Goal: Task Accomplishment & Management: Manage account settings

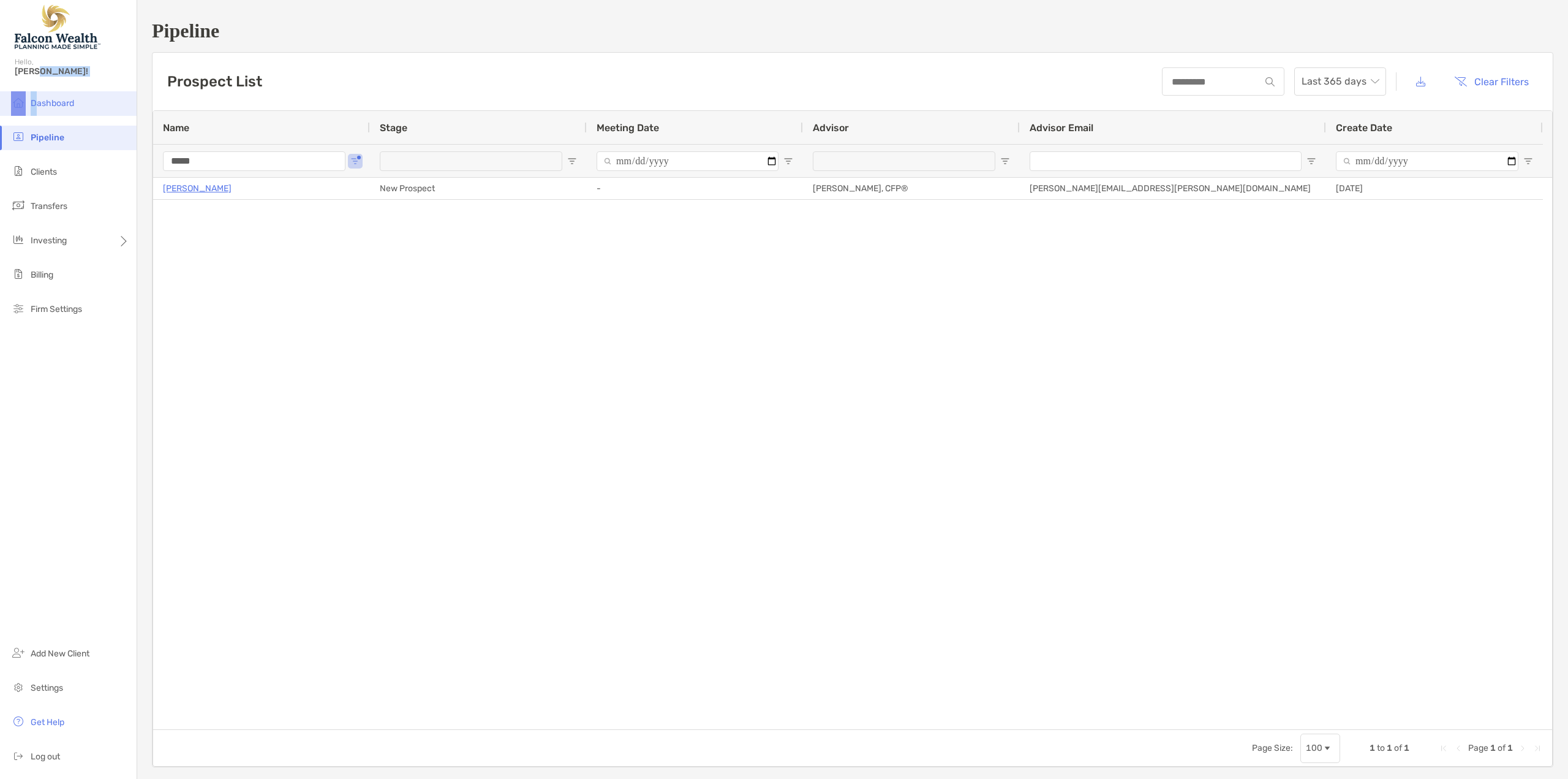
drag, startPoint x: 38, startPoint y: 89, endPoint x: 38, endPoint y: 101, distance: 12.0
click at [38, 97] on div "Pipeline Hello, [PERSON_NAME]! Dashboard Pipeline Clients Transfers Investing B…" at bounding box center [68, 390] width 137 height 779
drag, startPoint x: 38, startPoint y: 101, endPoint x: 60, endPoint y: 97, distance: 22.4
click at [39, 101] on span "Dashboard" at bounding box center [52, 103] width 43 height 11
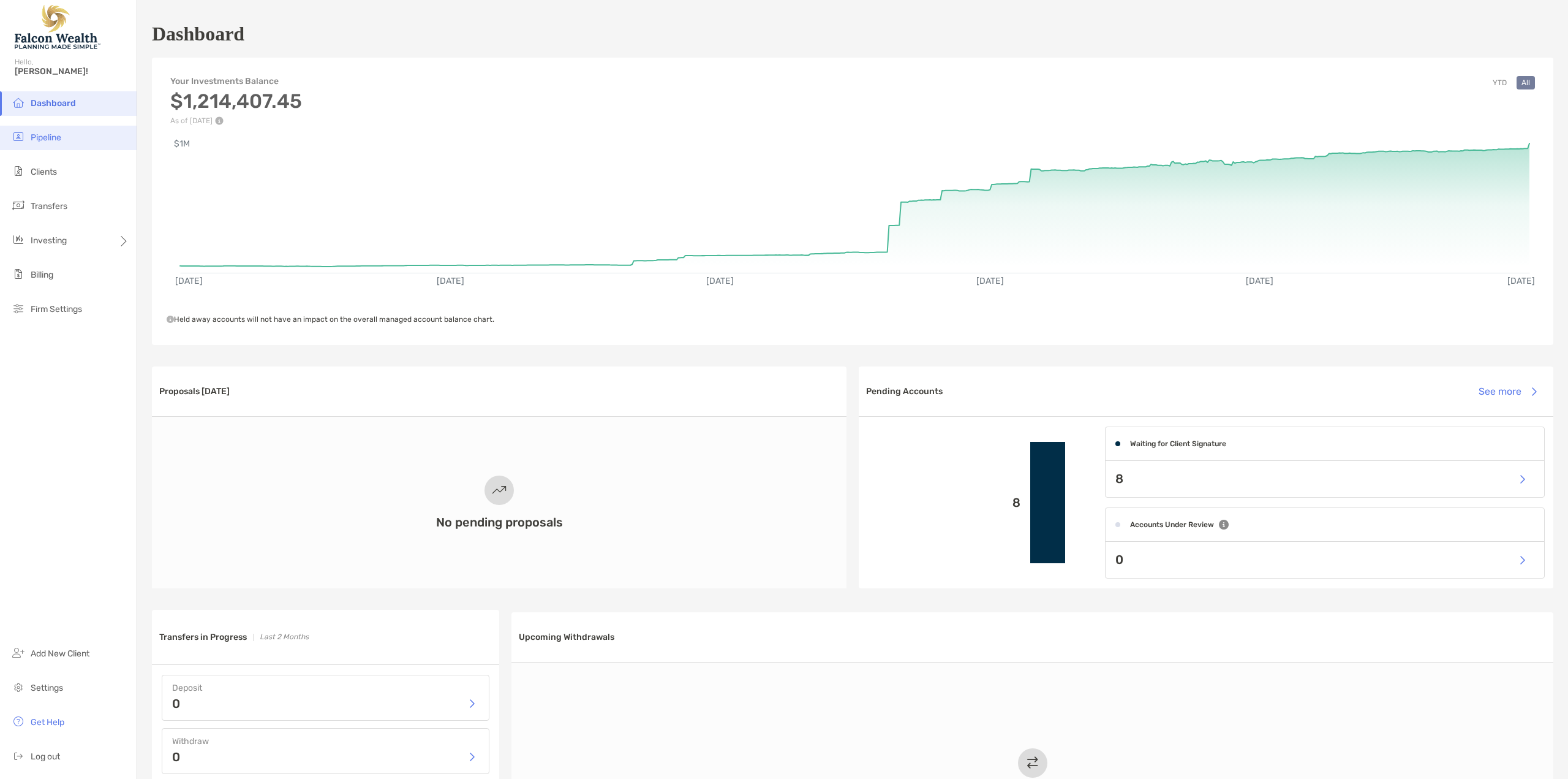
click at [43, 136] on span "Pipeline" at bounding box center [45, 137] width 30 height 11
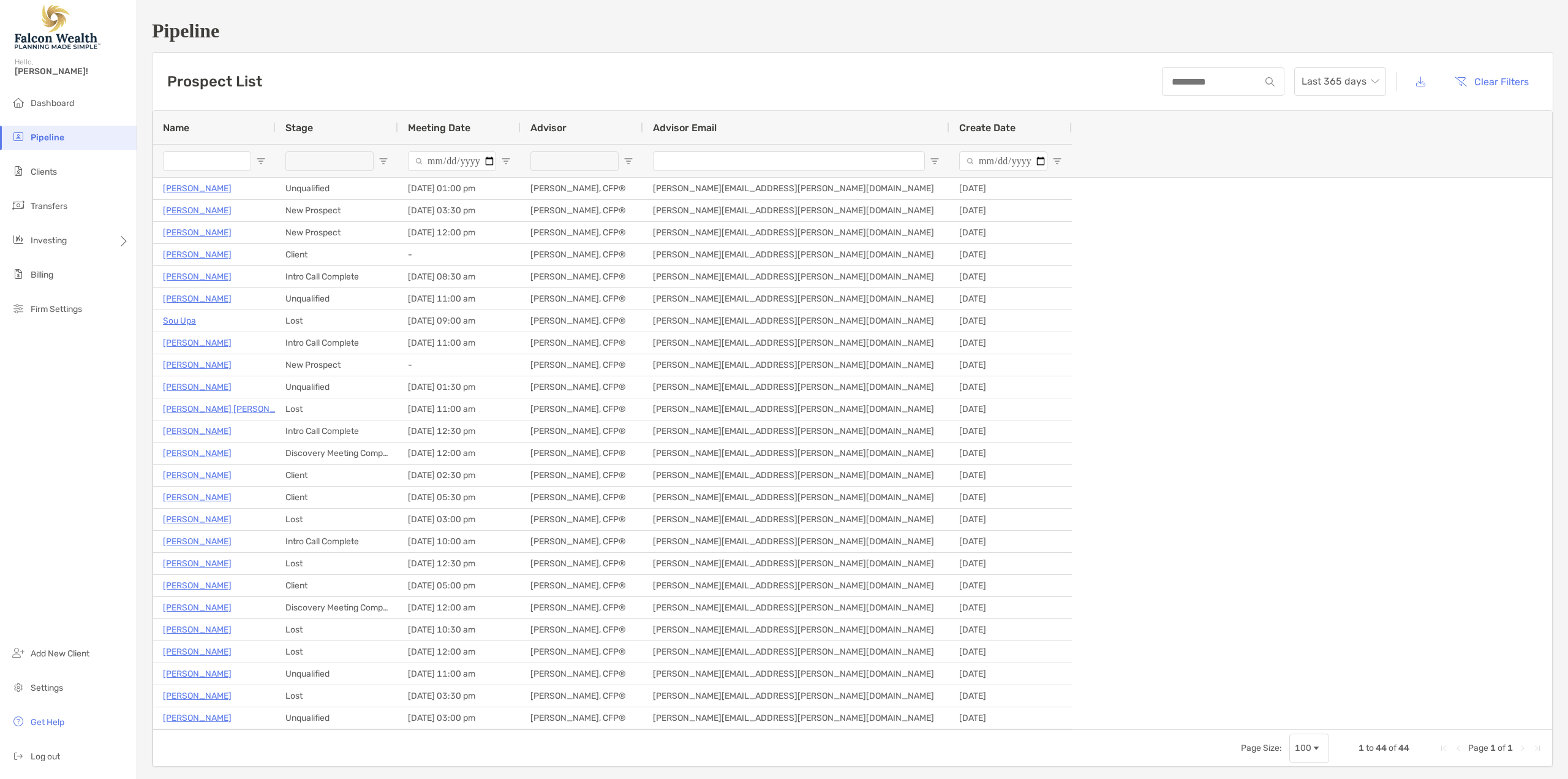
type input "*****"
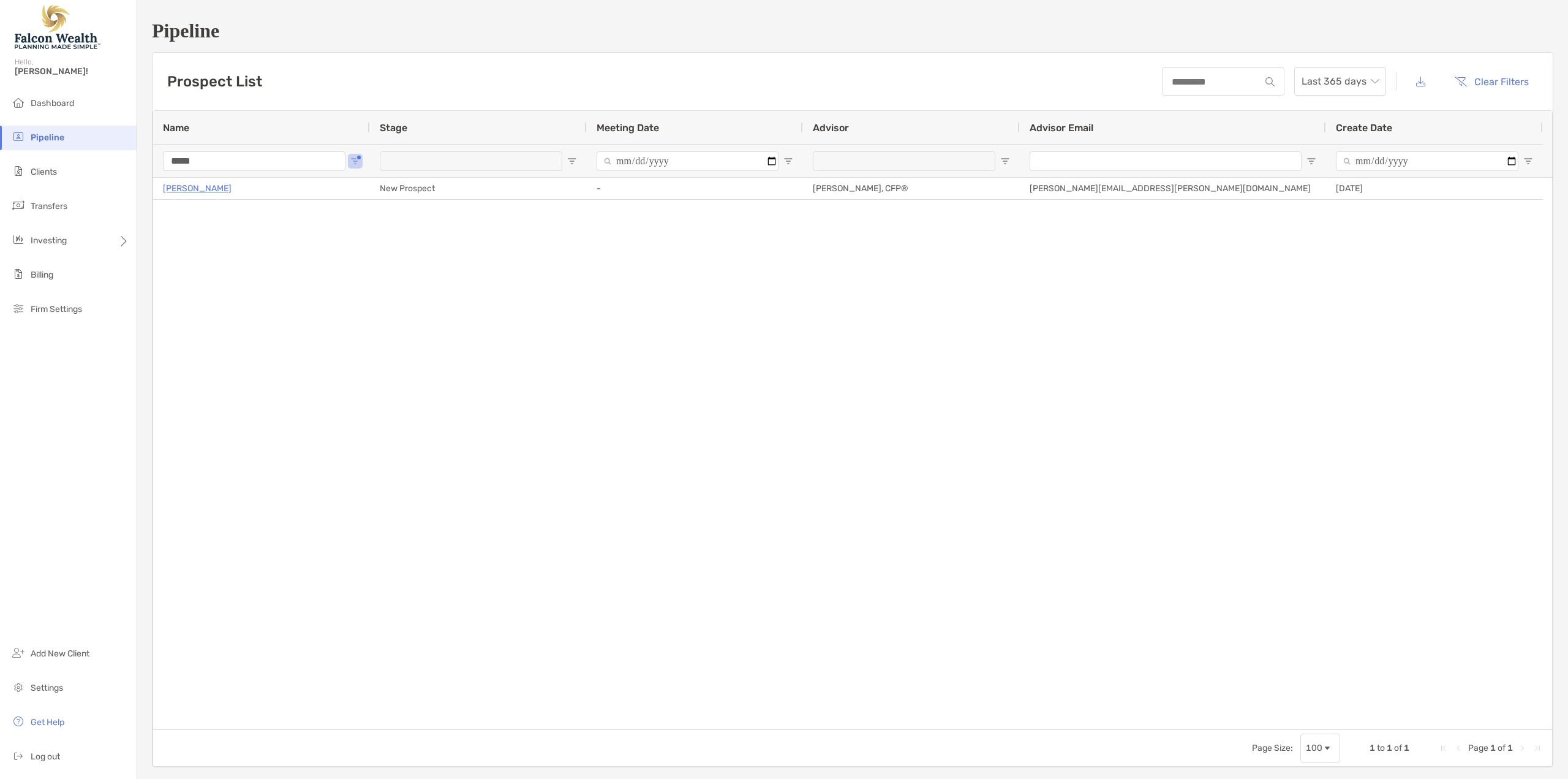
click at [331, 161] on input "*****" at bounding box center [254, 161] width 183 height 20
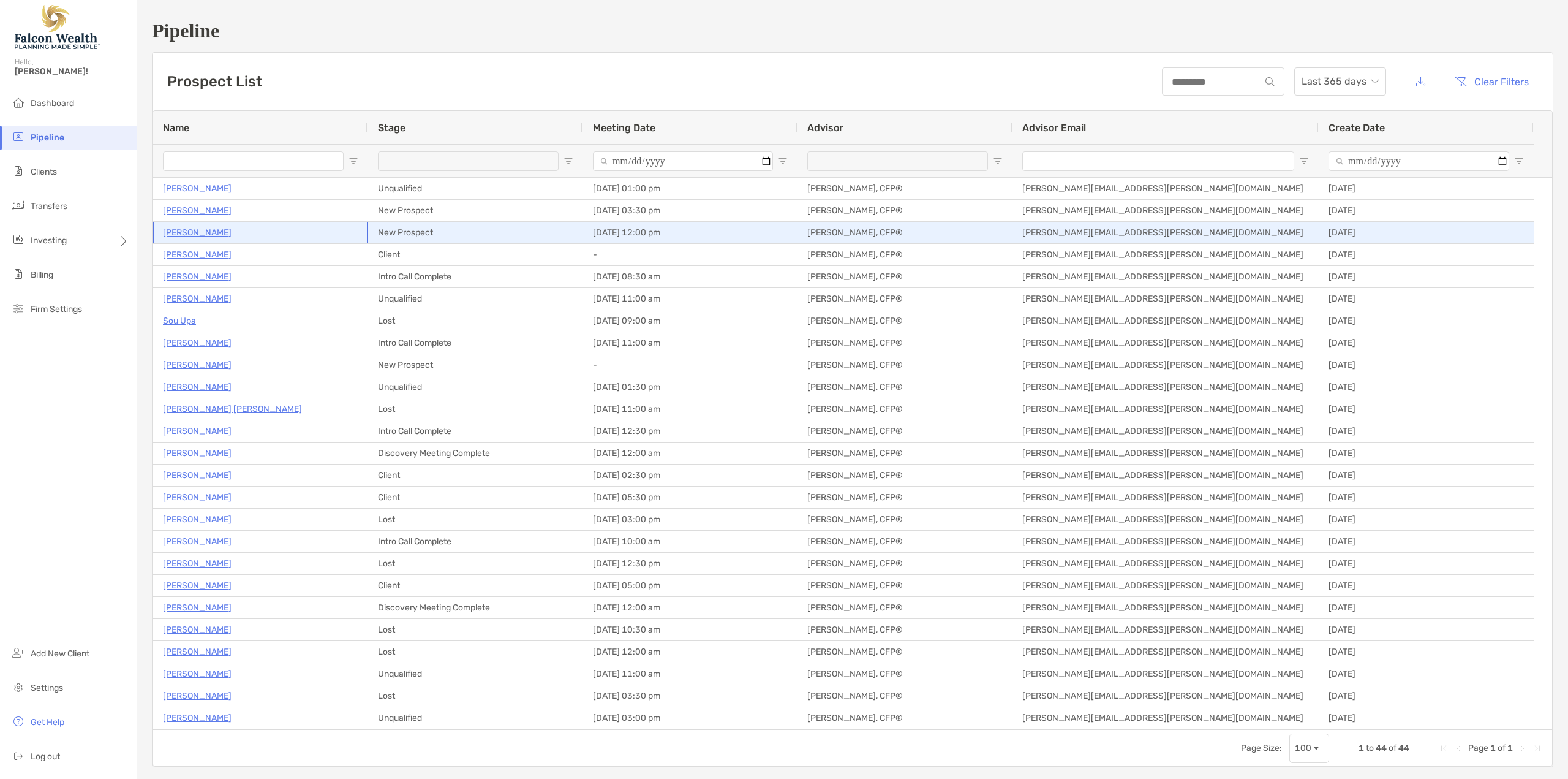
click at [204, 230] on p "Gregory Stevens" at bounding box center [197, 232] width 69 height 15
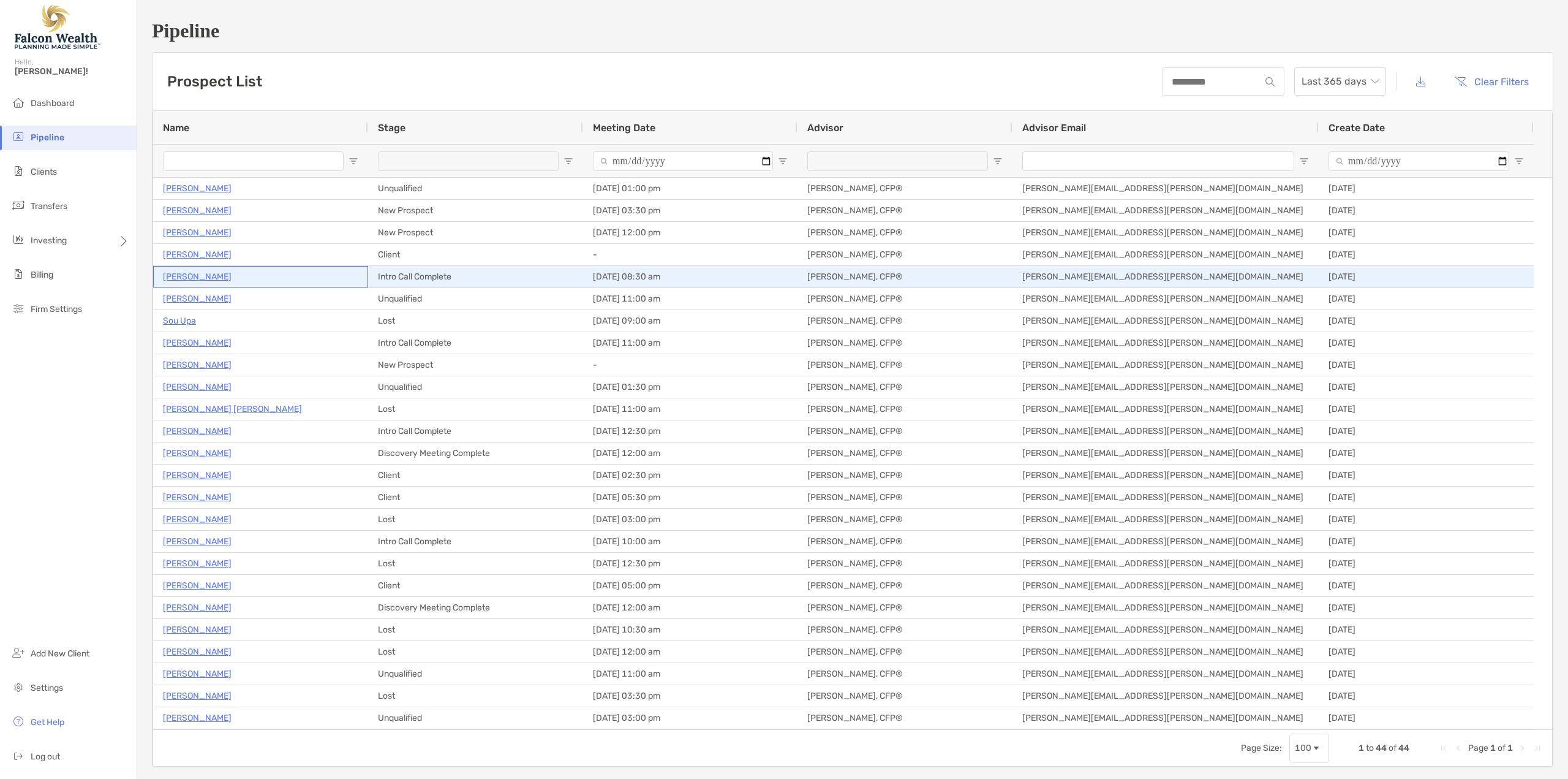
click at [207, 278] on p "Jennifer Steece" at bounding box center [197, 276] width 69 height 15
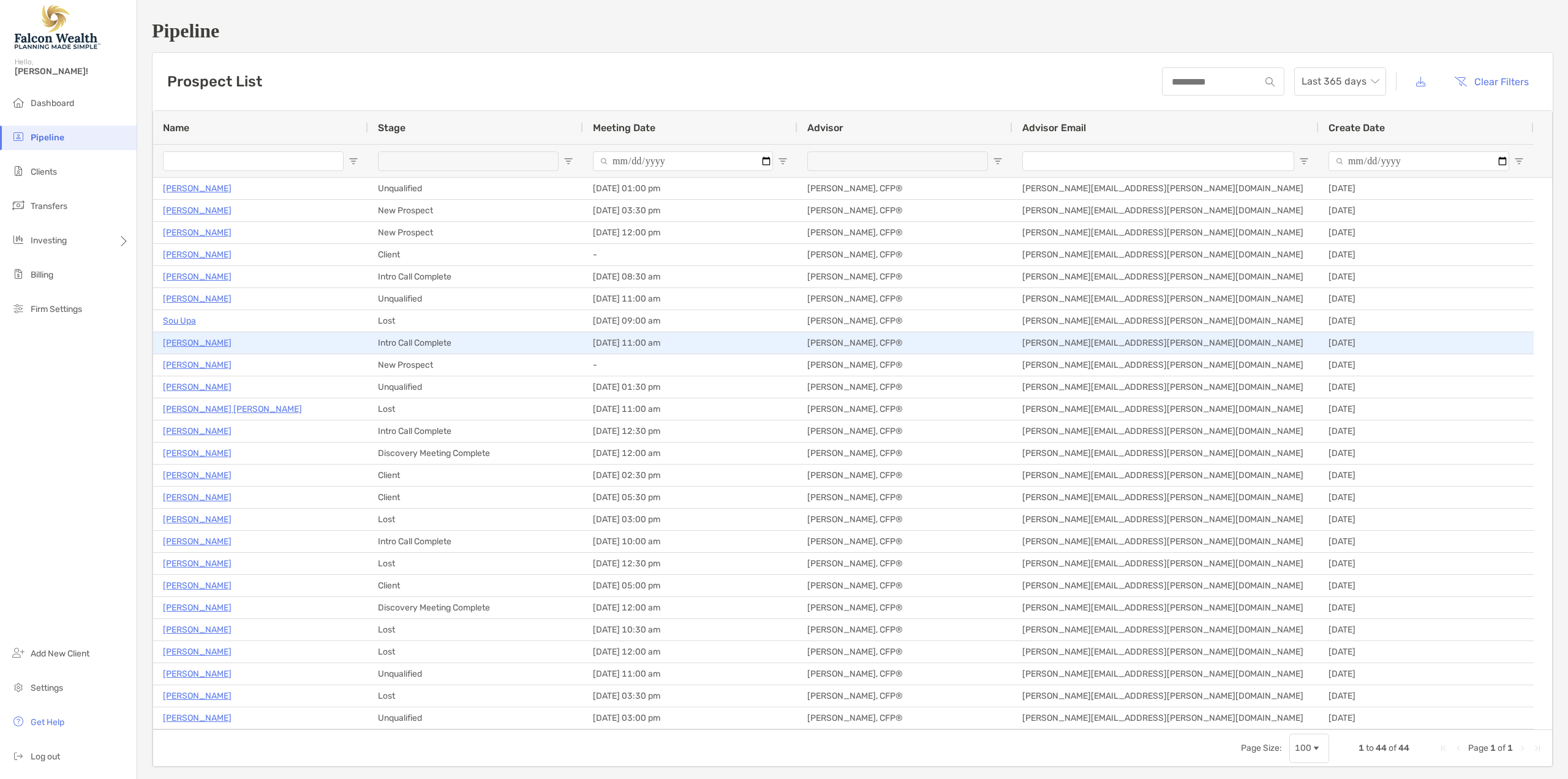
click at [199, 344] on p "George Taylor" at bounding box center [197, 342] width 69 height 15
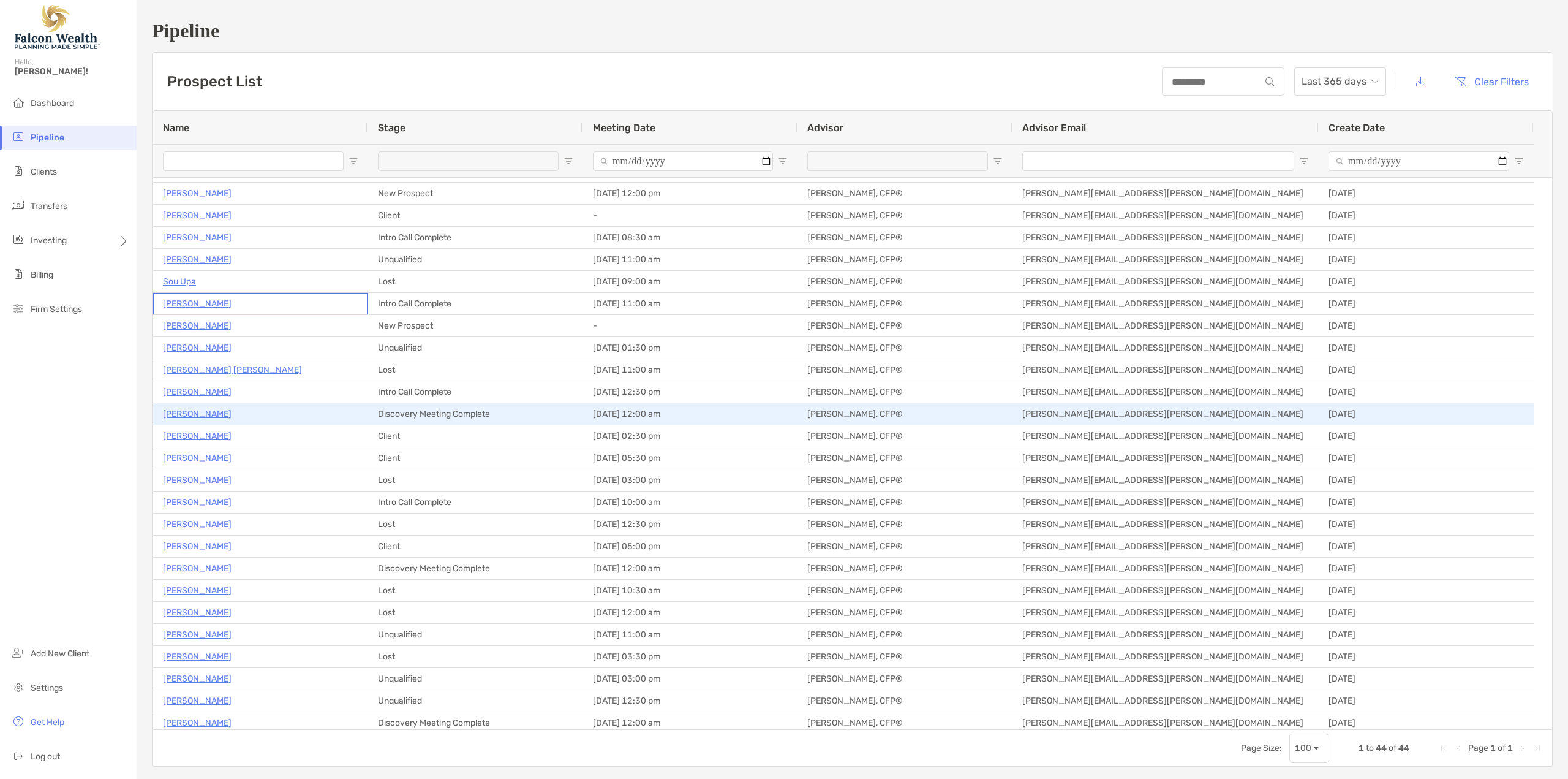
scroll to position [61, 0]
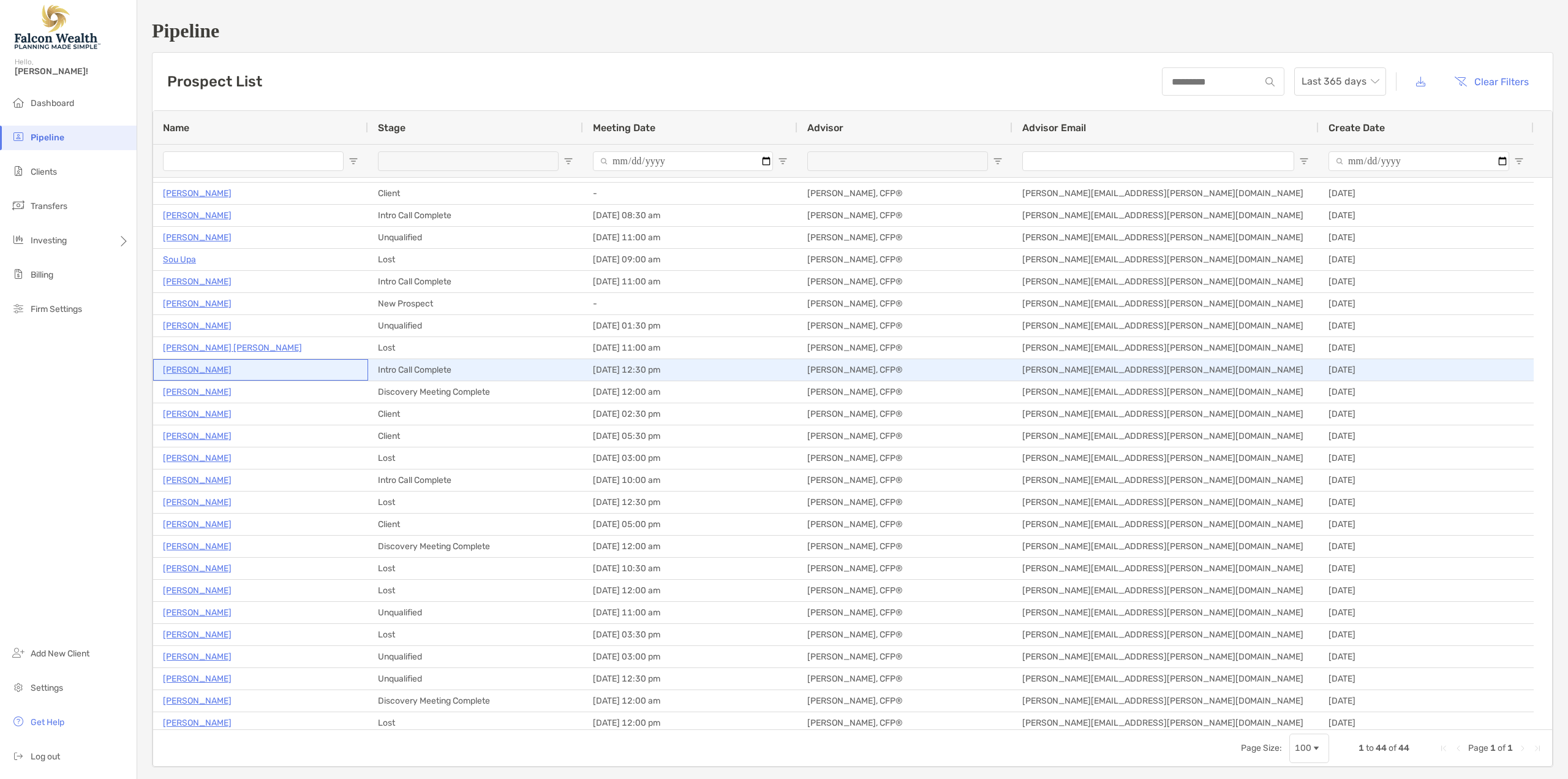
click at [188, 373] on p "Misty Carman" at bounding box center [197, 370] width 69 height 15
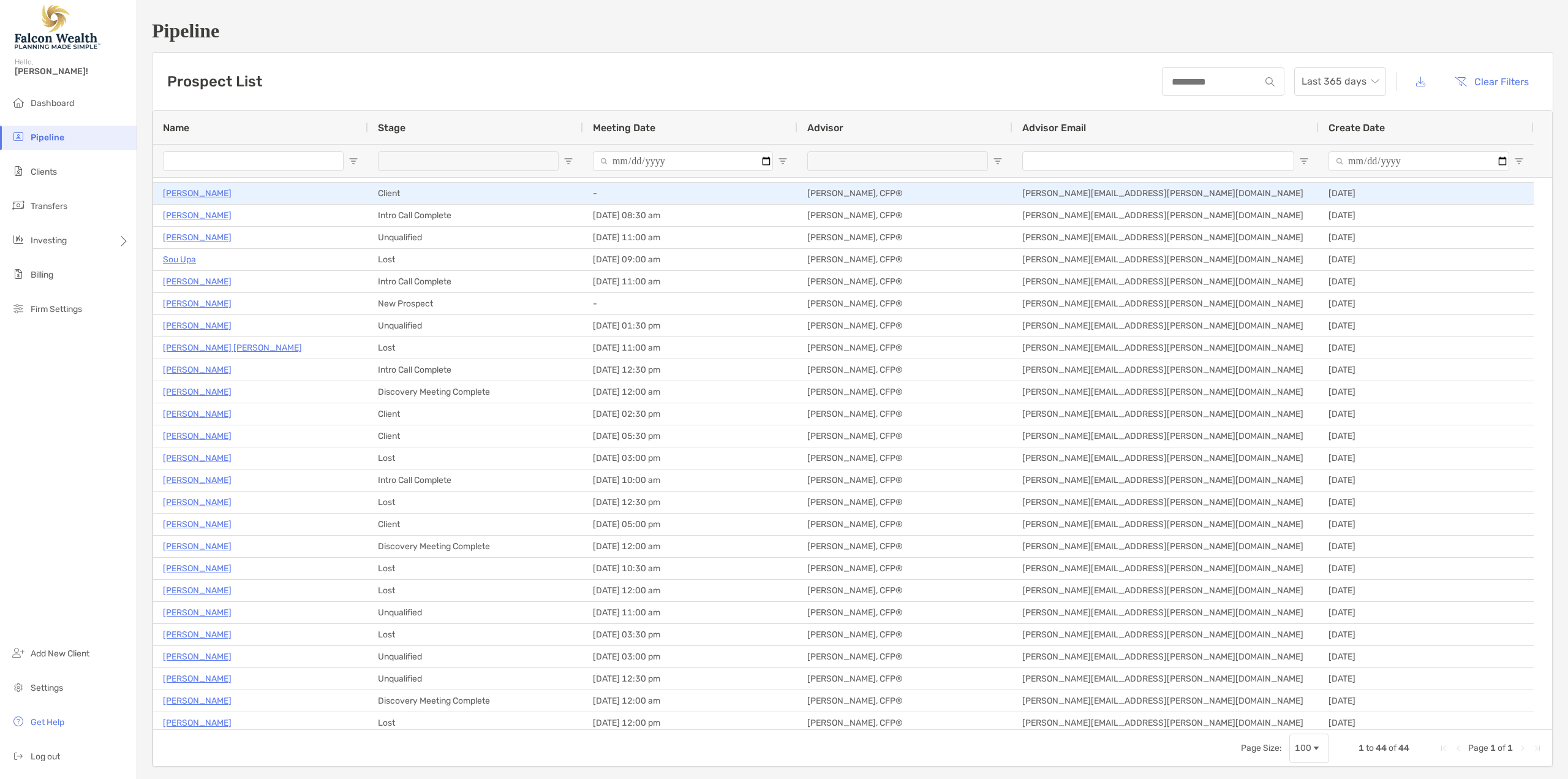
click at [189, 197] on p "[PERSON_NAME]" at bounding box center [197, 193] width 69 height 15
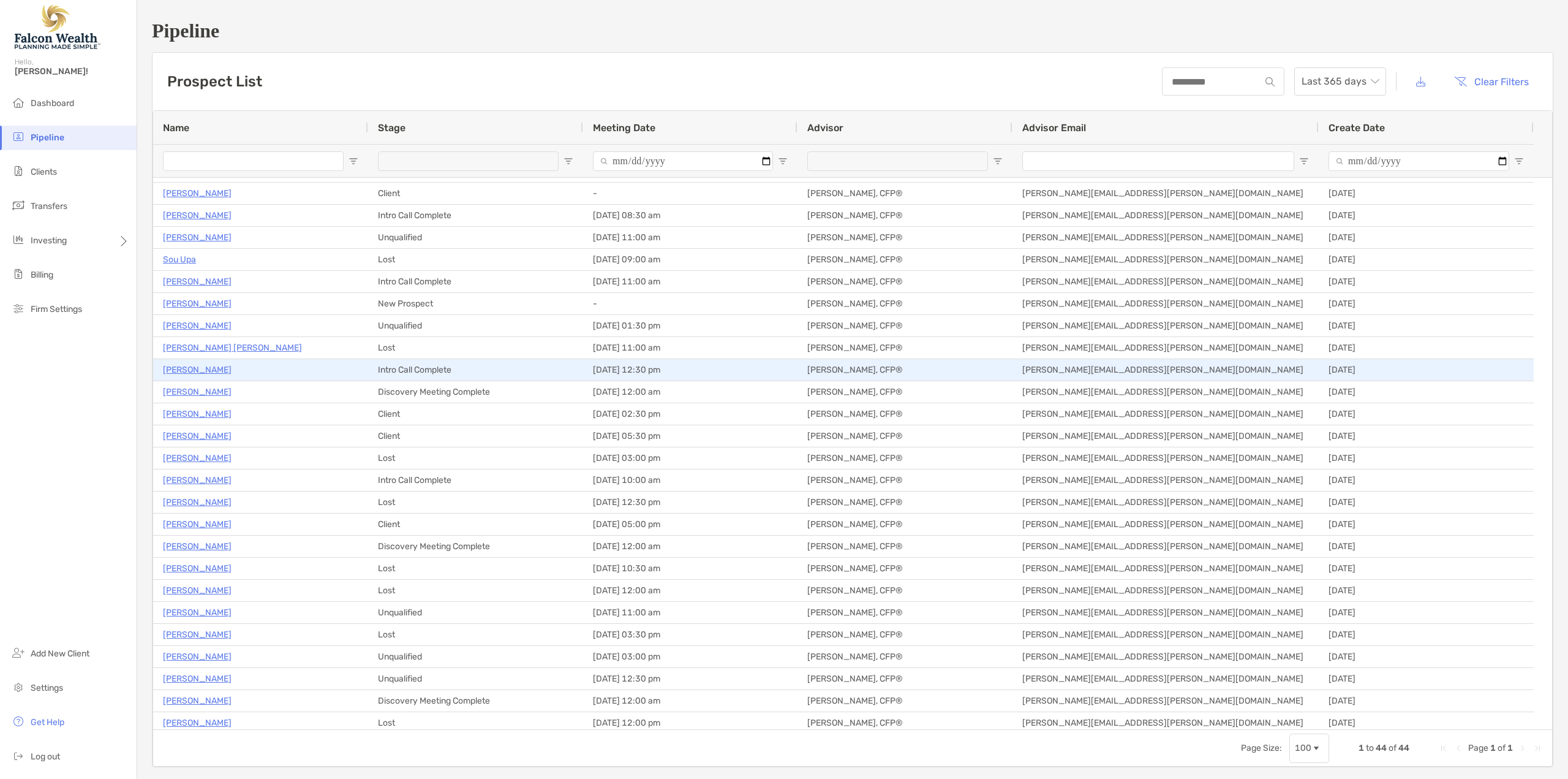
click at [182, 367] on p "Misty Carman" at bounding box center [197, 370] width 69 height 15
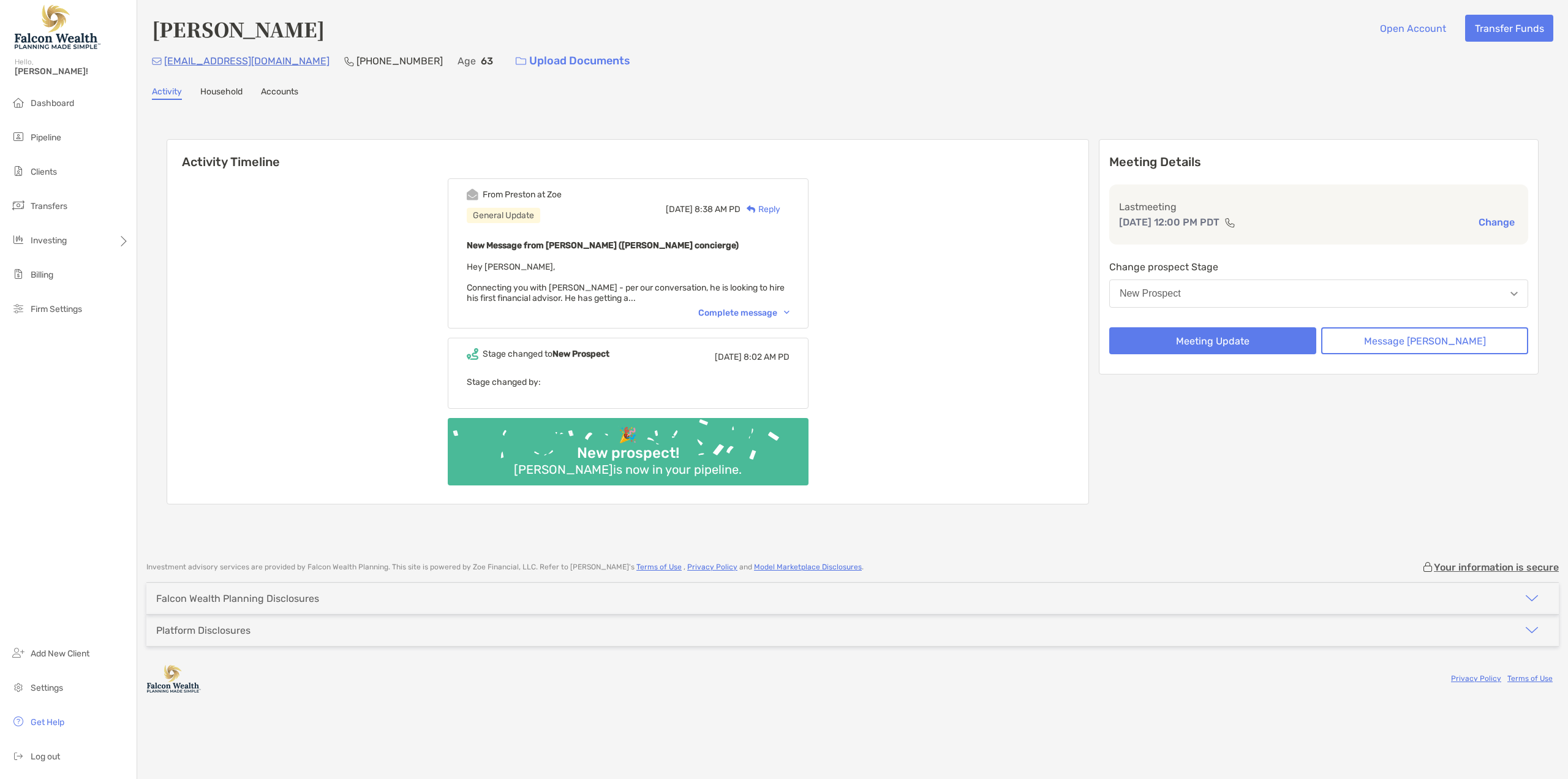
click at [1242, 295] on button "New Prospect" at bounding box center [1319, 294] width 419 height 28
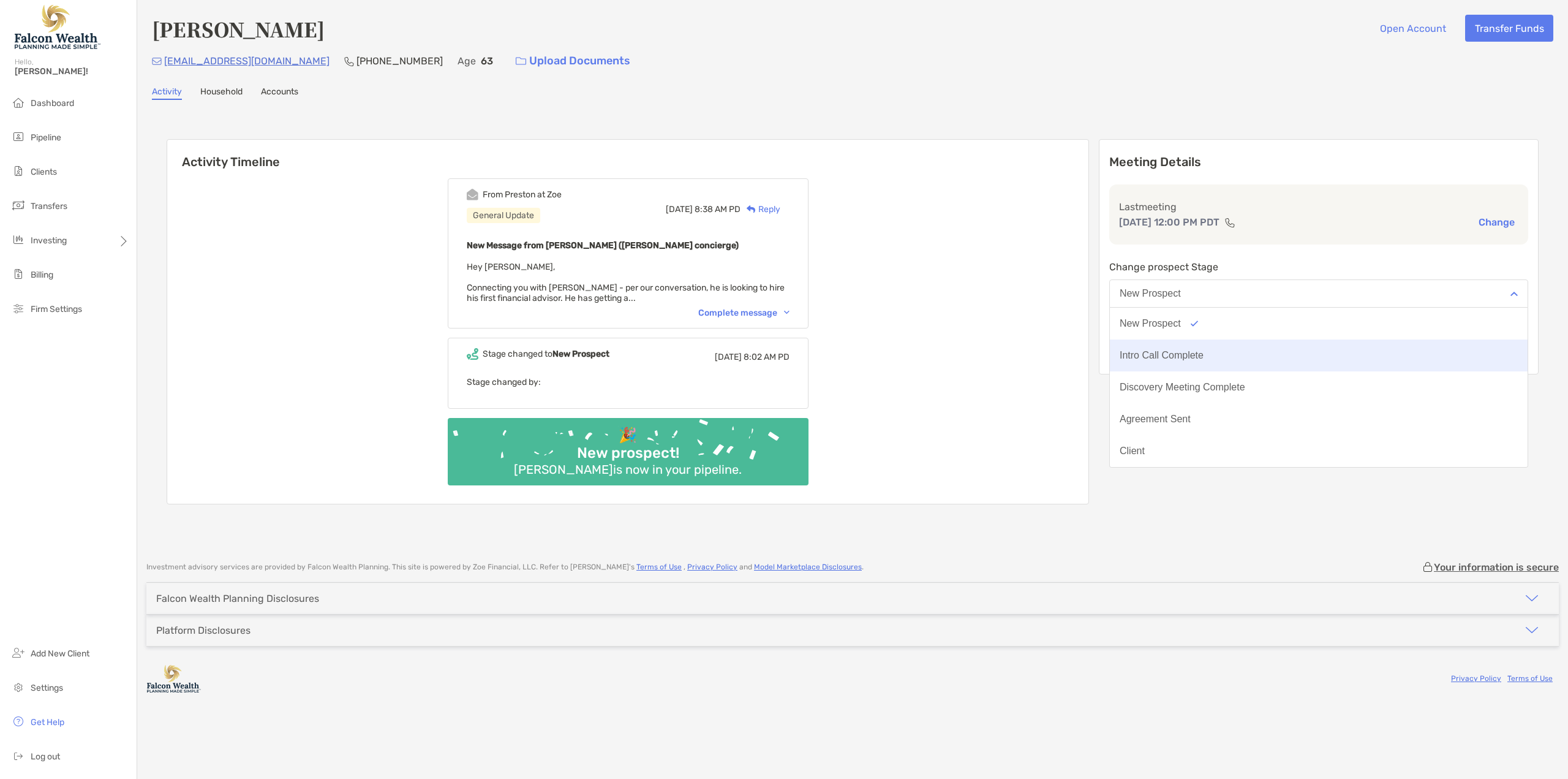
click at [1203, 353] on div "Intro Call Complete" at bounding box center [1162, 355] width 84 height 11
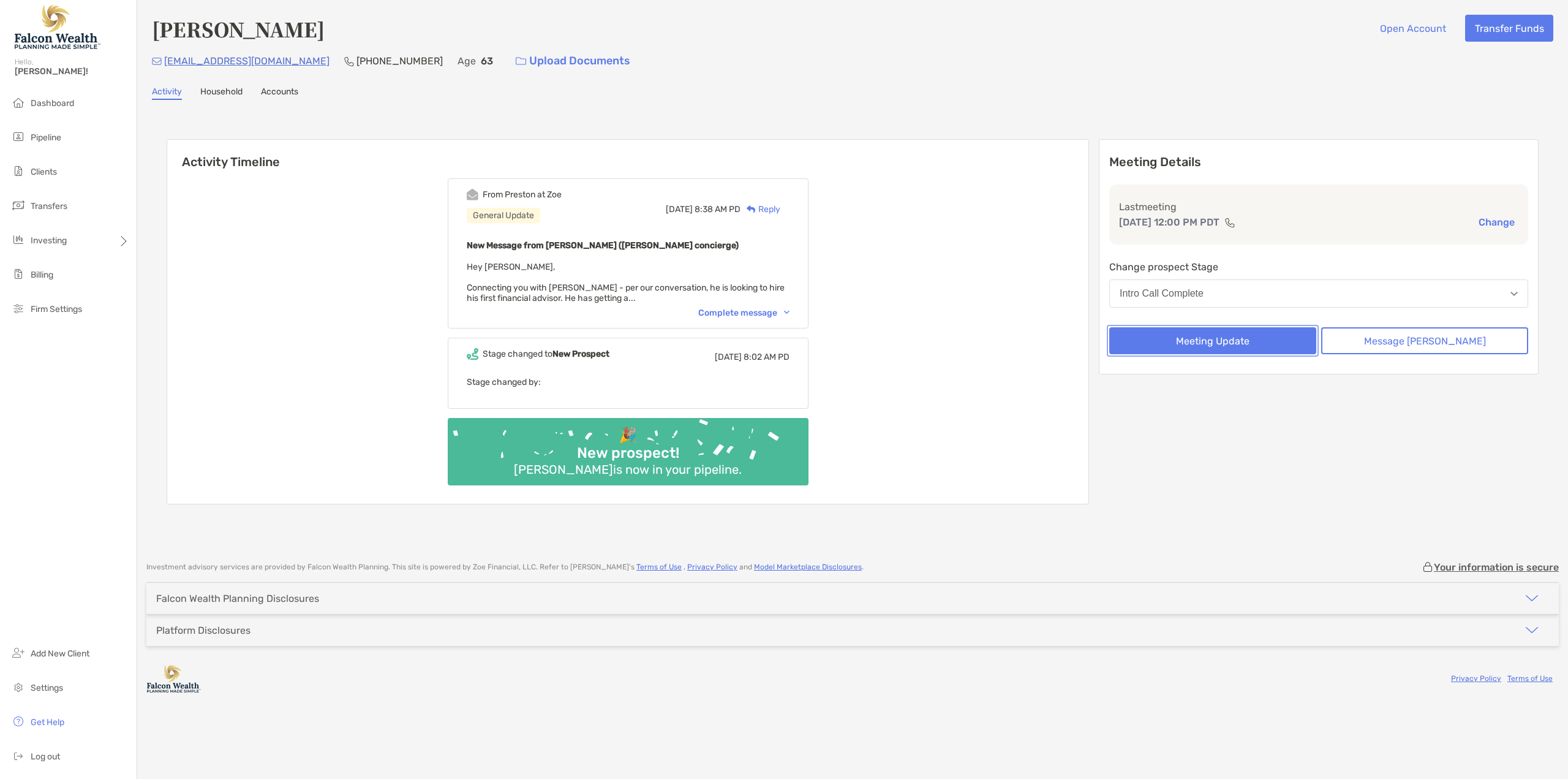
click at [1231, 338] on button "Meeting Update" at bounding box center [1213, 341] width 207 height 27
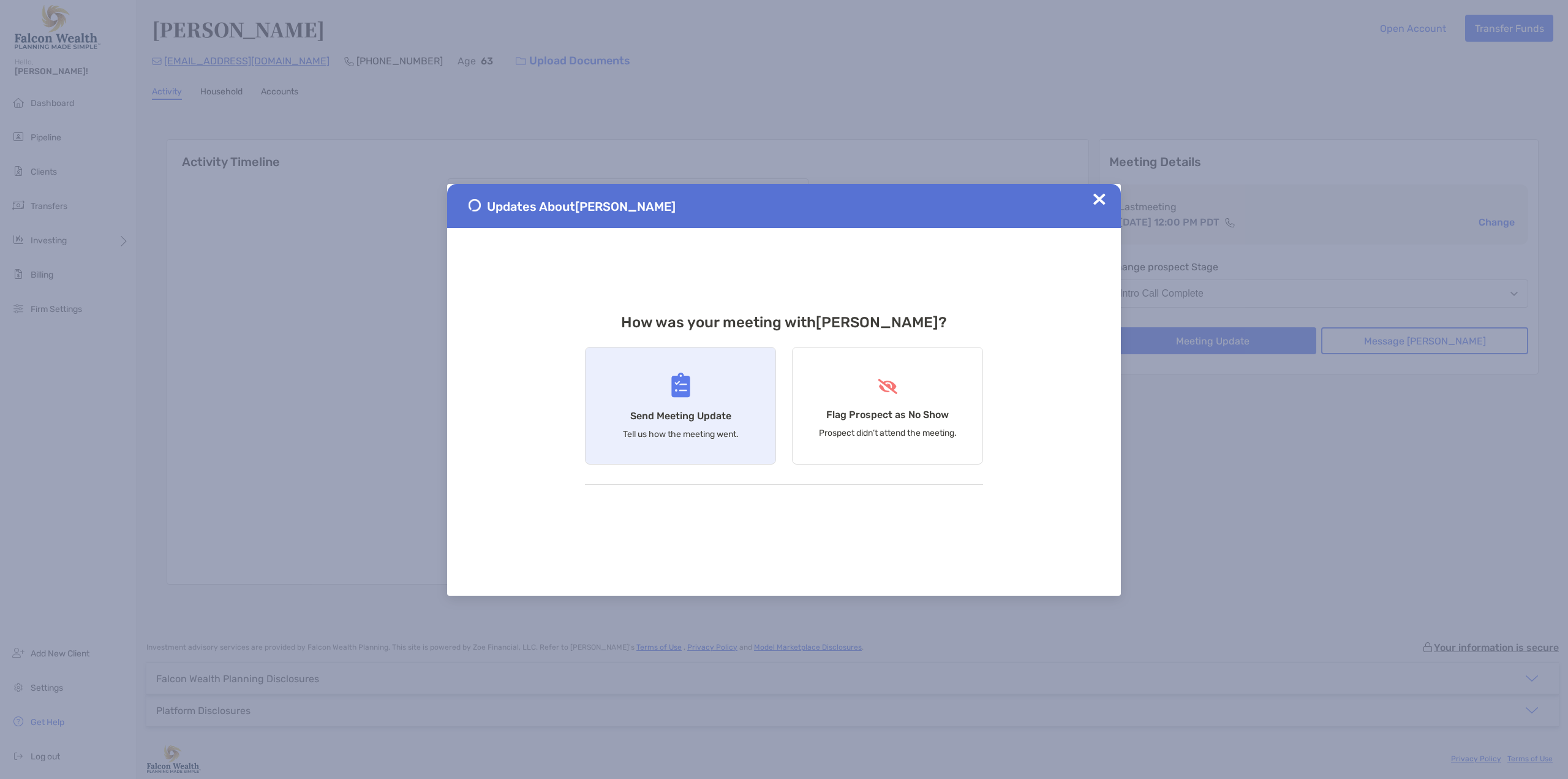
click at [690, 406] on div "Send Meeting Update Tell us how the meeting went." at bounding box center [680, 406] width 191 height 118
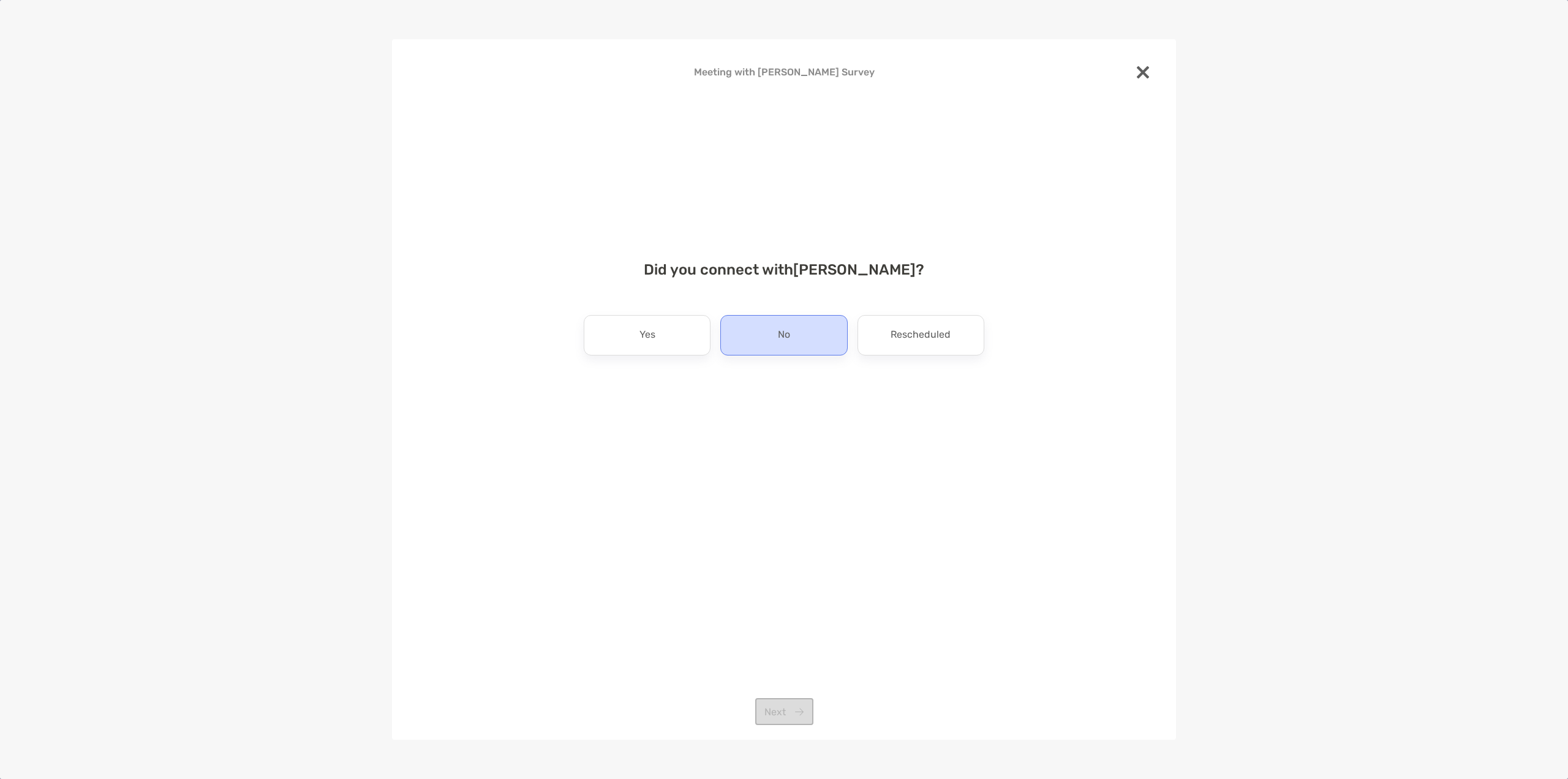
drag, startPoint x: 663, startPoint y: 323, endPoint x: 729, endPoint y: 327, distance: 66.1
click at [664, 323] on div "Yes" at bounding box center [647, 335] width 127 height 40
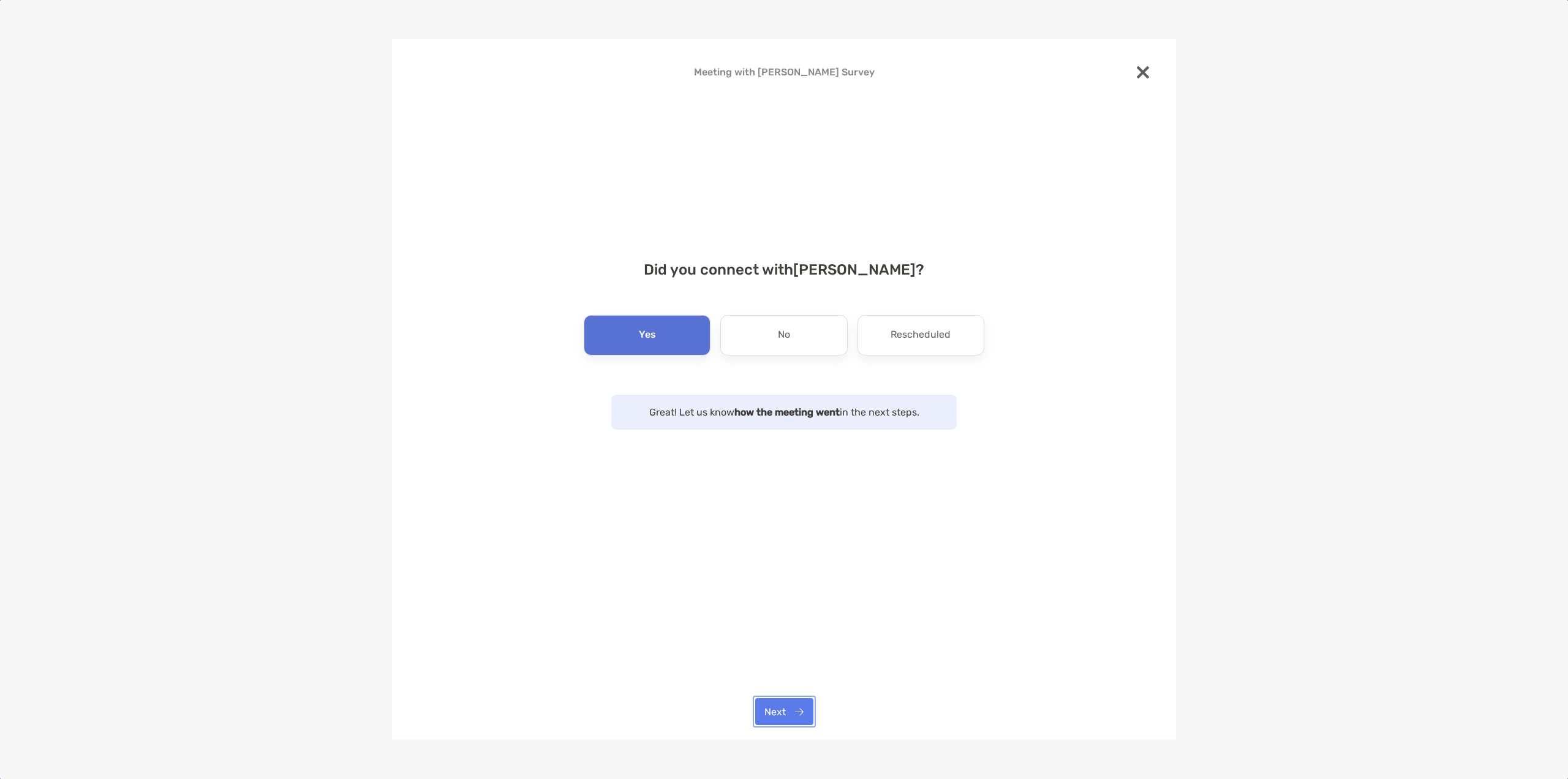
click at [779, 722] on button "Next" at bounding box center [784, 712] width 58 height 27
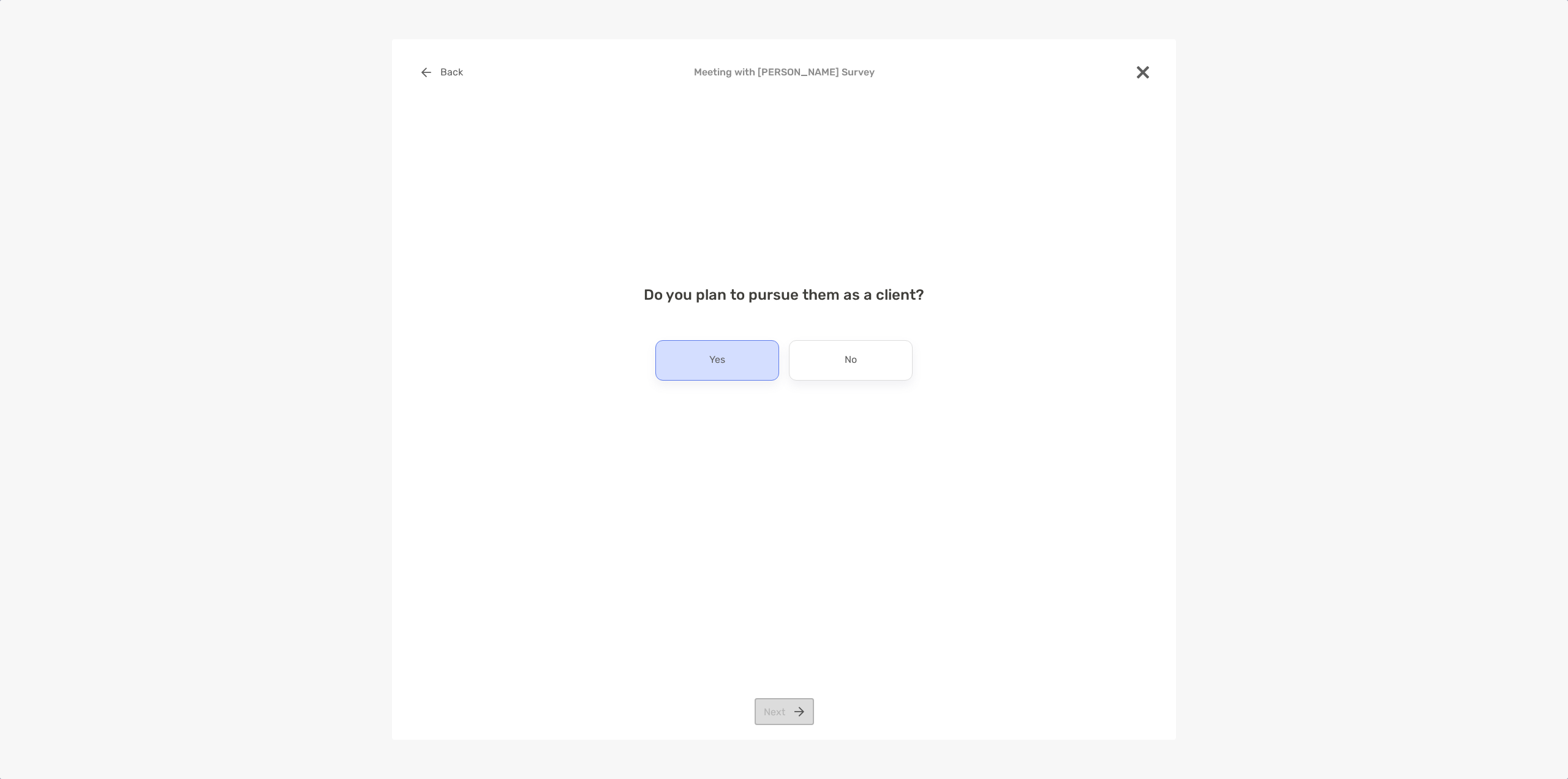
click at [718, 365] on p "Yes" at bounding box center [717, 360] width 16 height 20
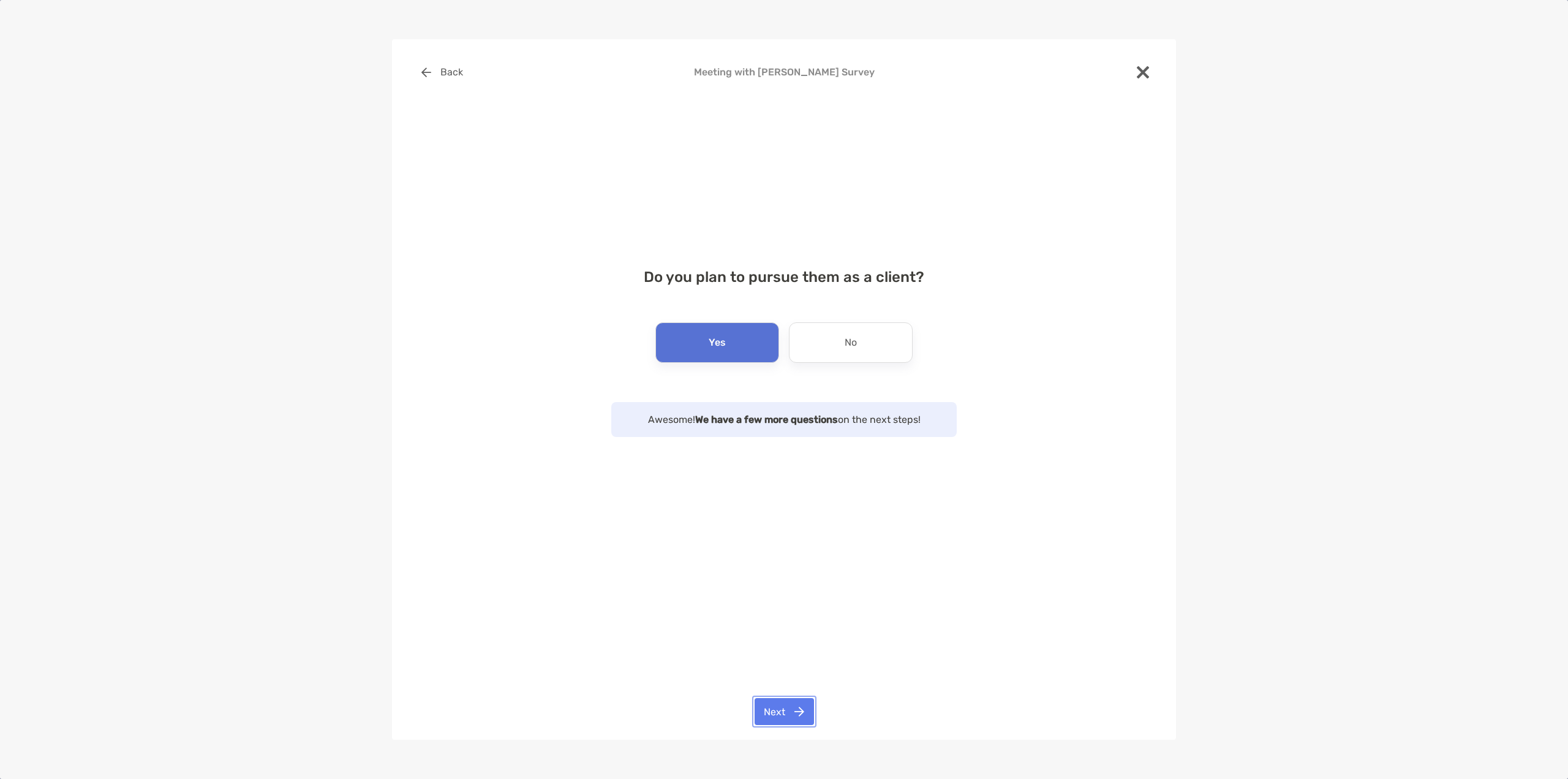
click at [794, 712] on button "Next" at bounding box center [784, 712] width 59 height 27
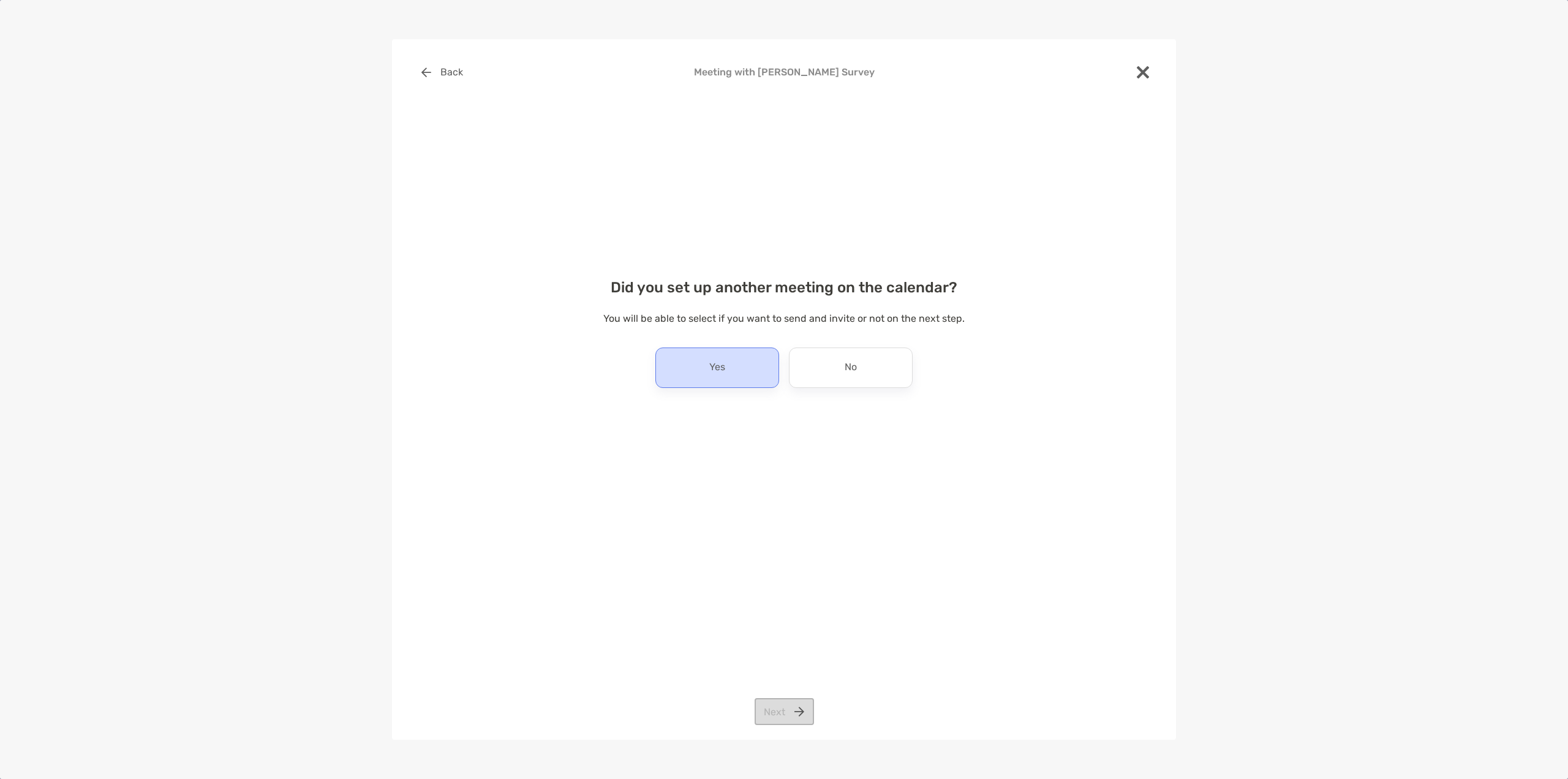
click at [731, 358] on div "Yes" at bounding box center [717, 367] width 124 height 40
drag, startPoint x: 789, startPoint y: 713, endPoint x: 795, endPoint y: 672, distance: 41.4
click at [789, 713] on button "Next" at bounding box center [784, 712] width 59 height 27
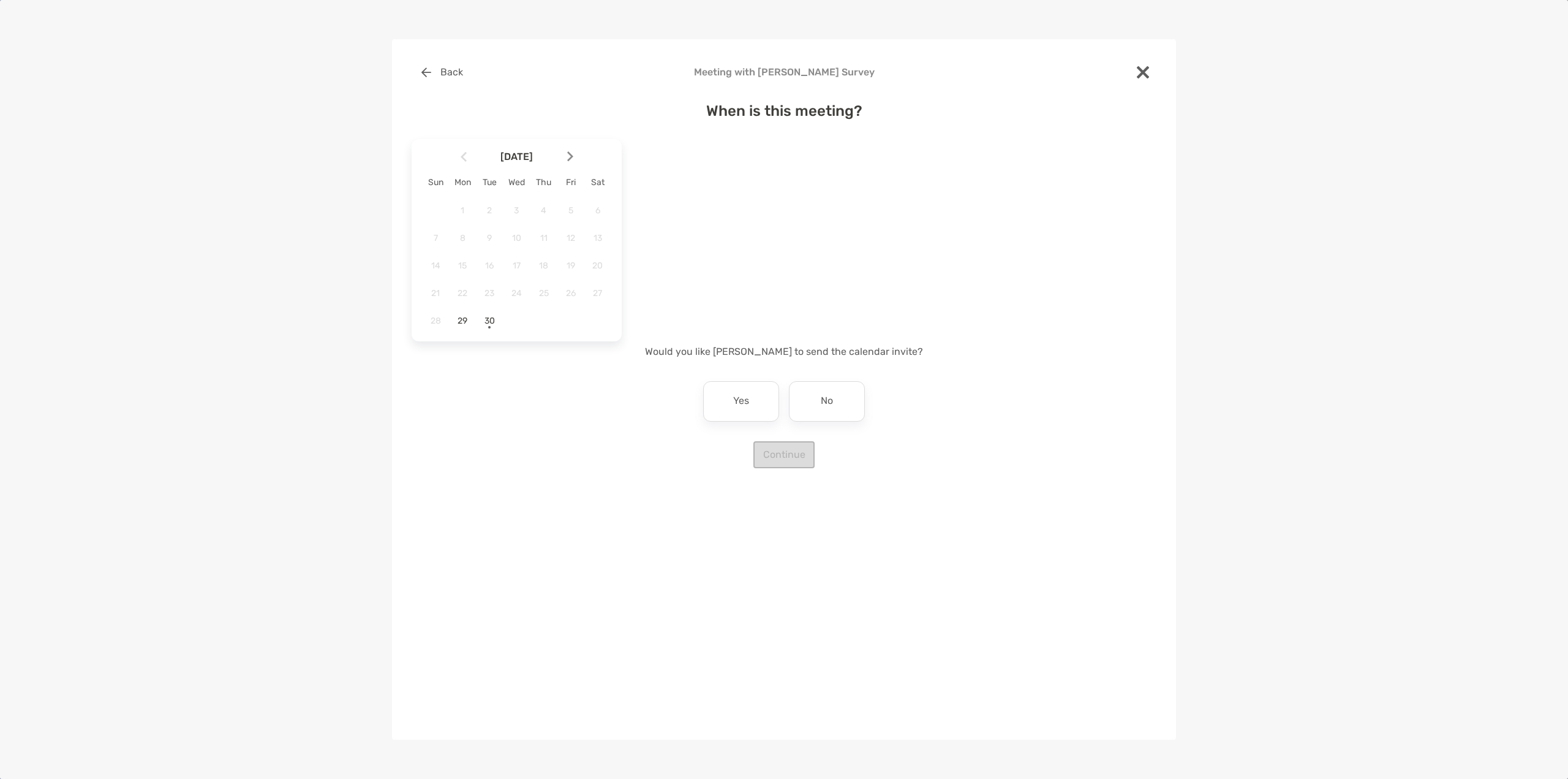
click at [571, 155] on img at bounding box center [570, 156] width 6 height 11
drag, startPoint x: 547, startPoint y: 210, endPoint x: 557, endPoint y: 207, distance: 10.4
click at [547, 210] on span "2" at bounding box center [544, 210] width 21 height 11
click at [657, 330] on div "9:00 am" at bounding box center [683, 322] width 82 height 28
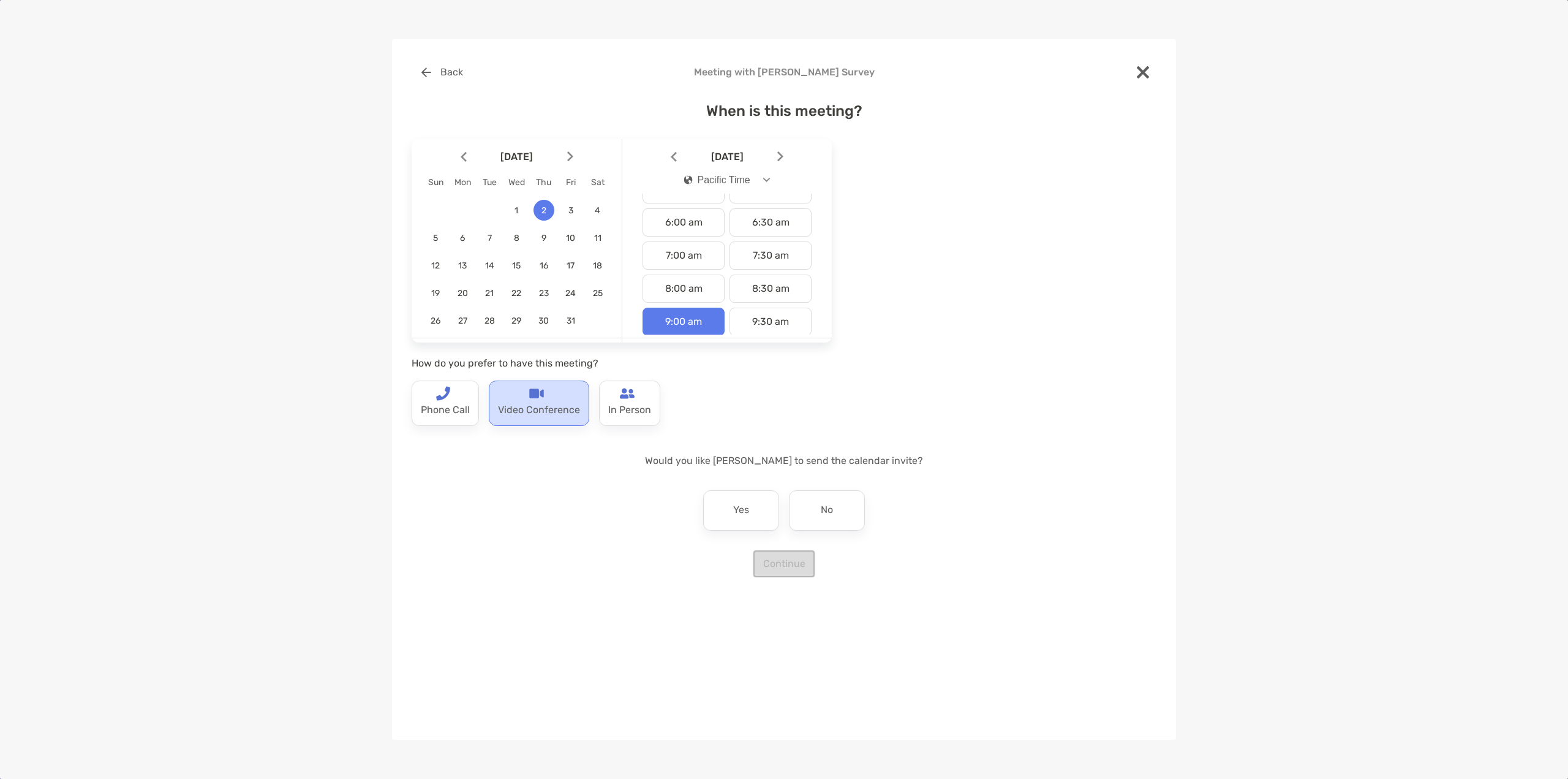
click at [523, 404] on p "Video Conference" at bounding box center [539, 411] width 82 height 20
click at [823, 515] on p "No" at bounding box center [827, 510] width 12 height 20
click at [799, 564] on button "Continue" at bounding box center [784, 564] width 61 height 27
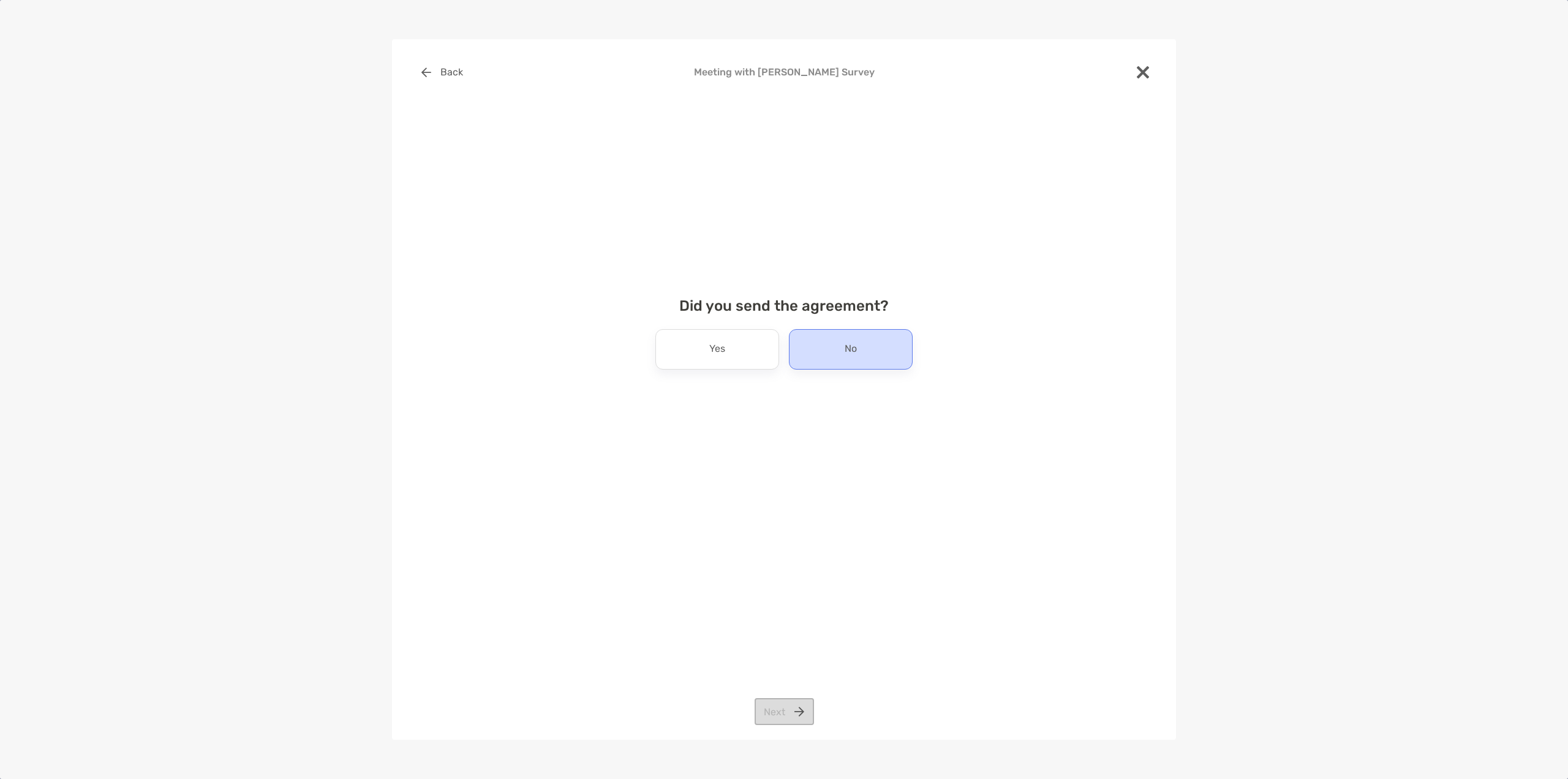
click at [870, 351] on div "No" at bounding box center [851, 349] width 124 height 40
click at [795, 701] on button "Next" at bounding box center [784, 712] width 59 height 27
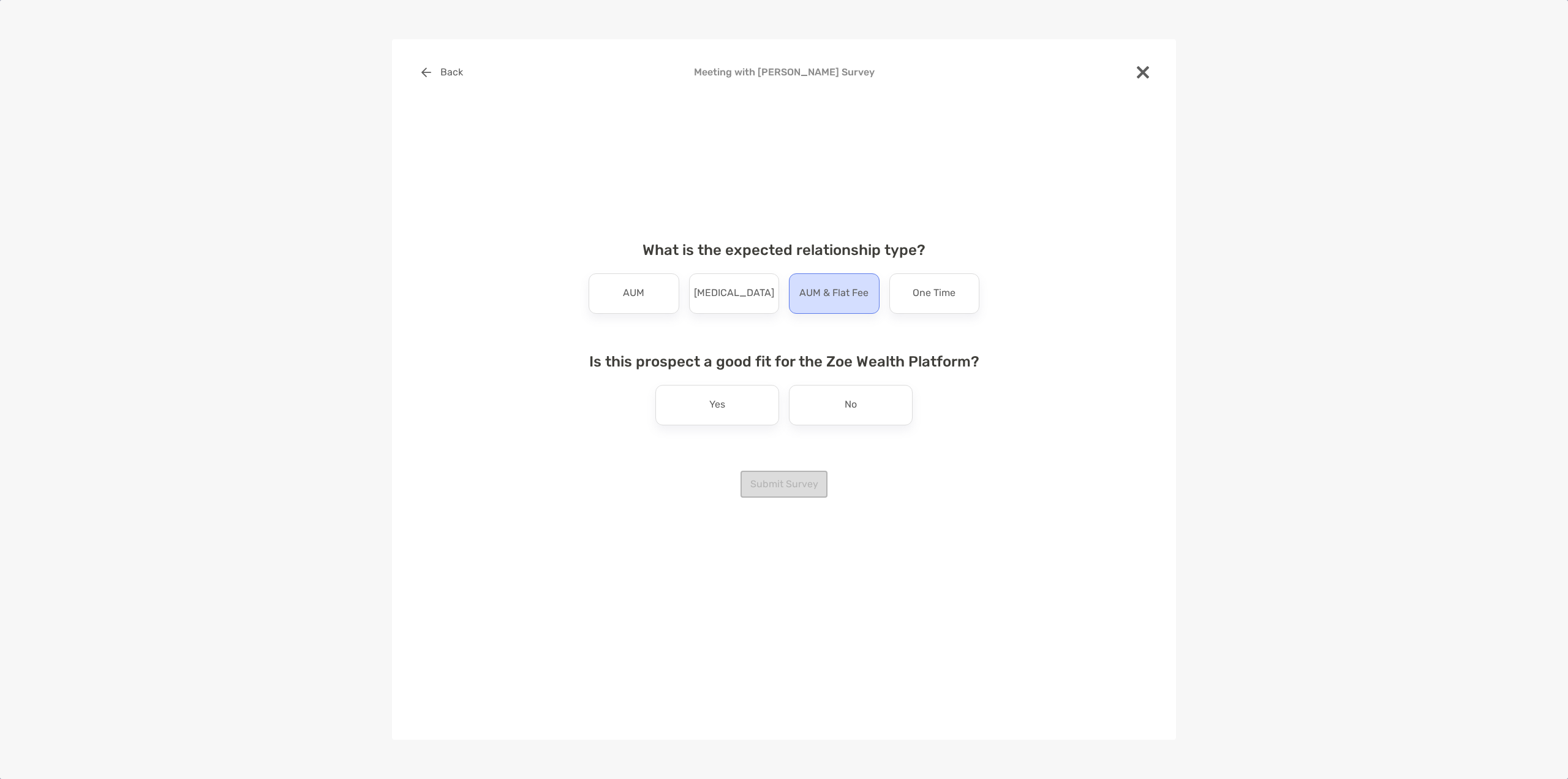
click at [841, 292] on p "AUM & Flat Fee" at bounding box center [834, 294] width 69 height 20
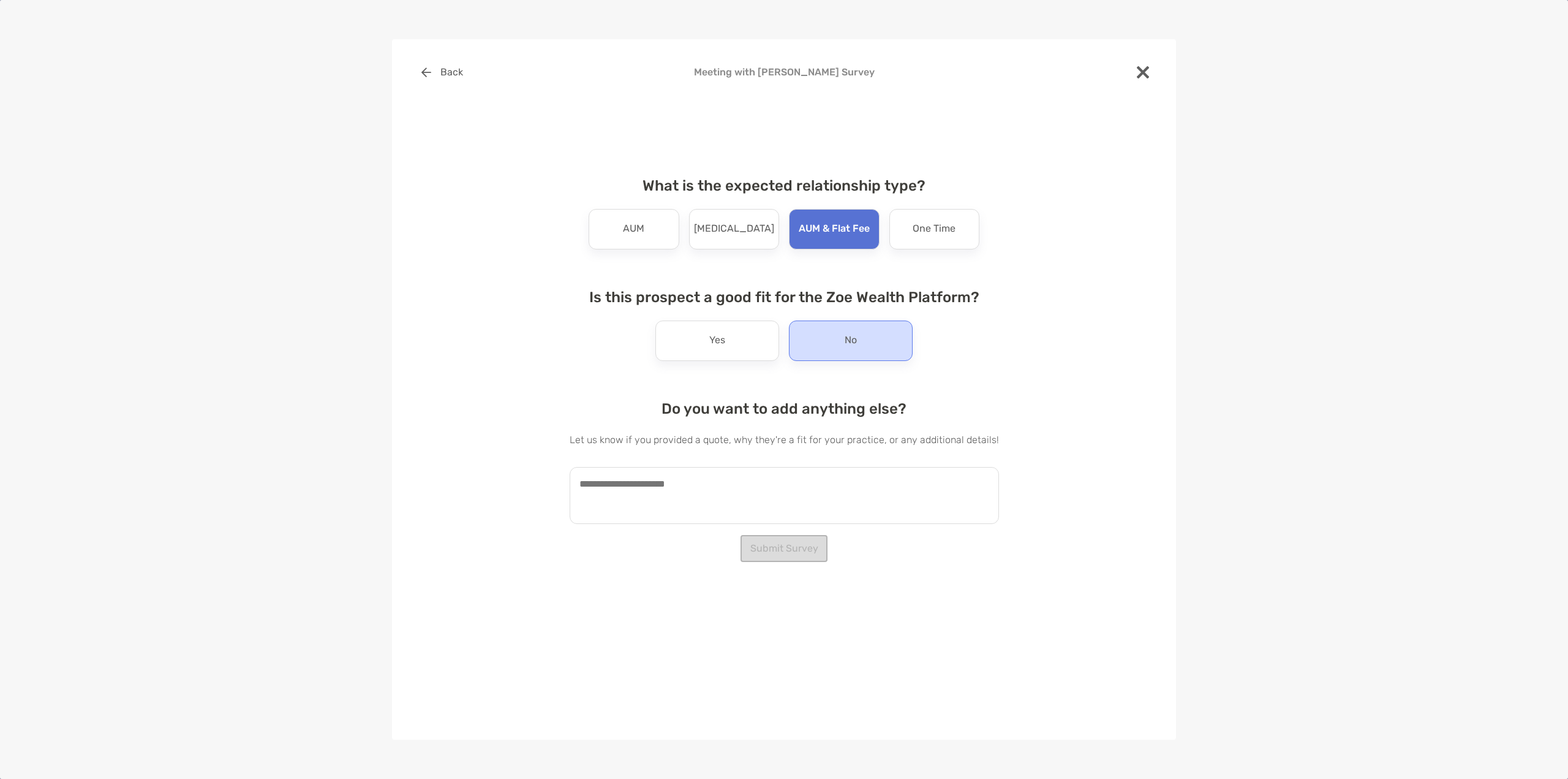
click at [864, 328] on div "No" at bounding box center [851, 340] width 124 height 40
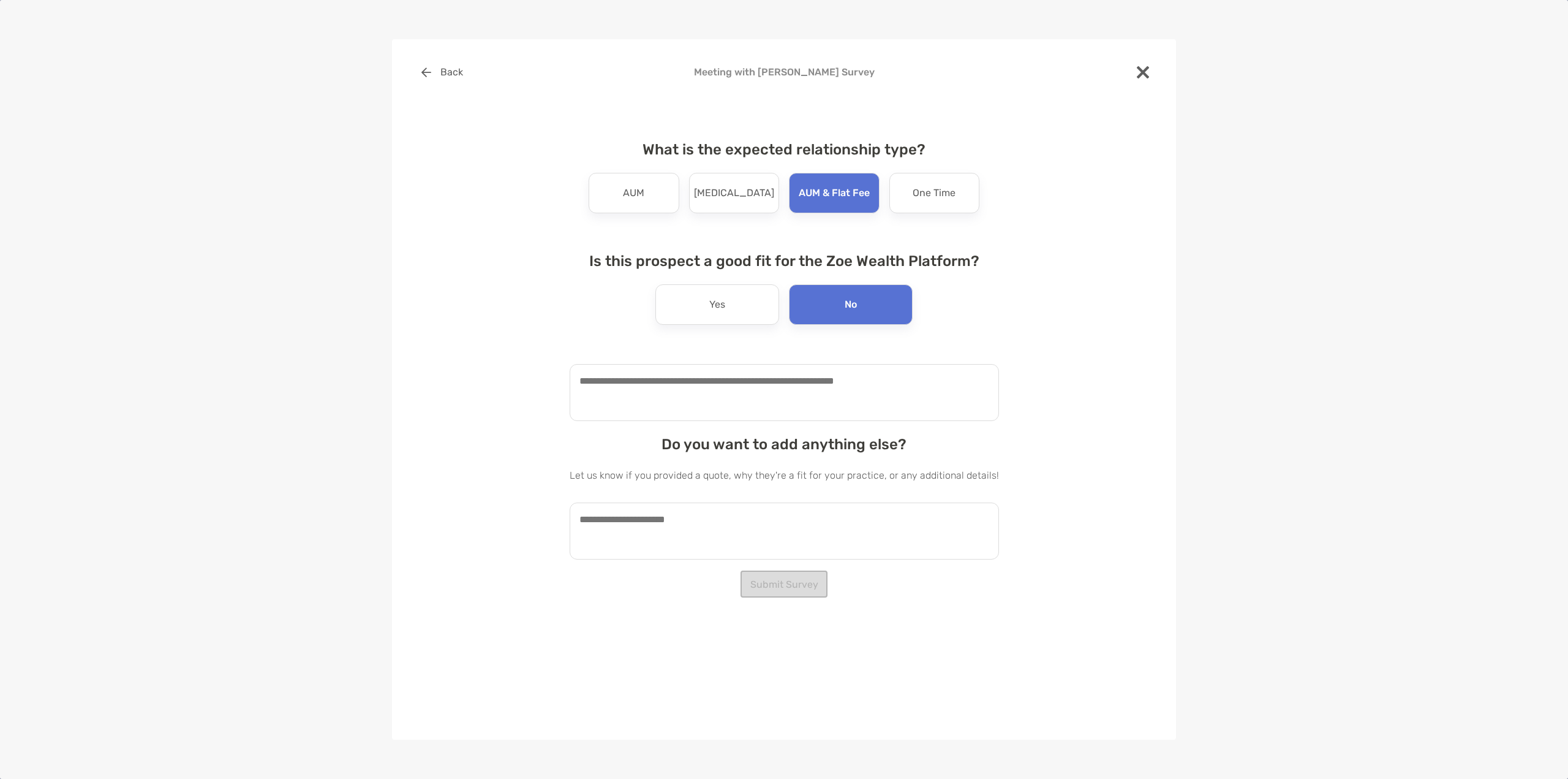
click at [661, 386] on textarea at bounding box center [784, 393] width 430 height 57
type textarea "**********"
click at [800, 587] on button "Submit Survey" at bounding box center [784, 584] width 87 height 27
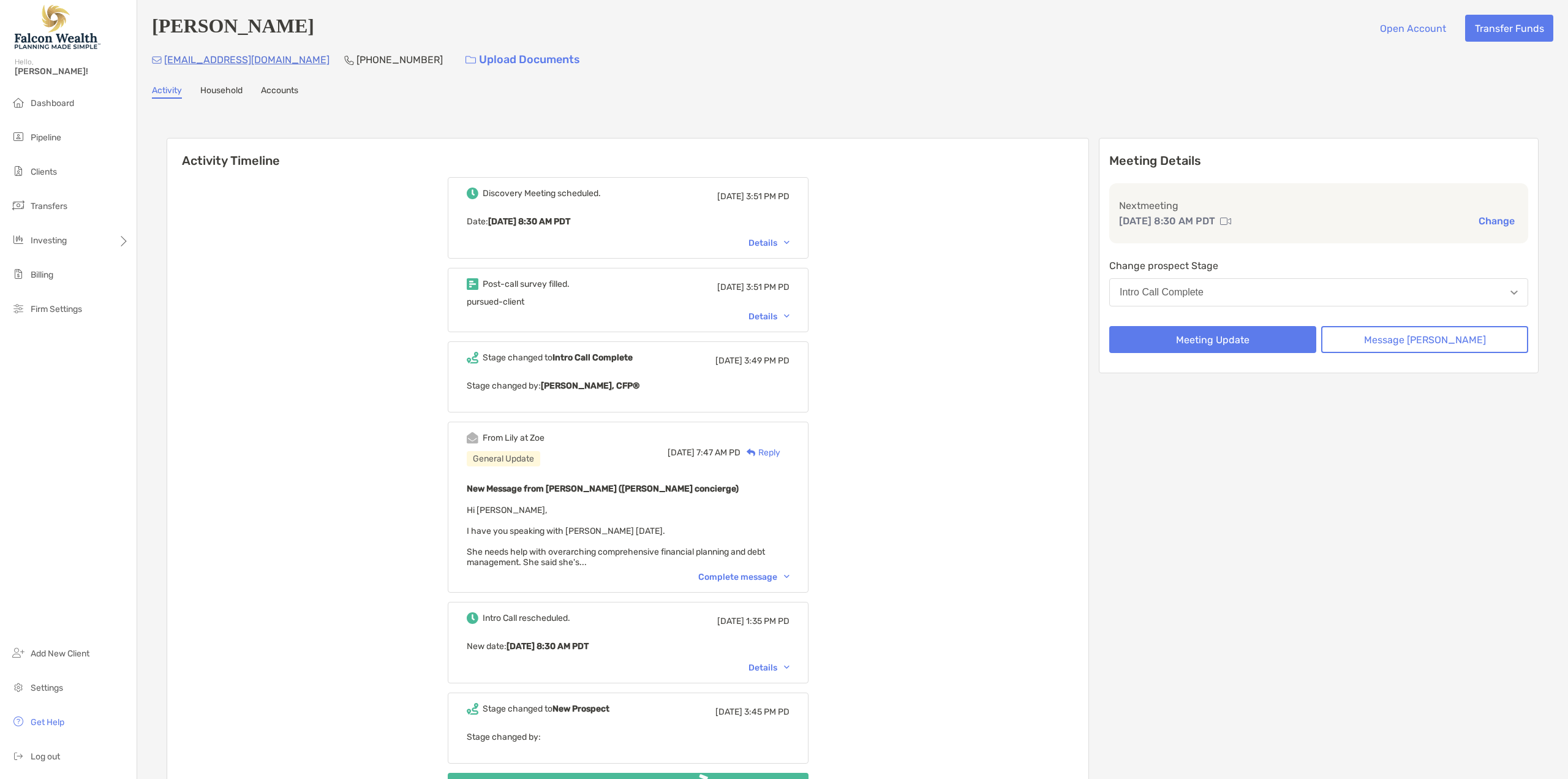
click at [1256, 281] on button "Intro Call Complete" at bounding box center [1319, 292] width 419 height 28
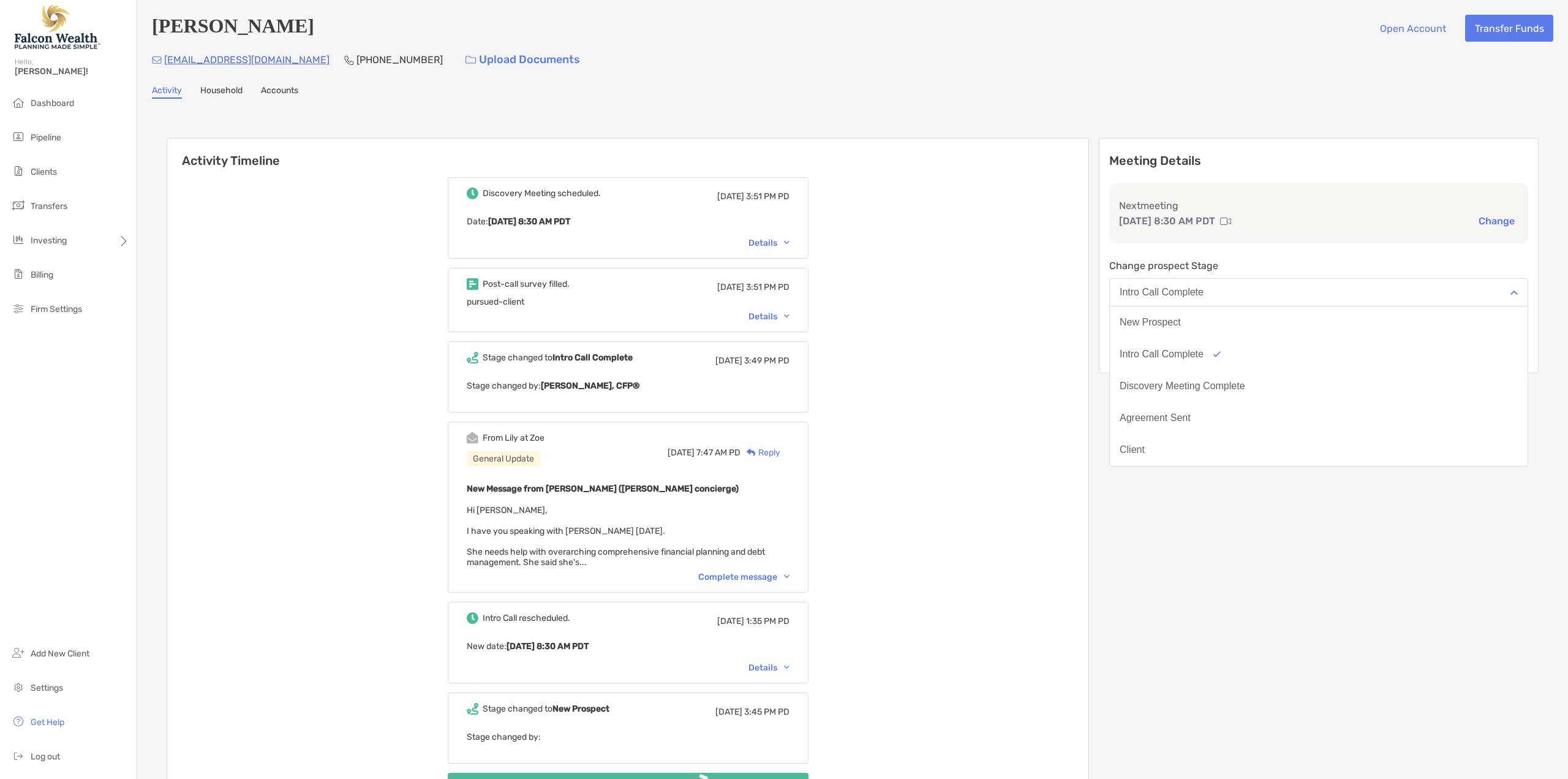
click at [1343, 261] on p "Change prospect Stage" at bounding box center [1319, 266] width 419 height 15
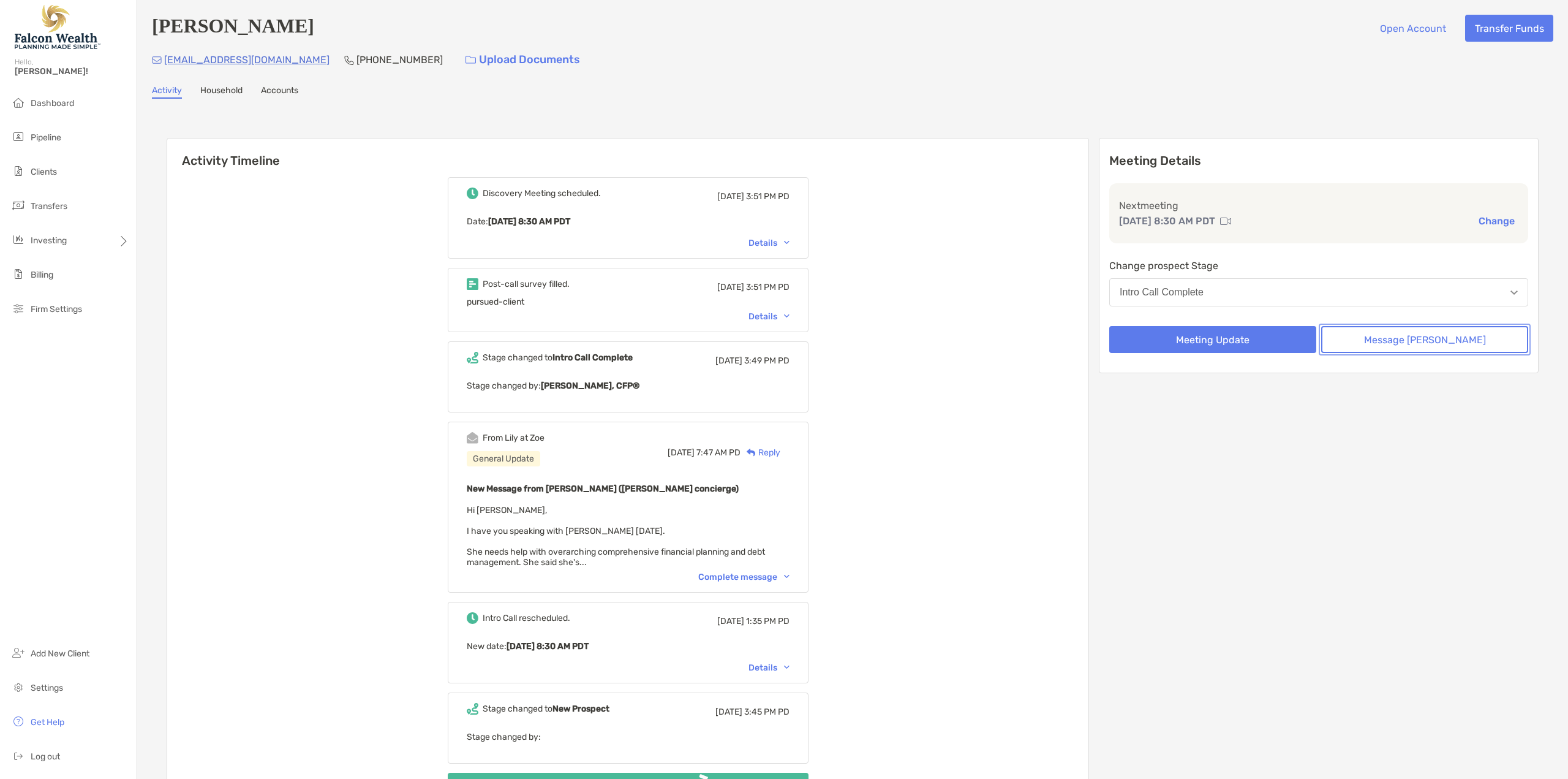
click at [1423, 345] on button "Message Zoe" at bounding box center [1424, 339] width 207 height 27
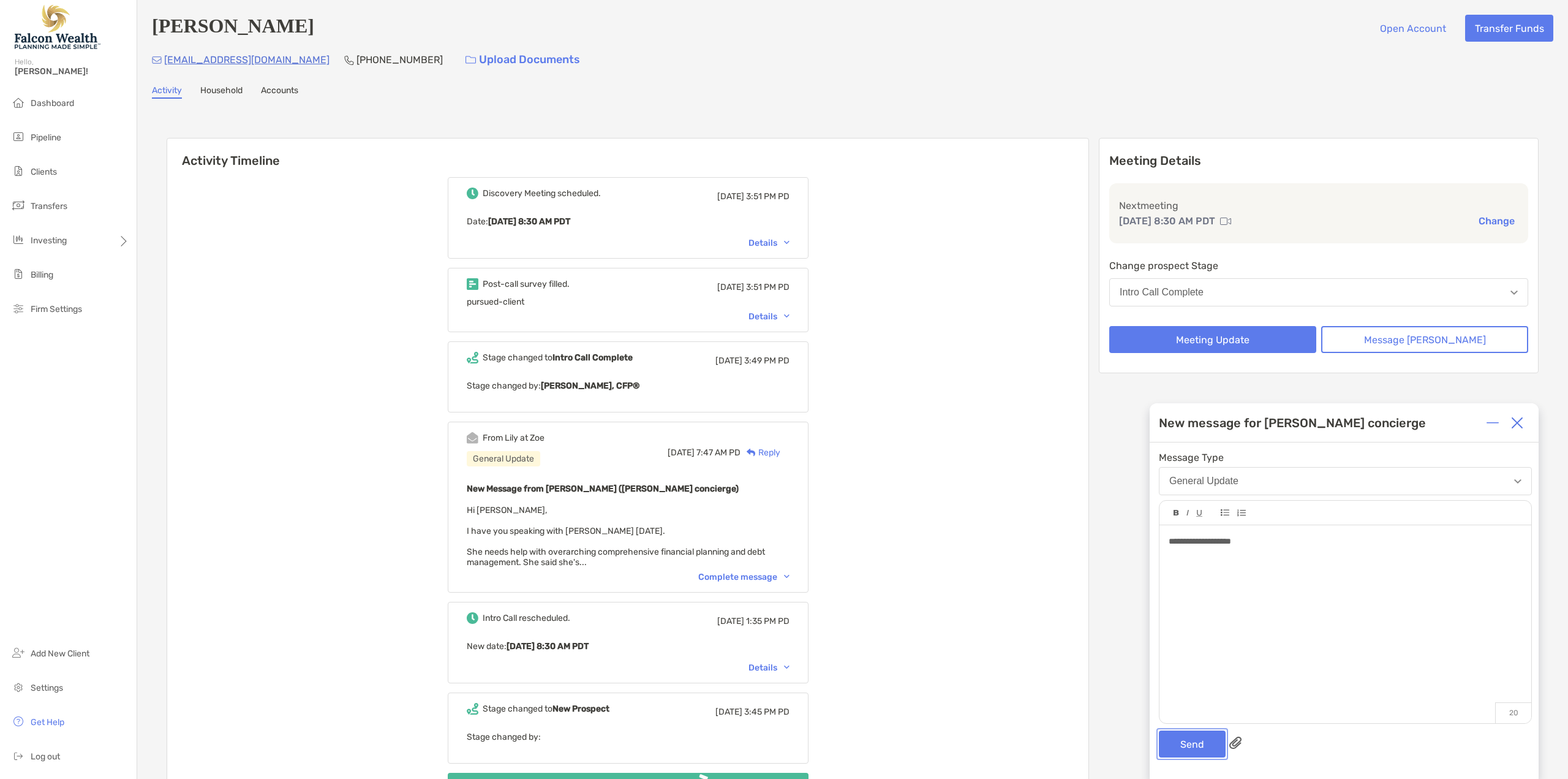
click at [1188, 744] on button "Send" at bounding box center [1192, 744] width 67 height 27
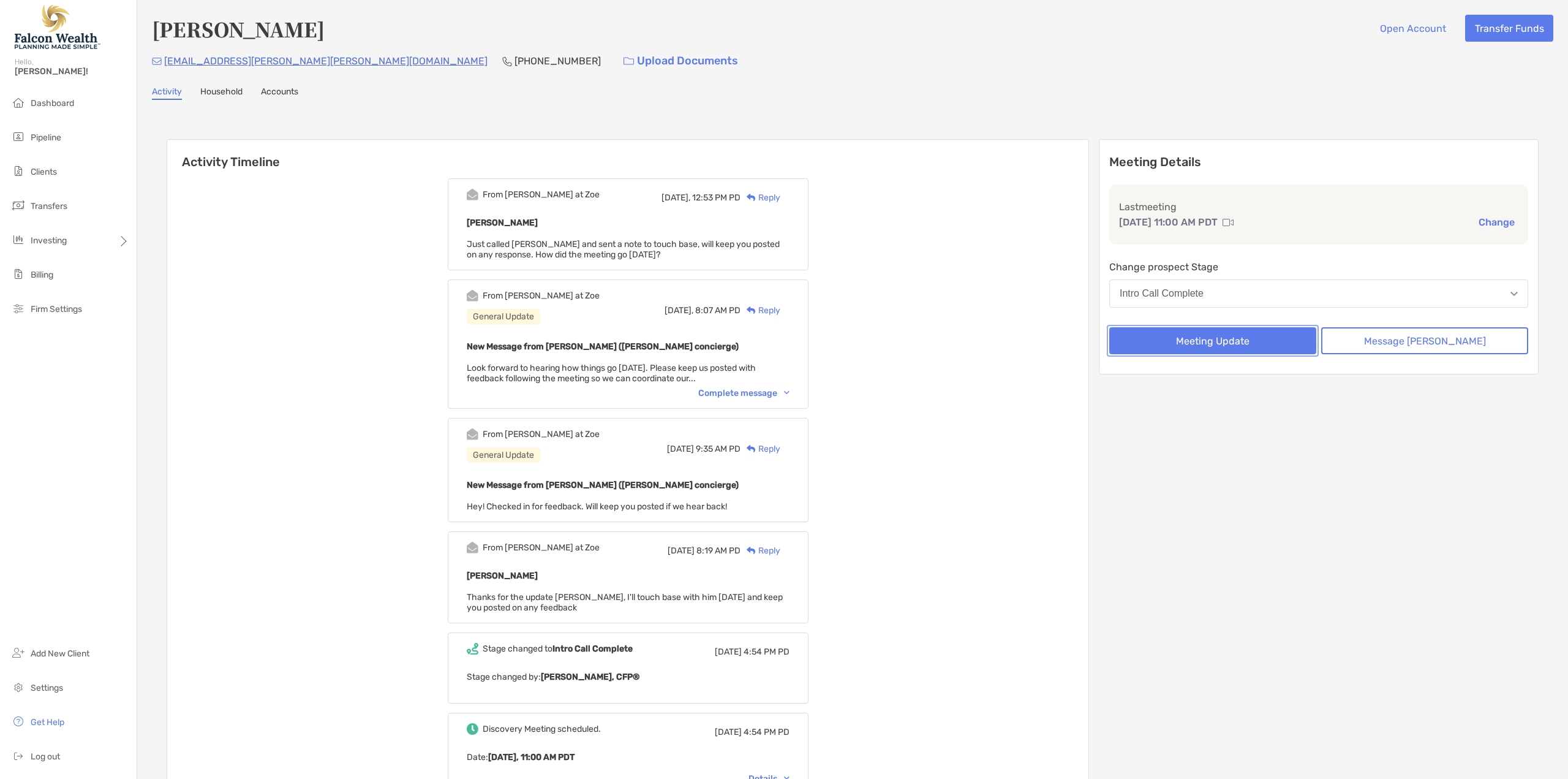
click at [1248, 346] on button "Meeting Update" at bounding box center [1213, 341] width 207 height 27
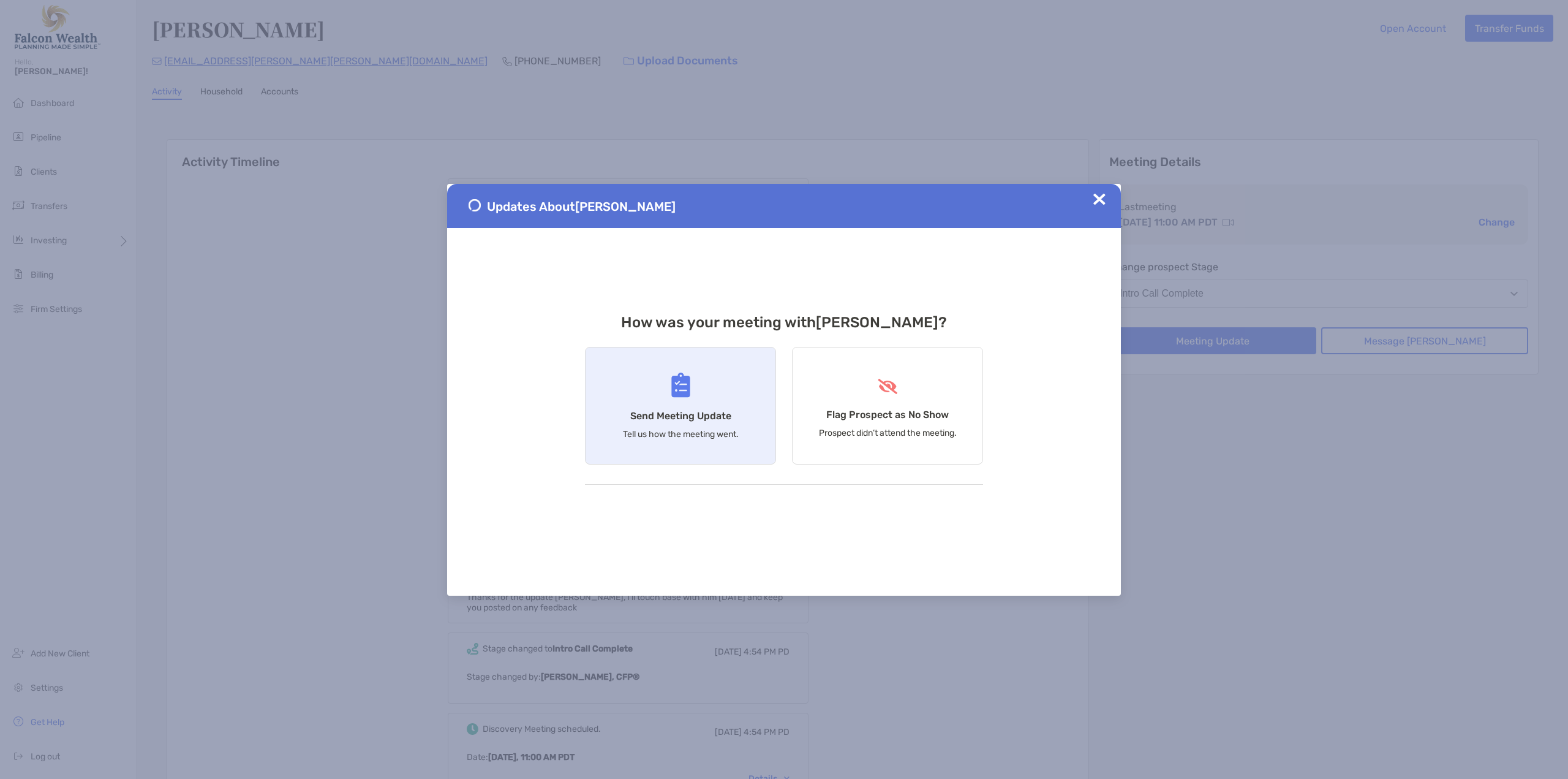
click at [697, 399] on div "Send Meeting Update Tell us how the meeting went." at bounding box center [680, 406] width 191 height 118
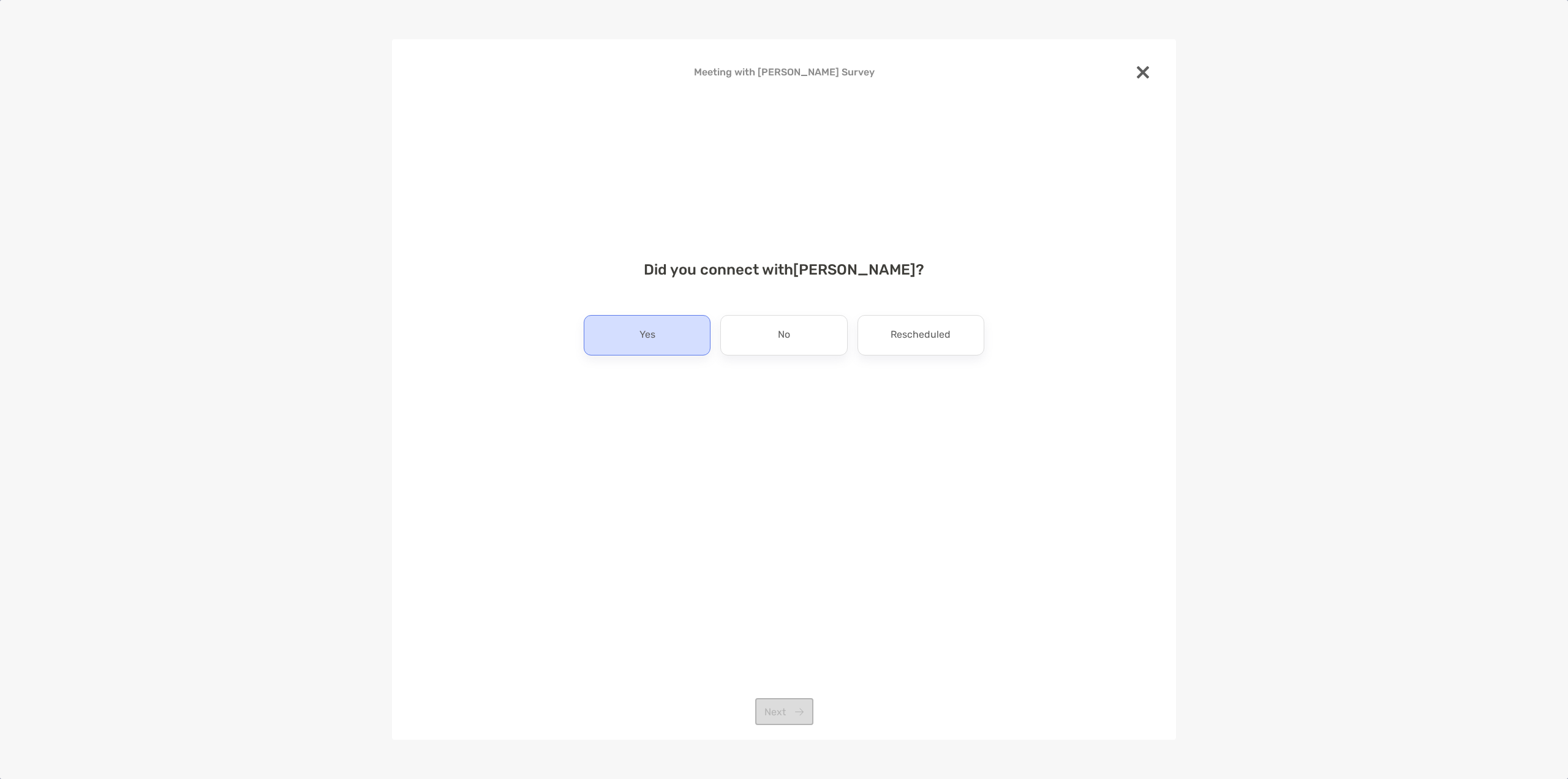
click at [675, 341] on div "Yes" at bounding box center [647, 335] width 127 height 40
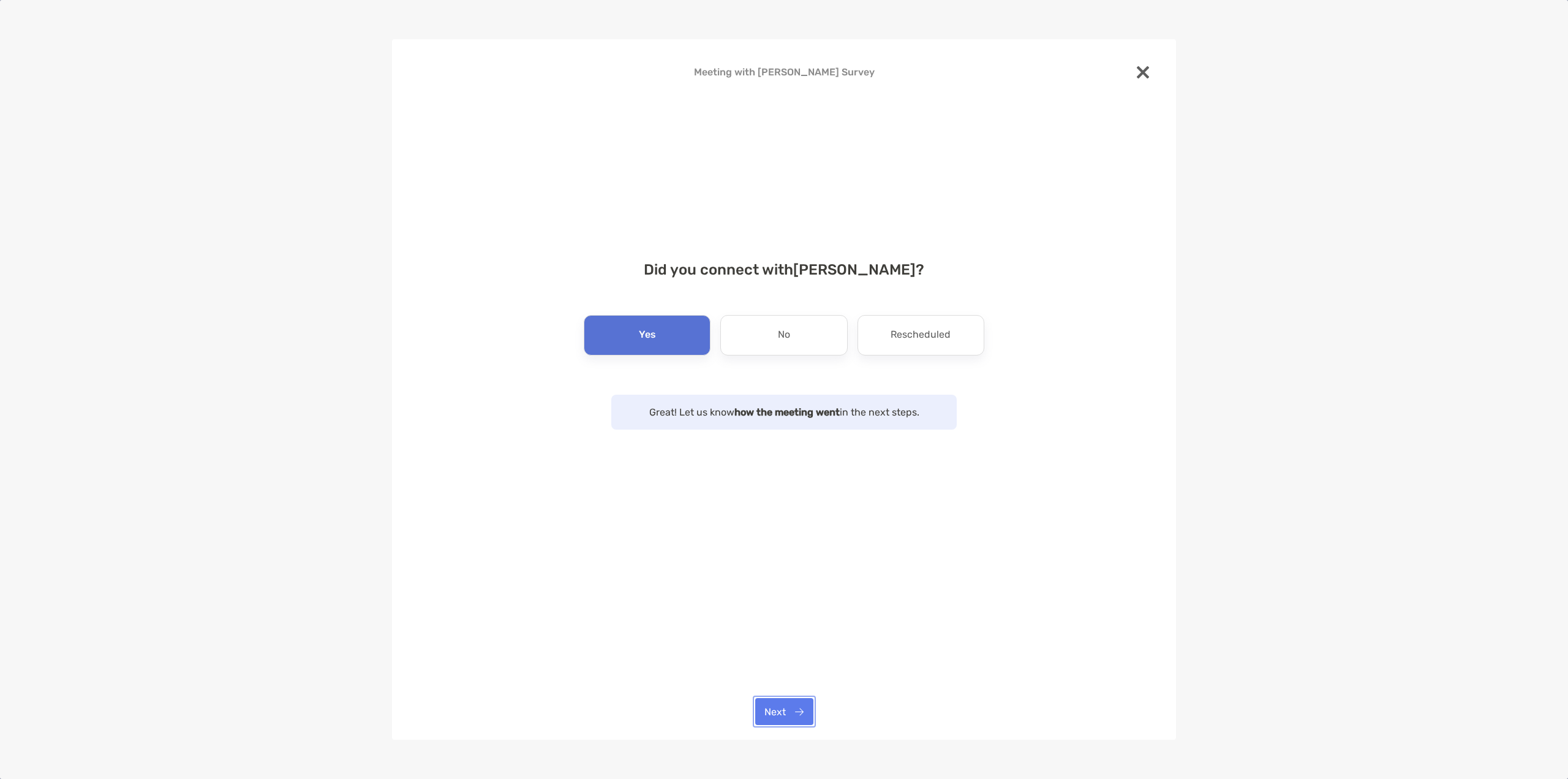
click at [779, 712] on button "Next" at bounding box center [784, 712] width 58 height 27
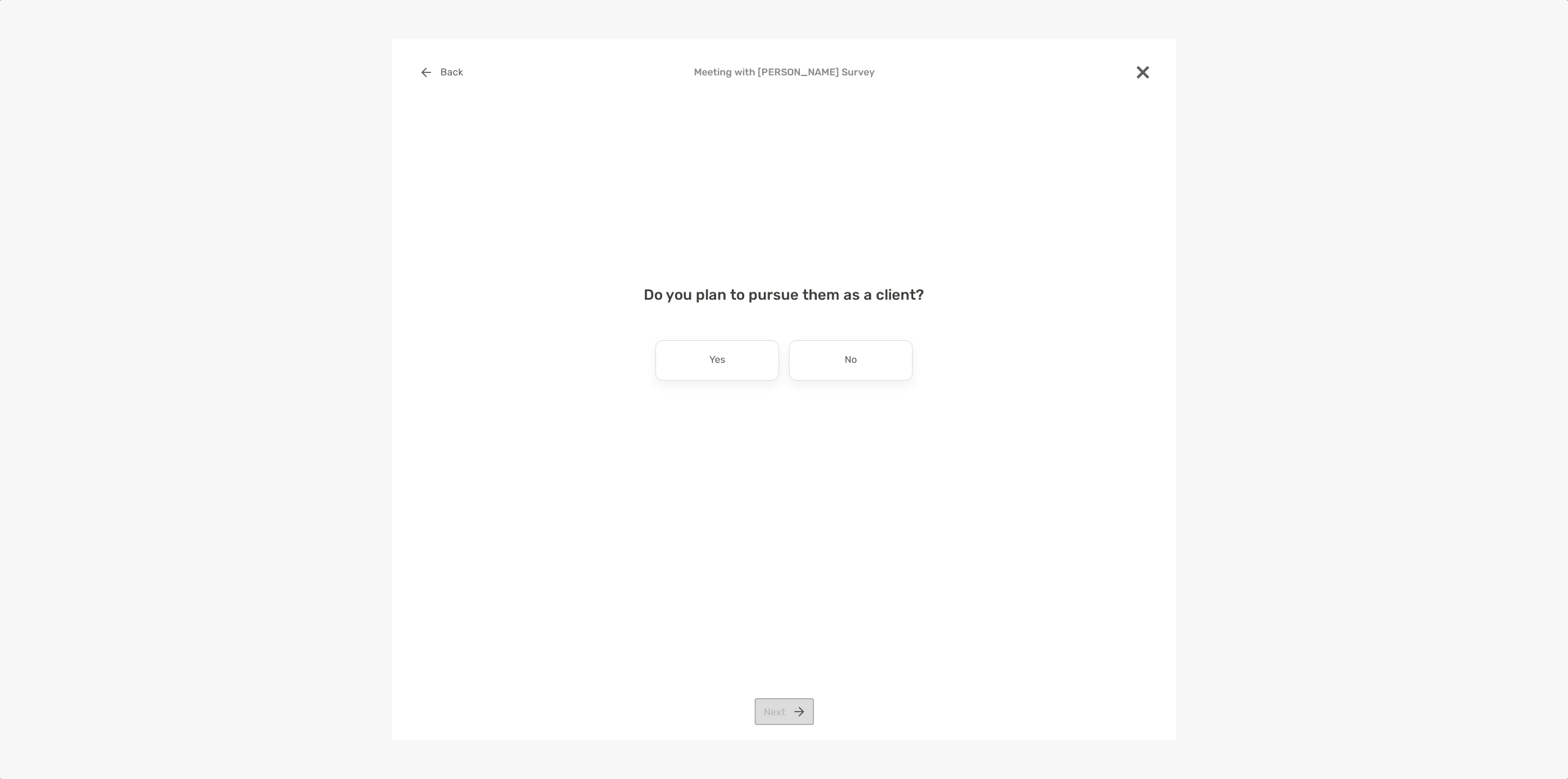
drag, startPoint x: 728, startPoint y: 365, endPoint x: 771, endPoint y: 383, distance: 46.6
click at [729, 364] on div "Yes" at bounding box center [717, 360] width 124 height 40
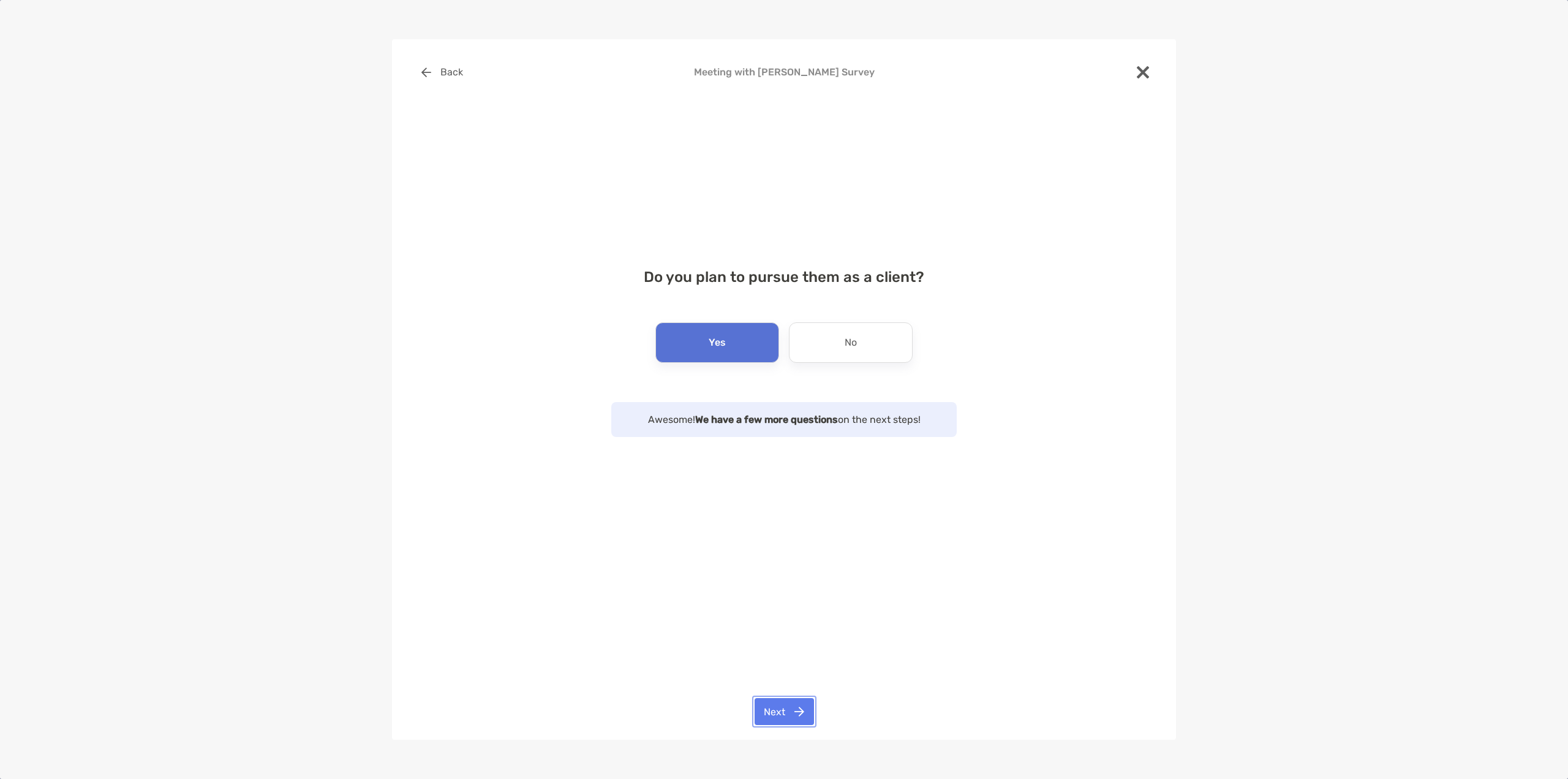
click at [803, 716] on button "Next" at bounding box center [784, 712] width 59 height 27
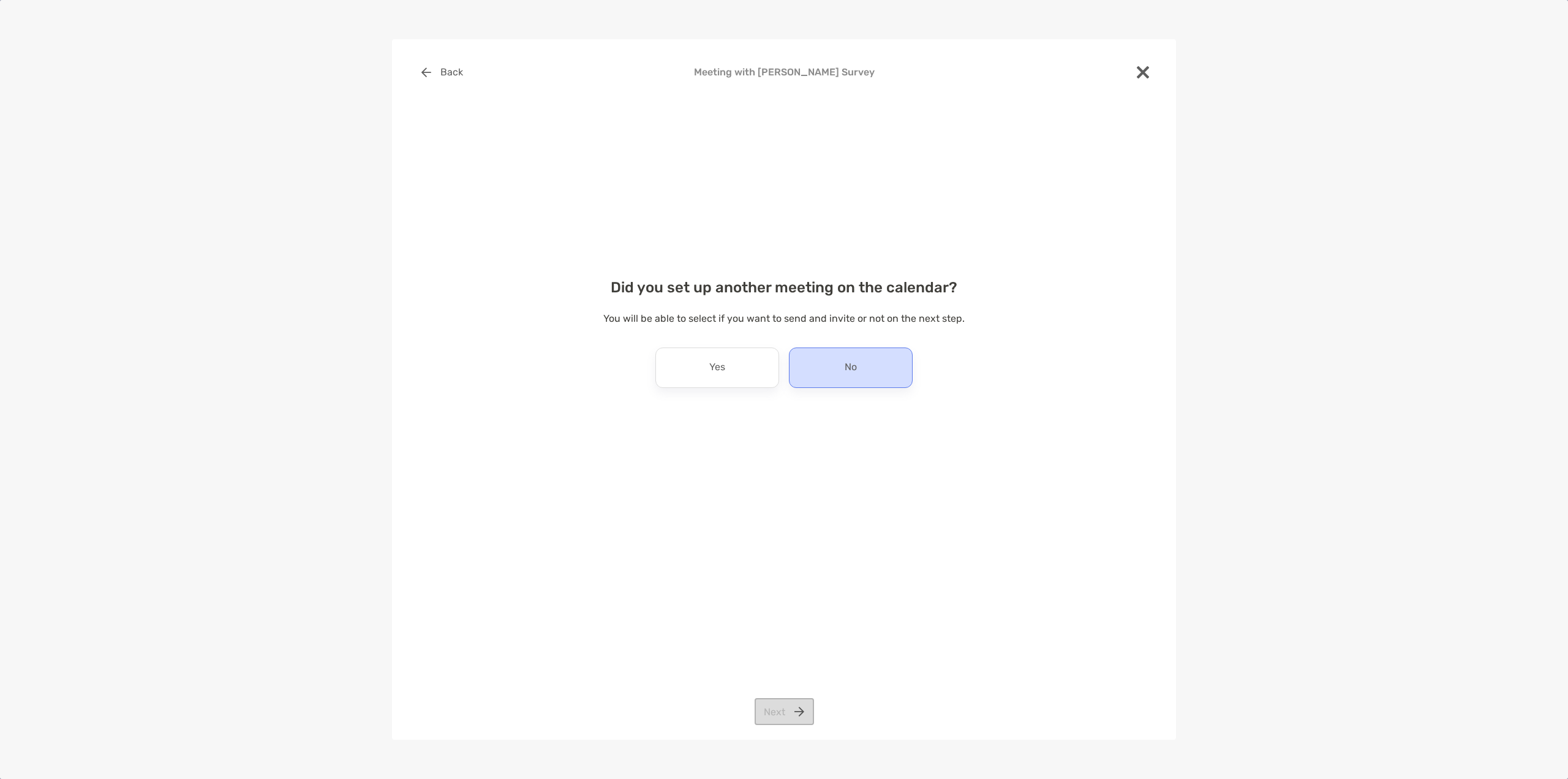
drag, startPoint x: 813, startPoint y: 363, endPoint x: 813, endPoint y: 383, distance: 20.0
click at [813, 363] on div "No" at bounding box center [851, 367] width 124 height 40
click at [790, 716] on button "Next" at bounding box center [784, 712] width 59 height 27
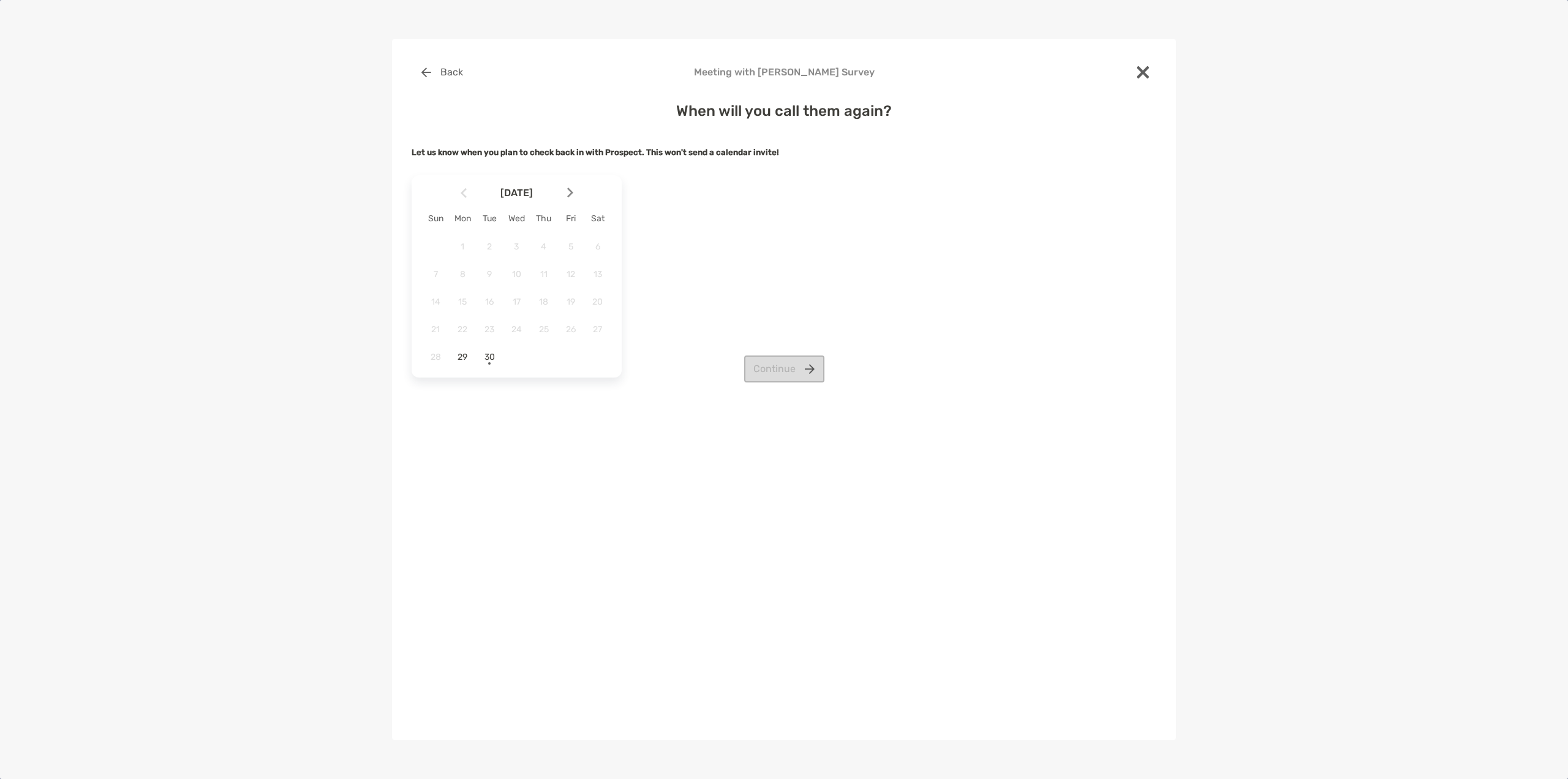
click at [570, 186] on div at bounding box center [575, 193] width 21 height 27
click at [457, 272] on span "6" at bounding box center [462, 274] width 21 height 11
click at [769, 363] on button "Continue" at bounding box center [784, 369] width 80 height 27
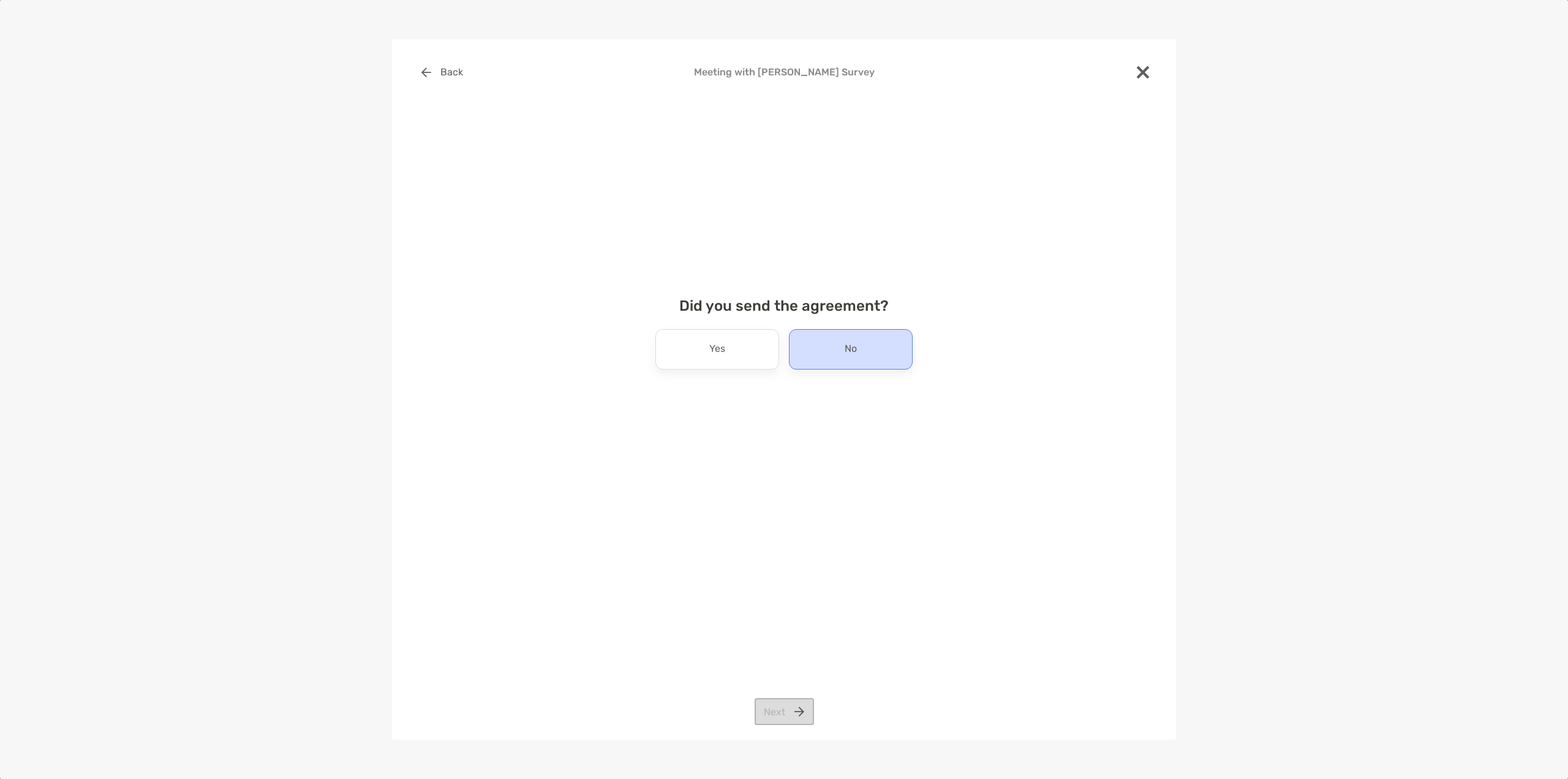
click at [852, 354] on p "No" at bounding box center [851, 349] width 12 height 20
click at [774, 718] on button "Next" at bounding box center [784, 712] width 59 height 27
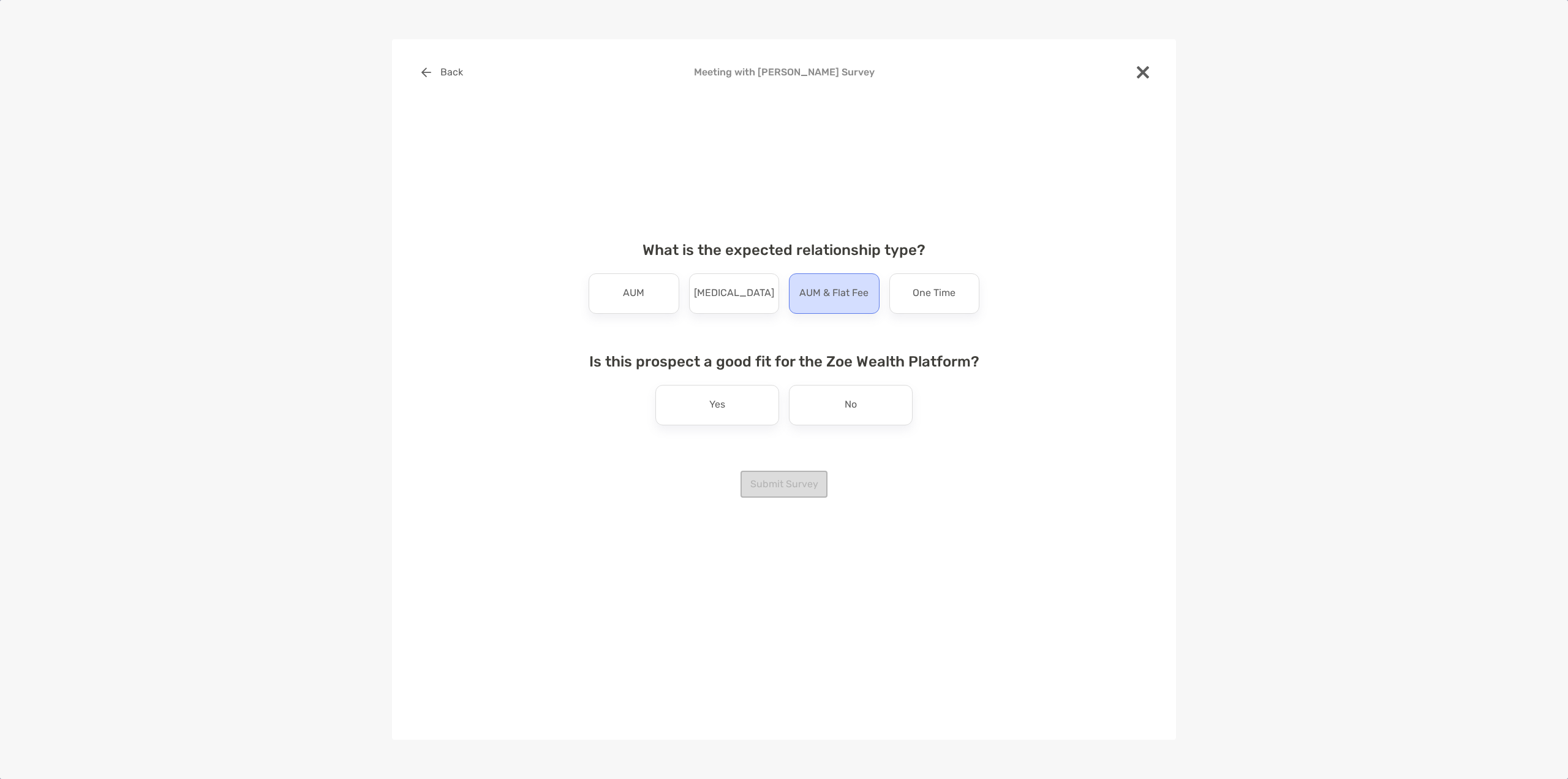
click at [825, 290] on p "AUM & Flat Fee" at bounding box center [834, 294] width 69 height 20
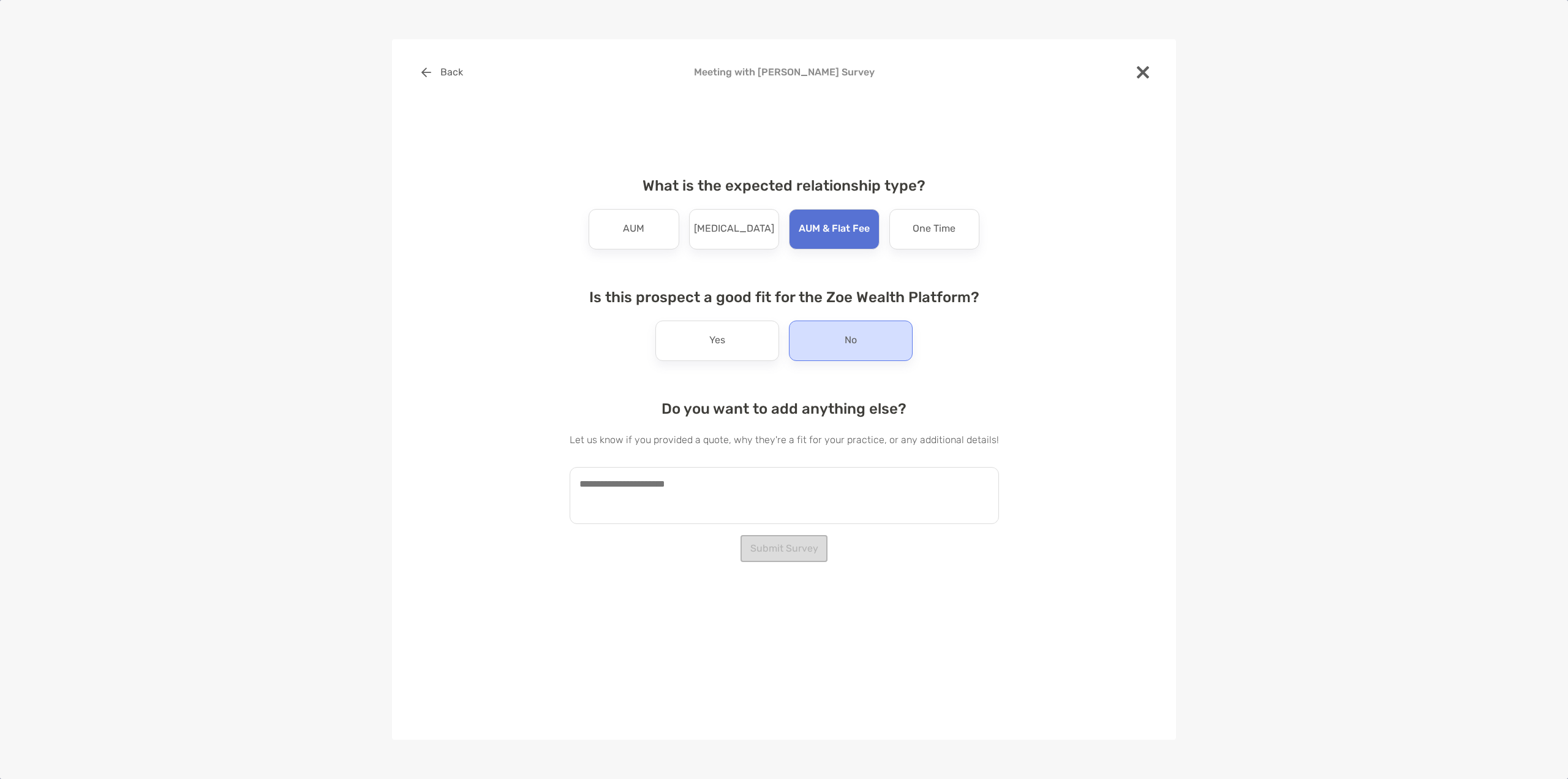
click at [867, 333] on div "No" at bounding box center [851, 340] width 124 height 40
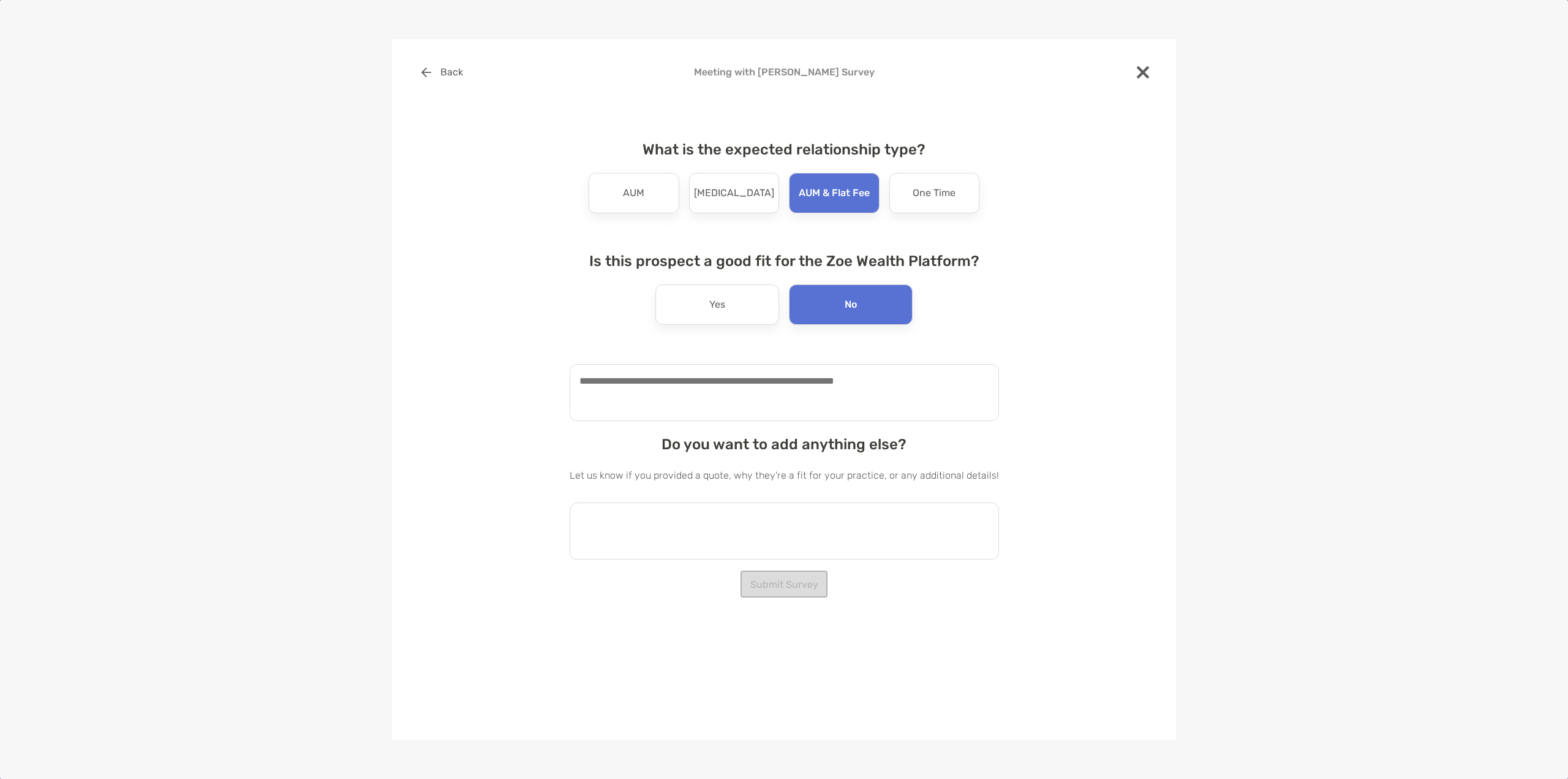
click at [622, 533] on textarea at bounding box center [784, 531] width 430 height 57
click at [638, 388] on textarea at bounding box center [784, 393] width 430 height 57
type textarea "**********"
click at [638, 519] on textarea at bounding box center [784, 531] width 430 height 57
type textarea "***"
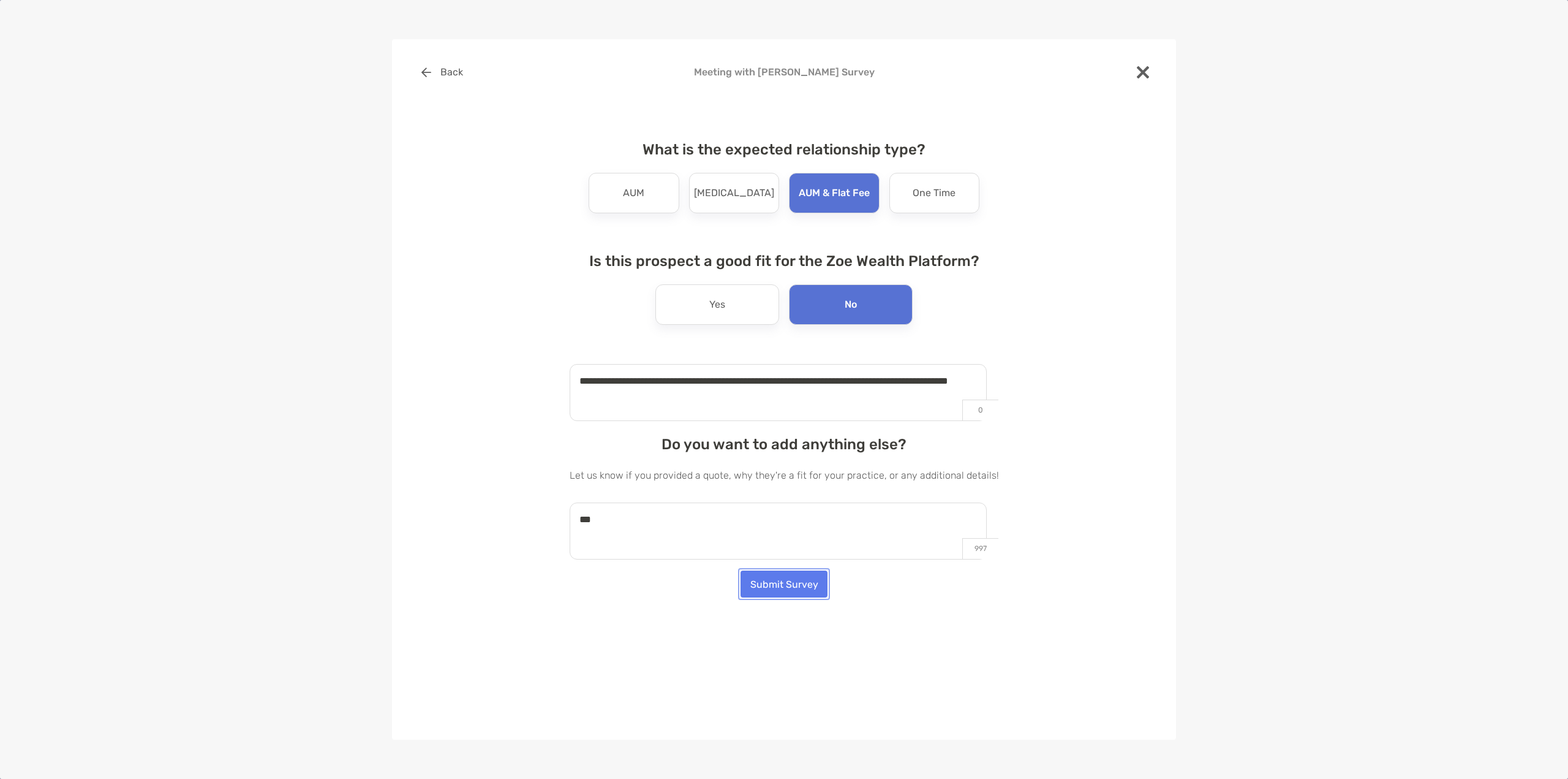
click at [754, 588] on button "Submit Survey" at bounding box center [784, 584] width 87 height 27
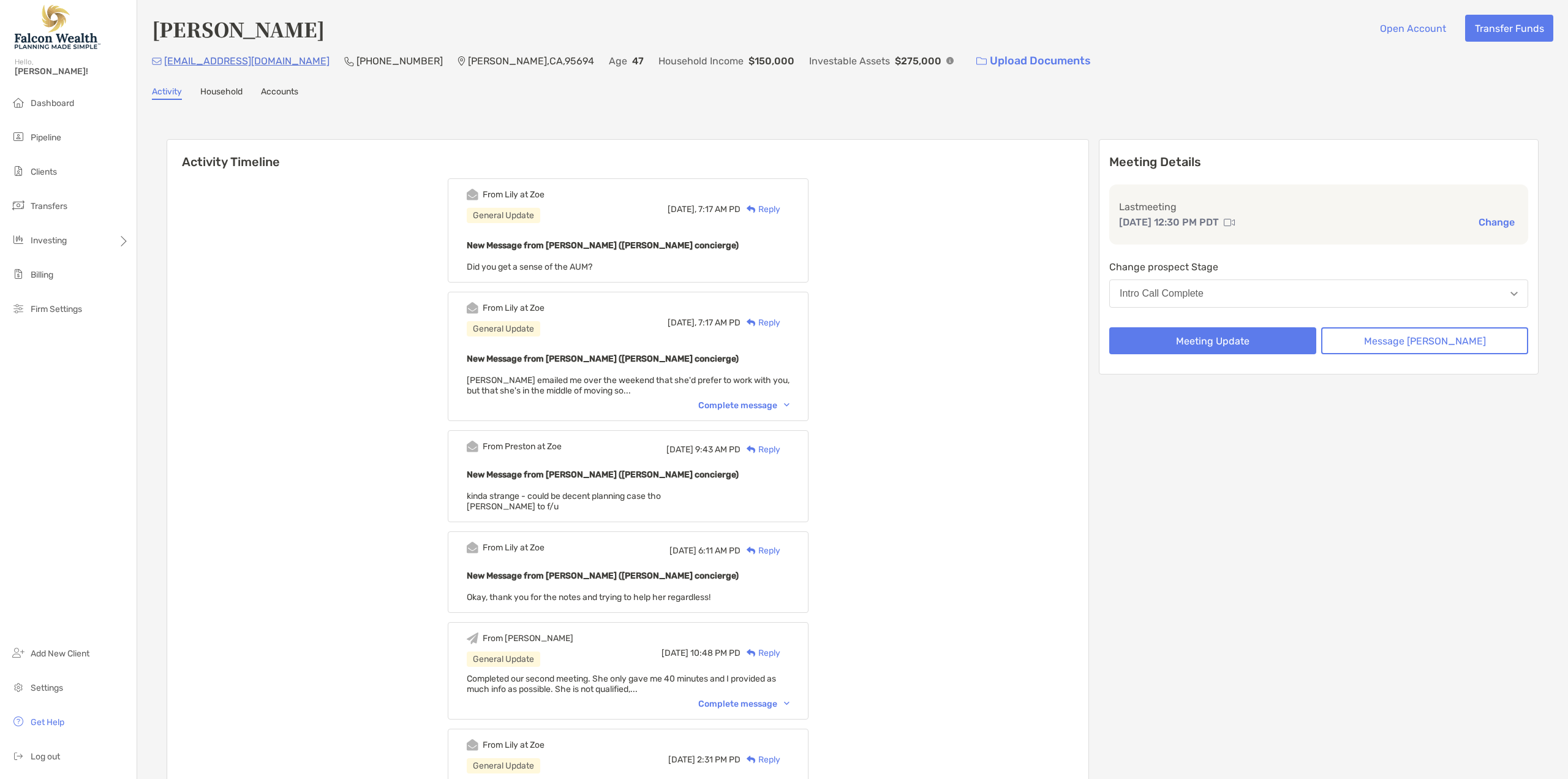
click at [754, 404] on div "Complete message" at bounding box center [743, 405] width 91 height 11
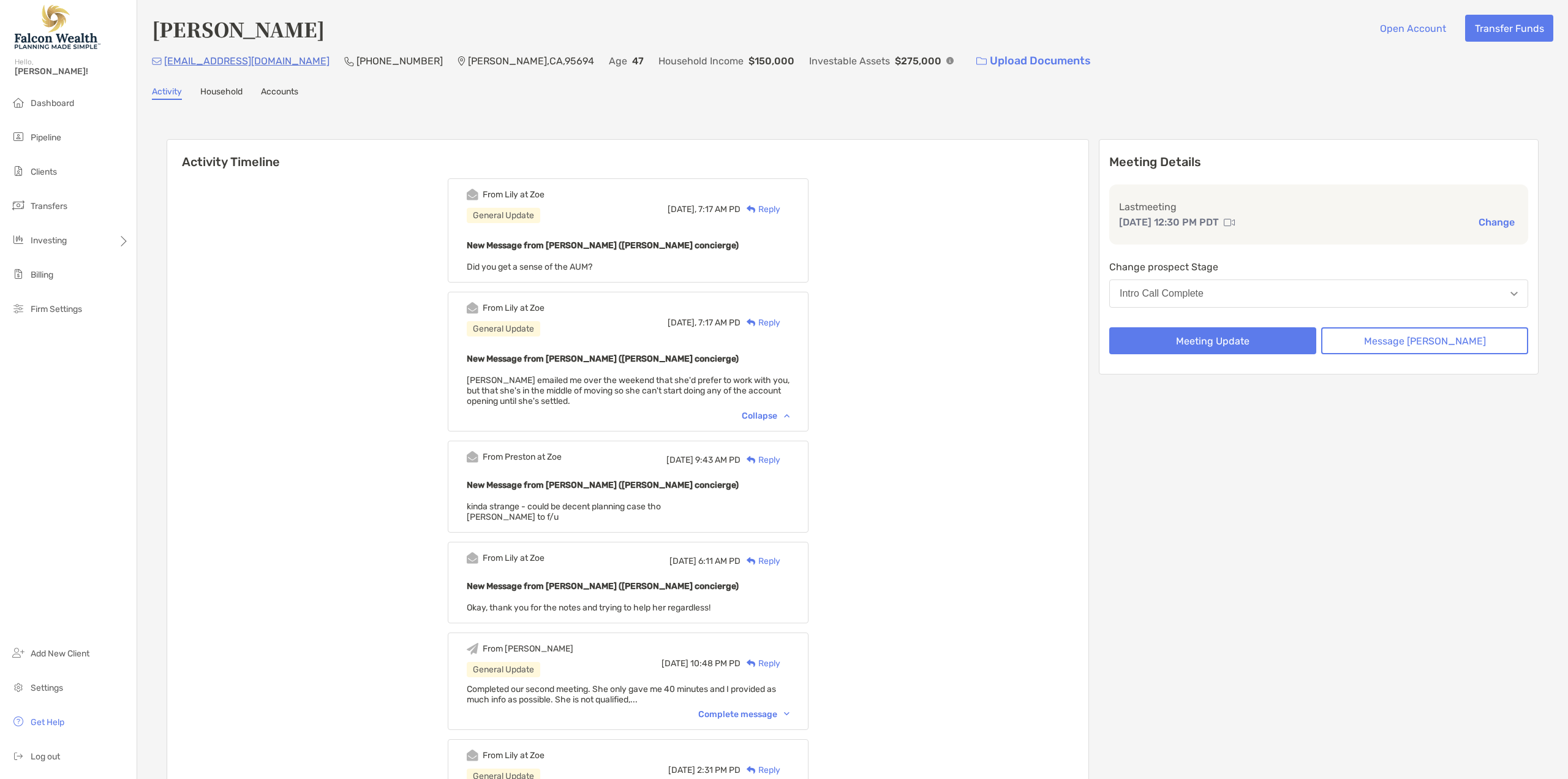
click at [780, 211] on div "Reply" at bounding box center [760, 209] width 40 height 13
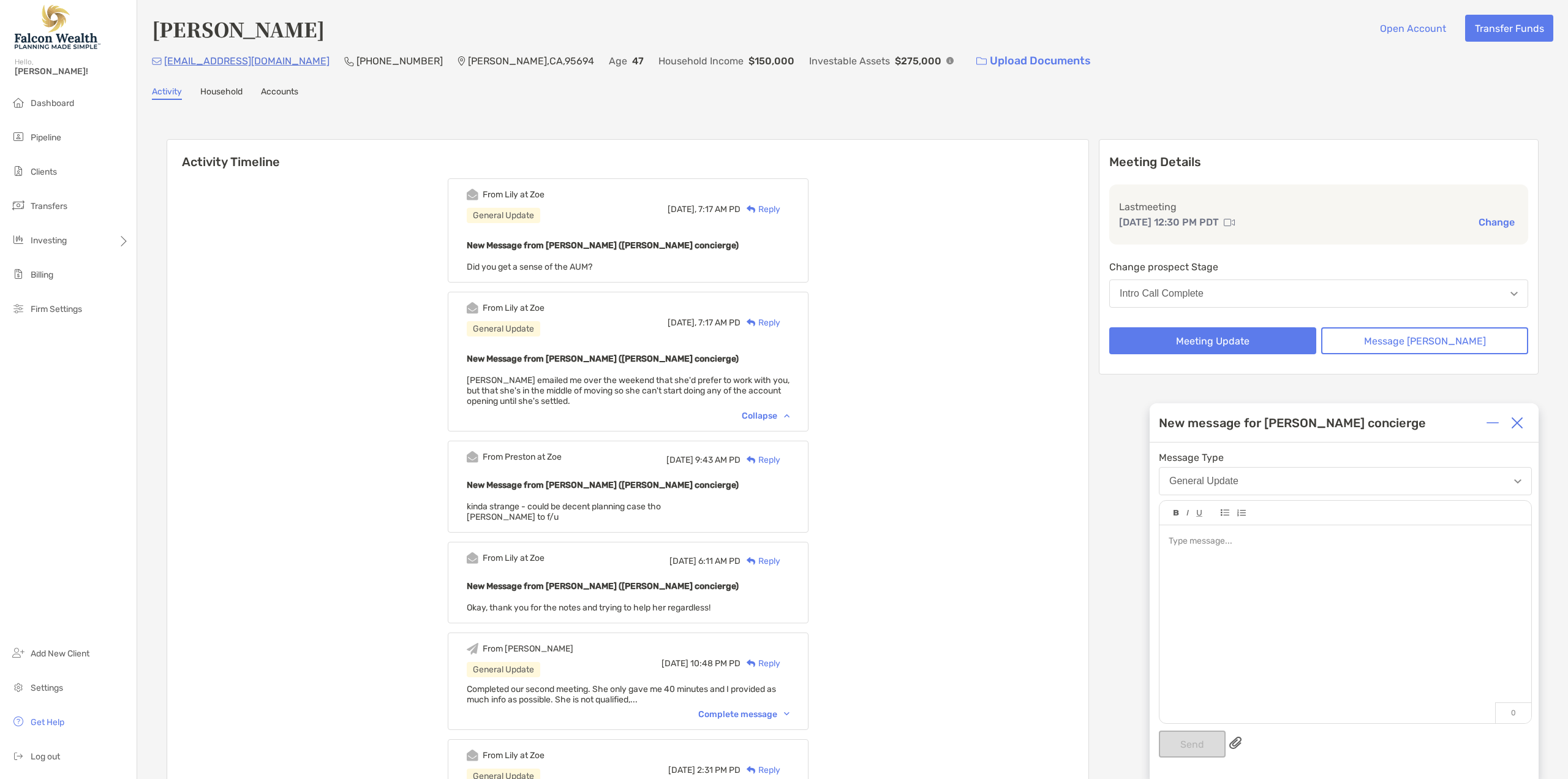
click at [1200, 553] on div at bounding box center [1345, 618] width 372 height 186
click at [1184, 539] on span "**********" at bounding box center [1316, 541] width 295 height 9
click at [1187, 539] on span "**********" at bounding box center [1316, 541] width 295 height 9
click at [1244, 548] on div "**********" at bounding box center [1345, 541] width 353 height 13
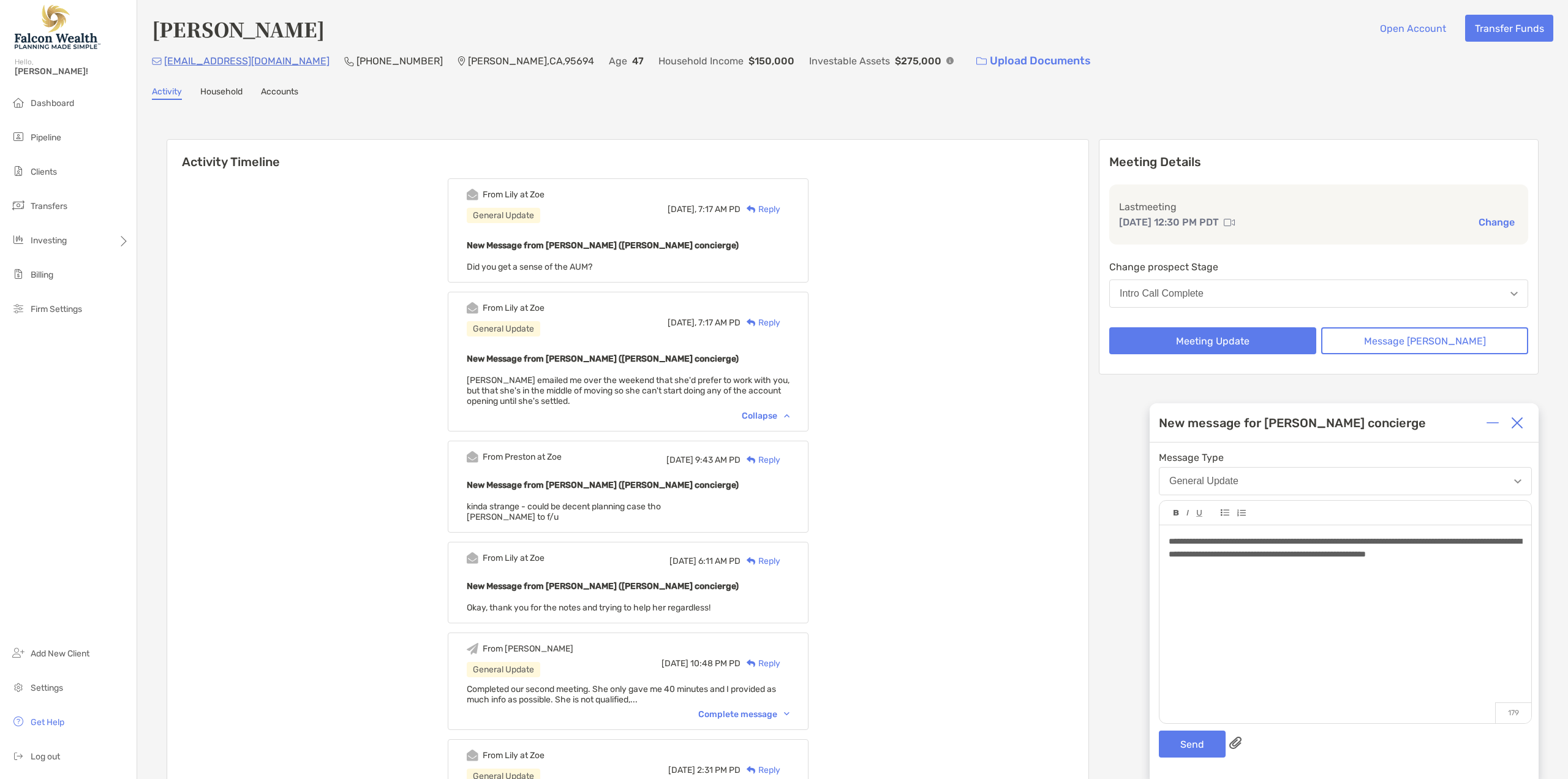
click at [1167, 564] on div "**********" at bounding box center [1345, 618] width 372 height 186
click at [1242, 555] on span "**********" at bounding box center [1345, 547] width 353 height 22
click at [1449, 555] on span "**********" at bounding box center [1345, 547] width 353 height 22
click at [1295, 560] on div "**********" at bounding box center [1345, 548] width 353 height 26
click at [1290, 558] on span "**********" at bounding box center [1345, 547] width 353 height 22
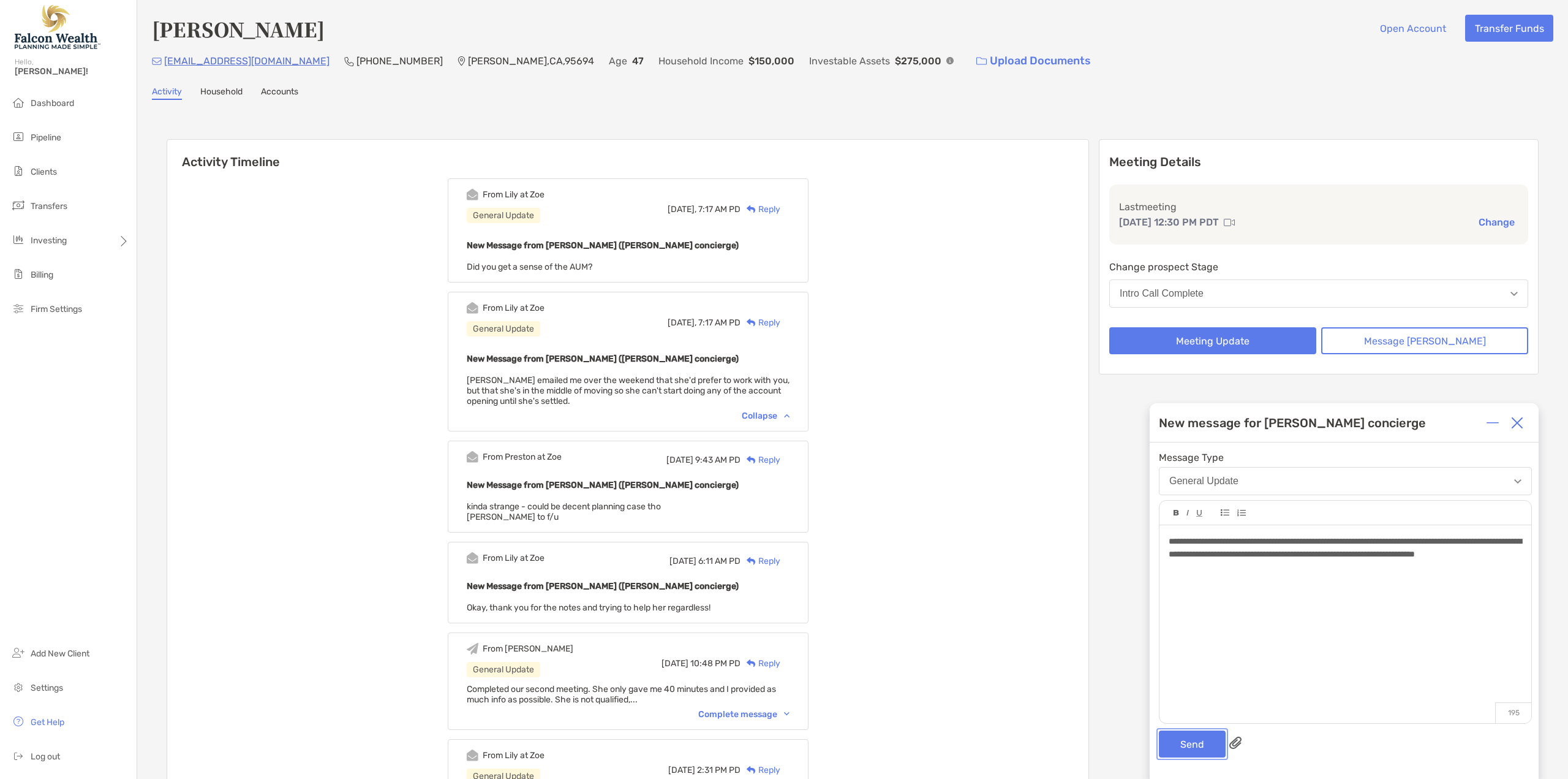
drag, startPoint x: 1166, startPoint y: 739, endPoint x: 1148, endPoint y: 681, distance: 60.7
click at [1166, 739] on button "Send" at bounding box center [1192, 744] width 67 height 27
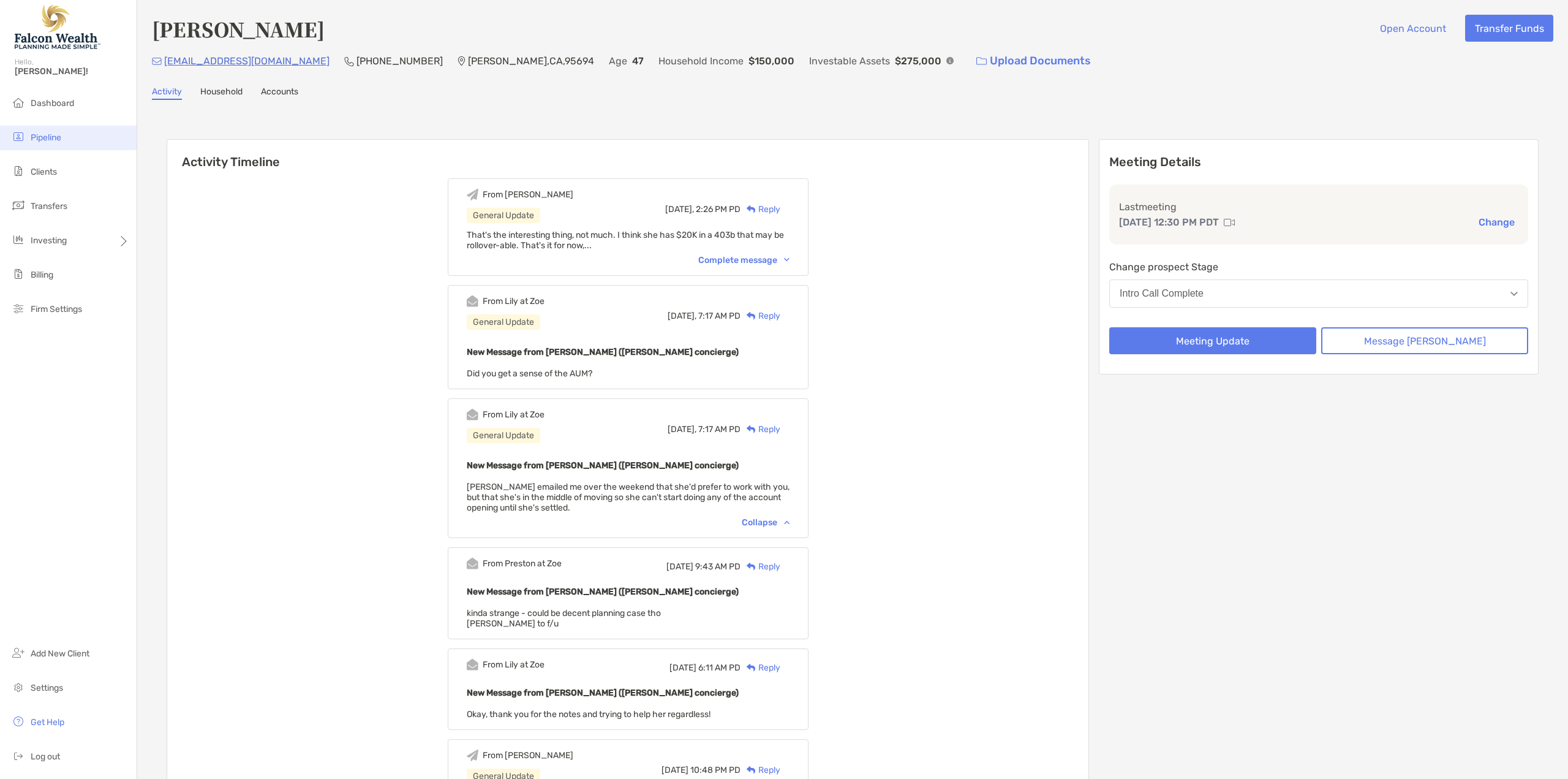
click at [47, 141] on span "Pipeline" at bounding box center [45, 137] width 30 height 11
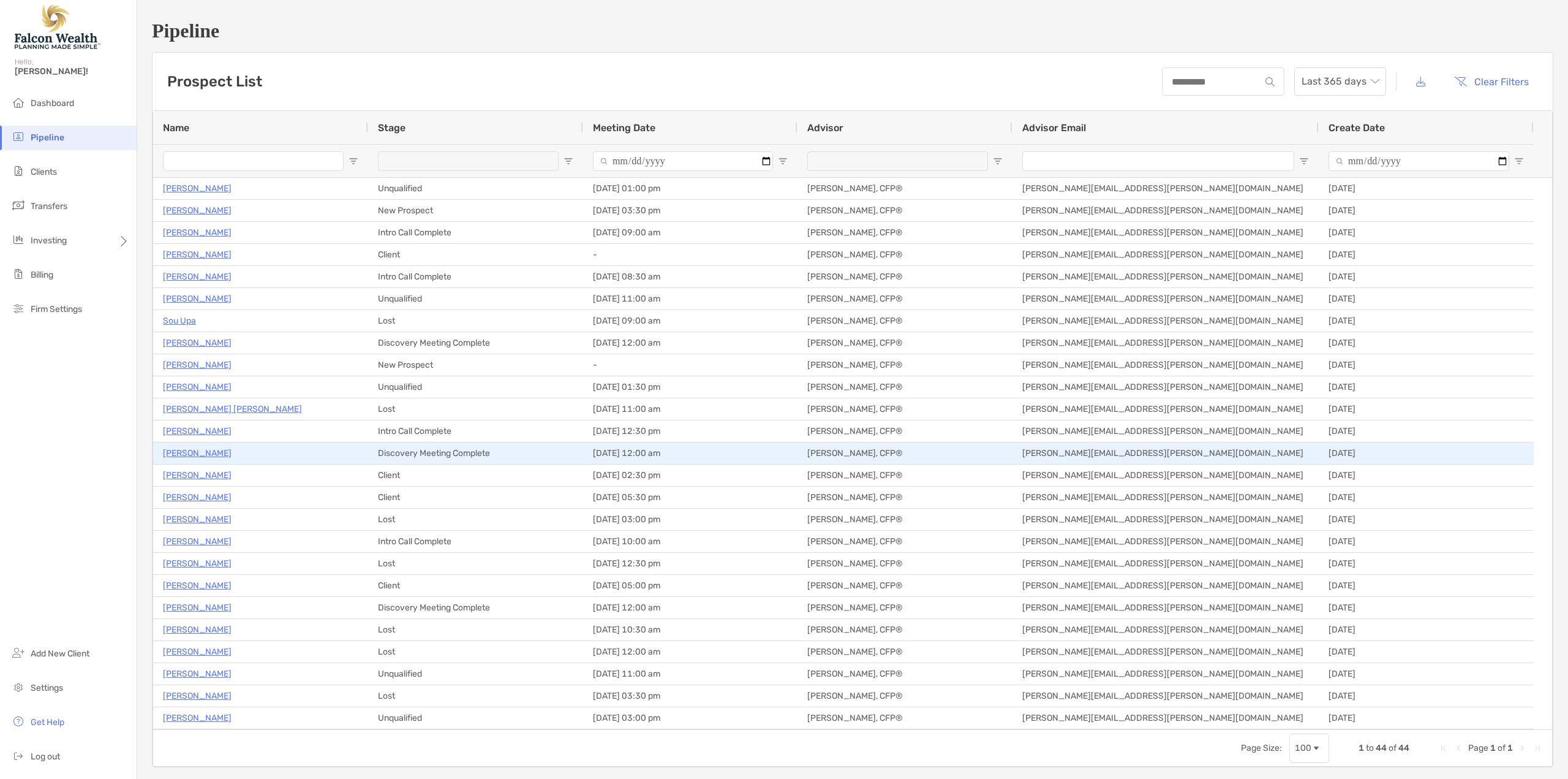
click at [191, 454] on p "Ingram Caston" at bounding box center [197, 453] width 69 height 15
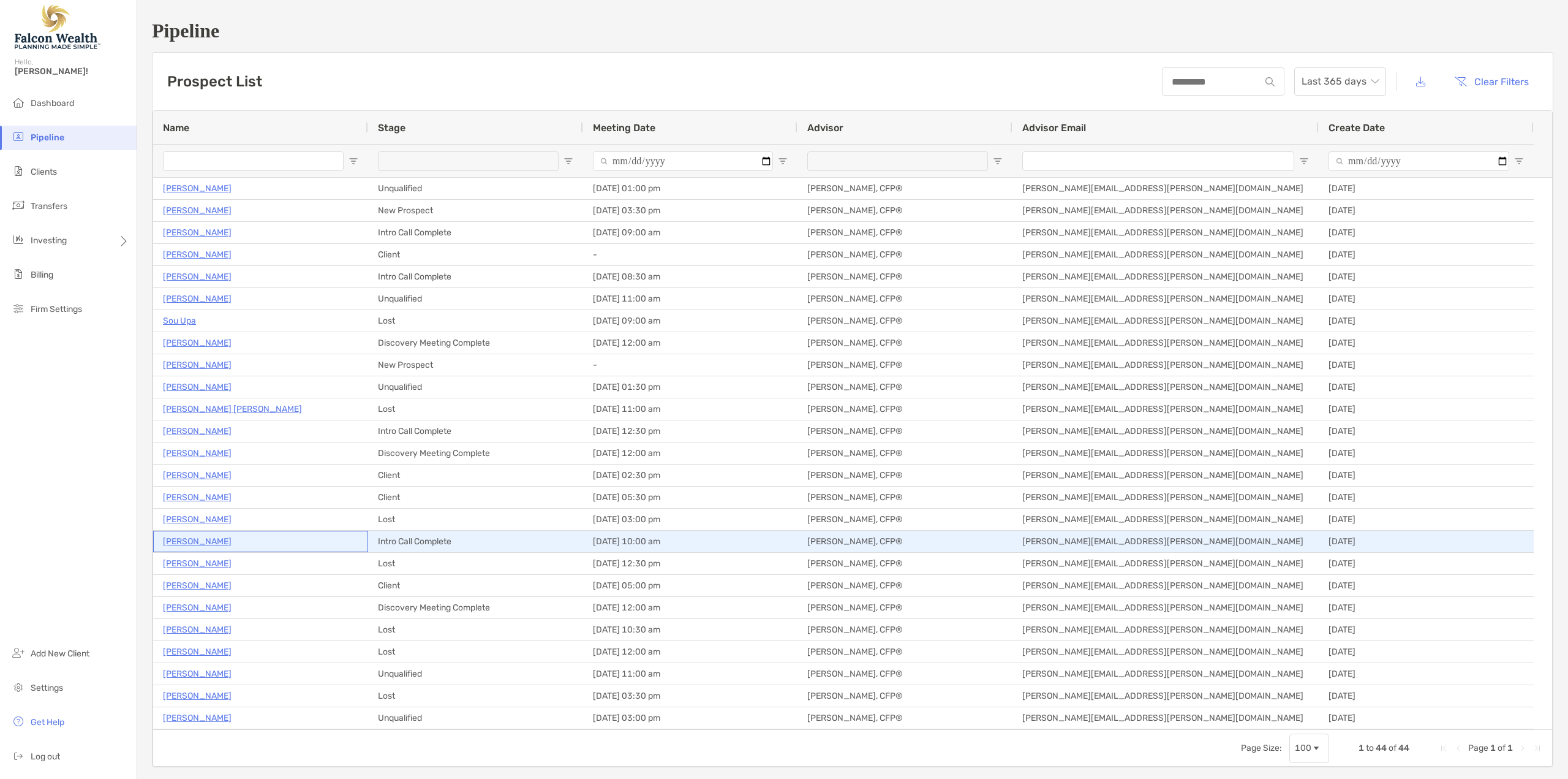
click at [210, 541] on p "Rosemarie Dahlstrom" at bounding box center [197, 541] width 69 height 15
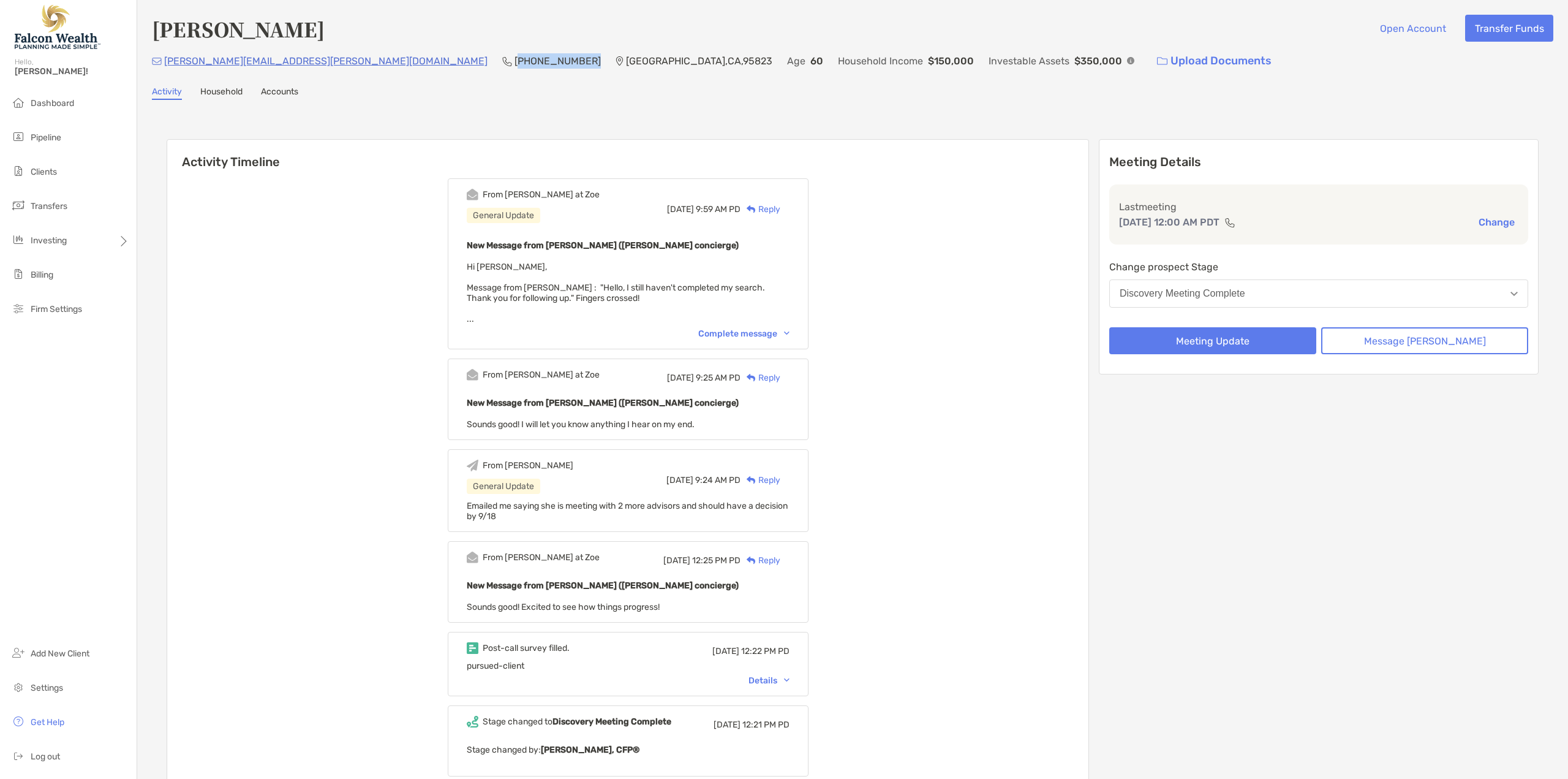
drag, startPoint x: 368, startPoint y: 58, endPoint x: 303, endPoint y: 61, distance: 65.1
click at [514, 61] on p "[PHONE_NUMBER]" at bounding box center [558, 61] width 87 height 15
copy p "916) 509-1060"
click at [1408, 337] on button "Message [PERSON_NAME]" at bounding box center [1424, 341] width 207 height 27
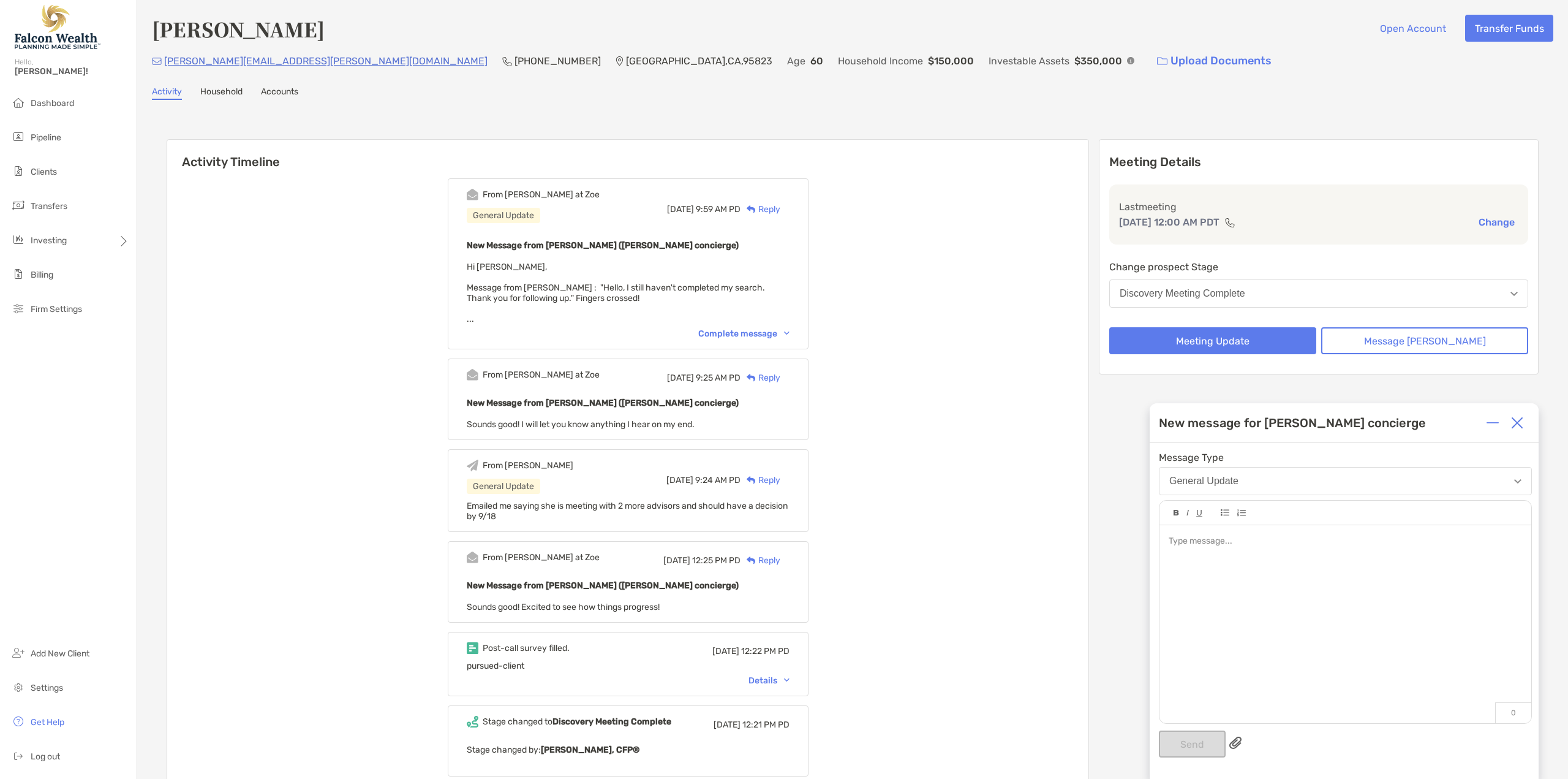
click at [1188, 538] on div at bounding box center [1345, 541] width 353 height 13
click at [1185, 741] on button "Send" at bounding box center [1192, 744] width 67 height 27
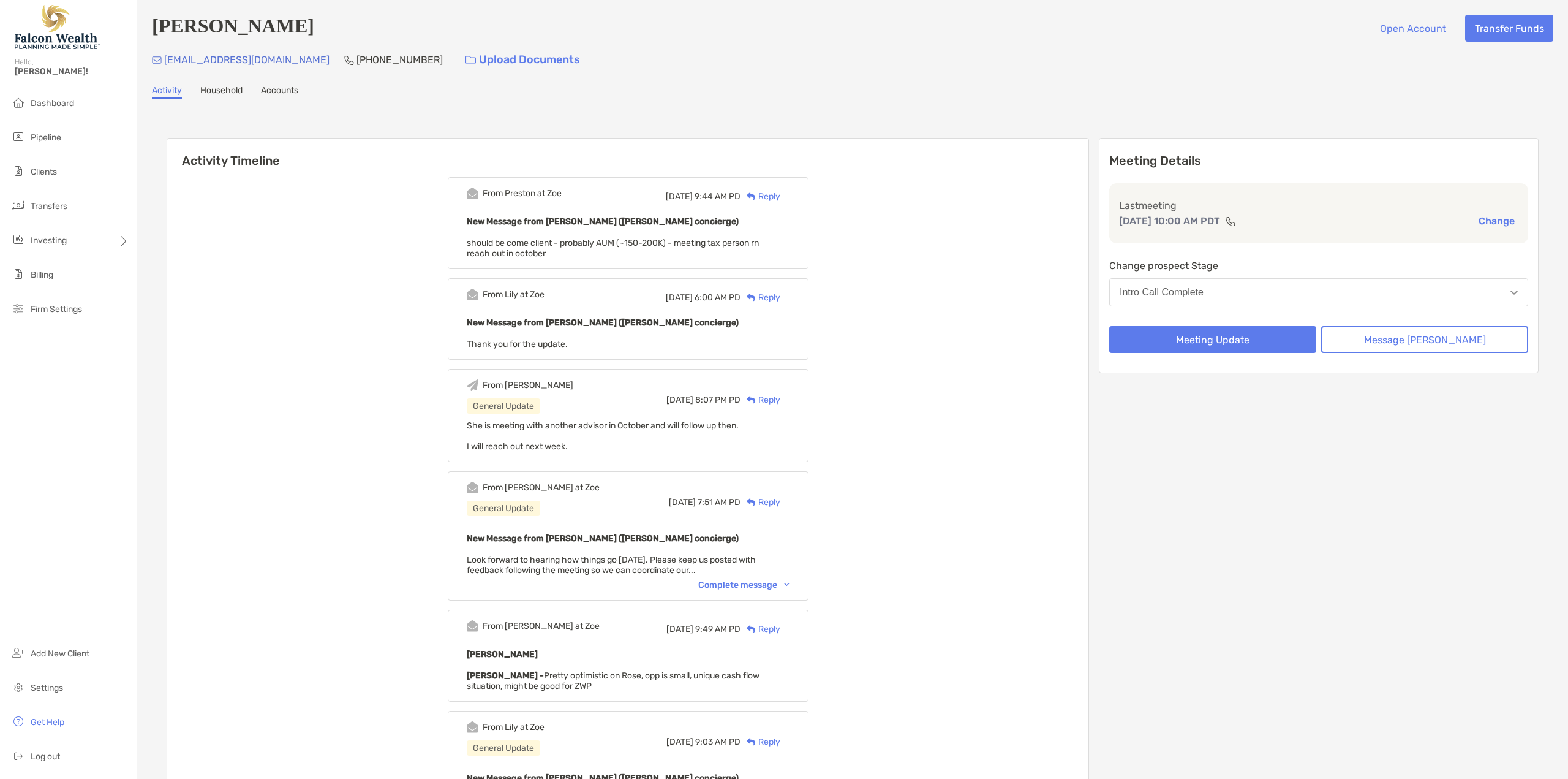
drag, startPoint x: 0, startPoint y: 0, endPoint x: 449, endPoint y: 34, distance: 450.3
click at [436, 33] on div "[PERSON_NAME] Open Account Transfer Funds" at bounding box center [852, 28] width 1401 height 27
drag, startPoint x: 375, startPoint y: 61, endPoint x: 316, endPoint y: 57, distance: 59.1
click at [357, 57] on p "[PHONE_NUMBER]" at bounding box center [400, 59] width 87 height 15
copy p "949) 357-7598"
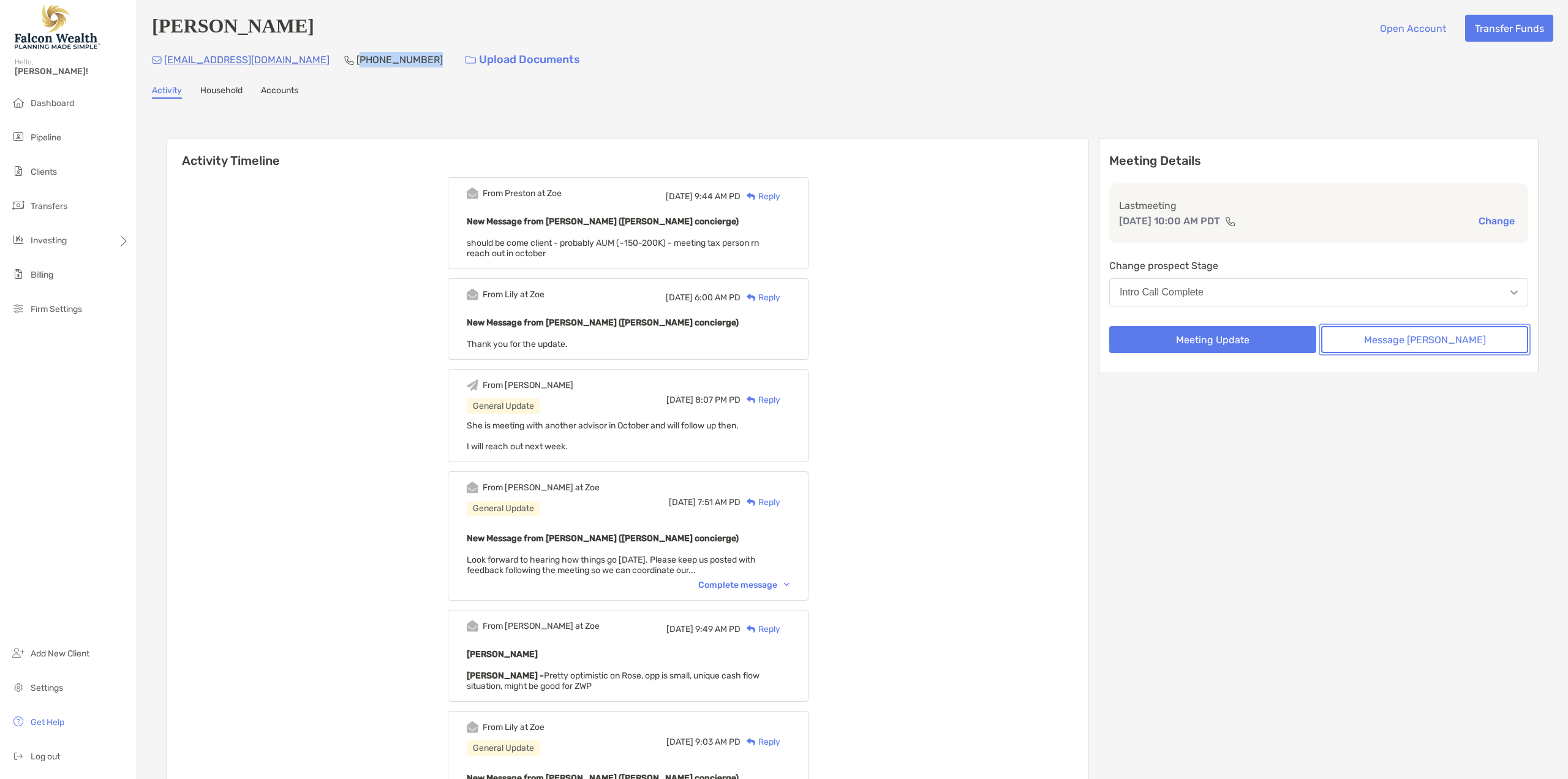
click at [1427, 347] on button "Message [PERSON_NAME]" at bounding box center [1424, 339] width 207 height 27
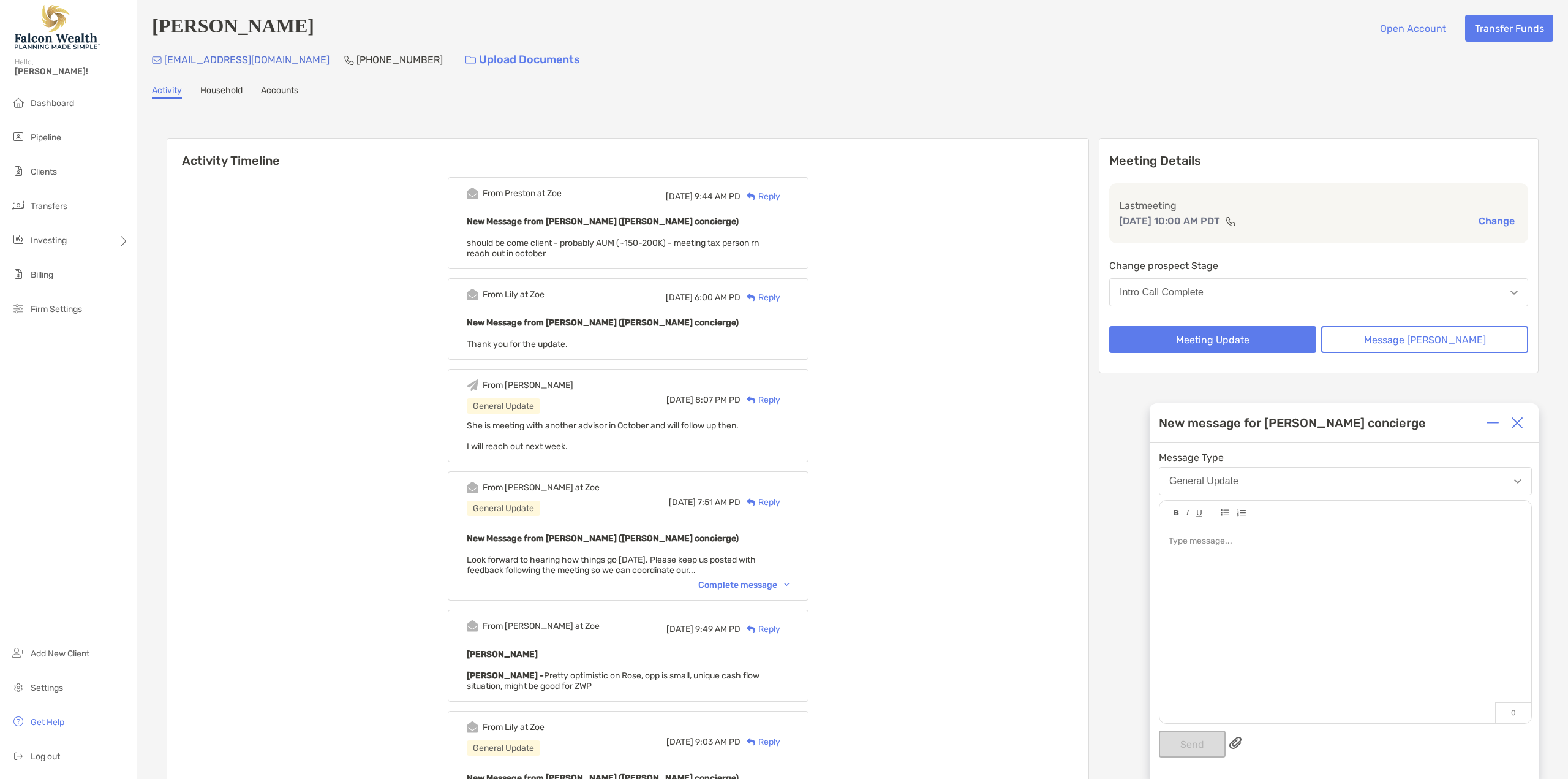
click at [1193, 552] on div at bounding box center [1345, 618] width 372 height 186
click at [1187, 742] on button "Send" at bounding box center [1192, 744] width 67 height 27
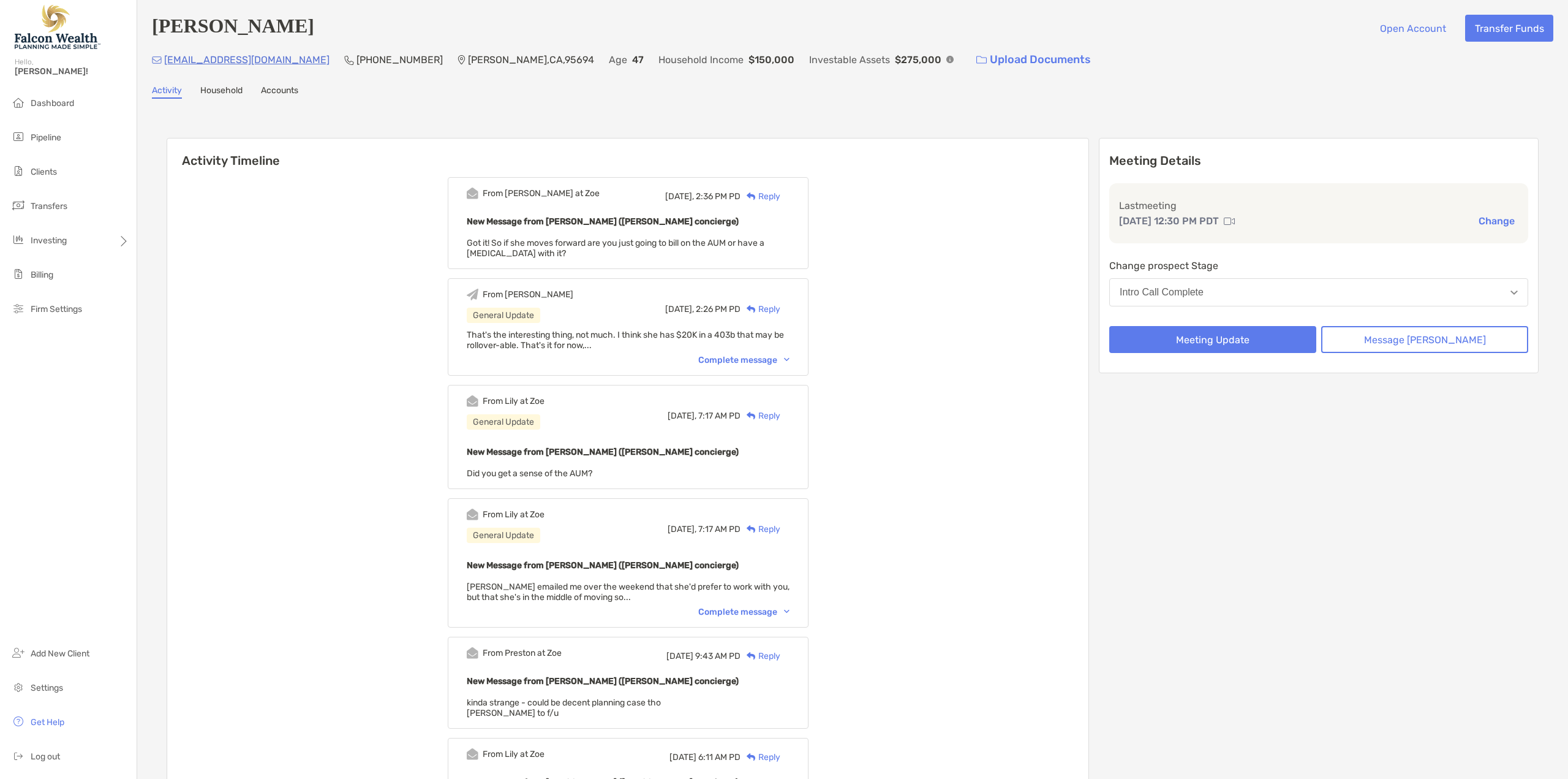
click at [780, 200] on div "Reply" at bounding box center [760, 196] width 40 height 13
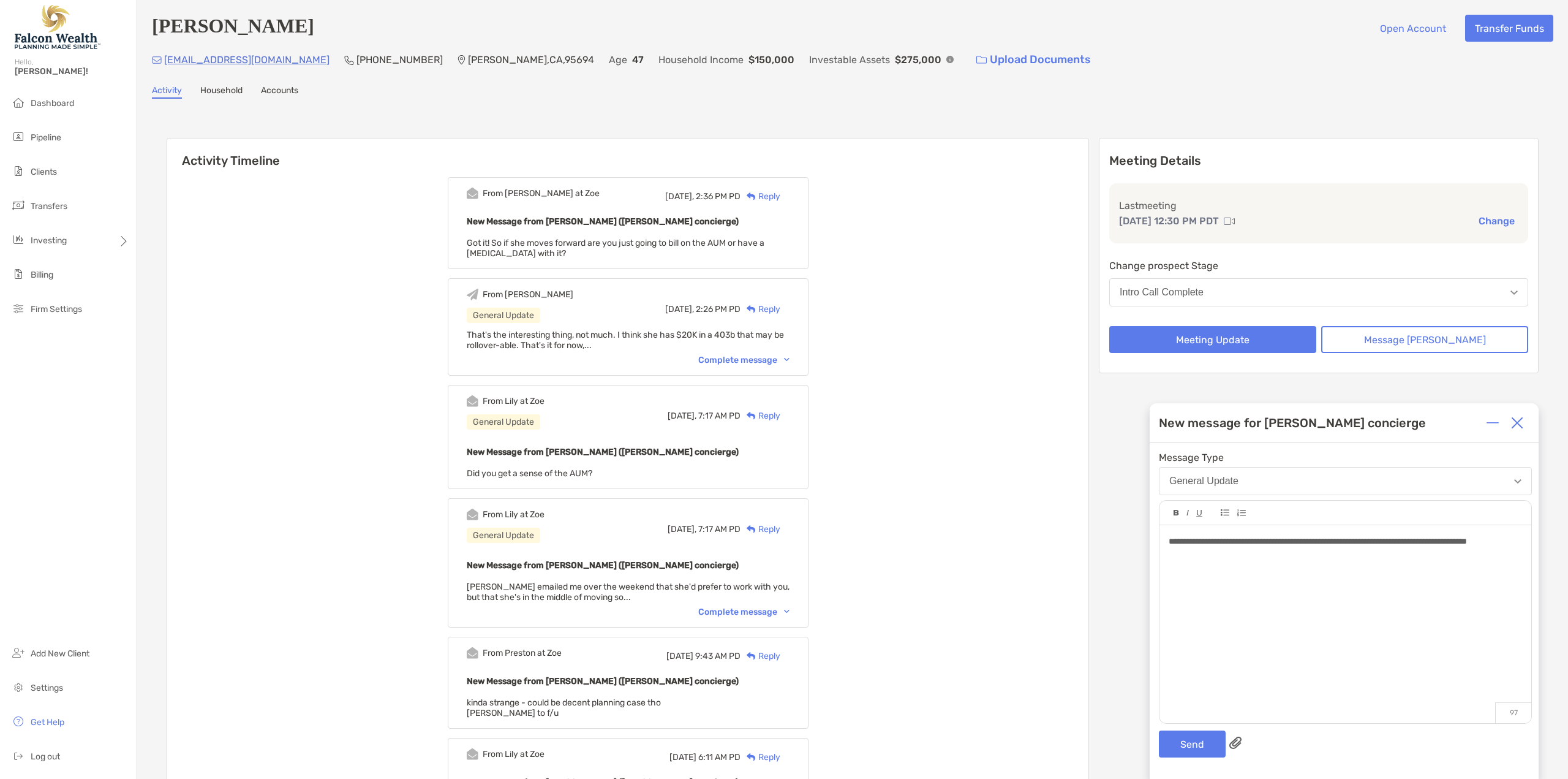
drag, startPoint x: 1171, startPoint y: 541, endPoint x: 1184, endPoint y: 520, distance: 24.7
click at [1172, 541] on span "**********" at bounding box center [1318, 541] width 298 height 9
click at [1205, 741] on button "Send" at bounding box center [1192, 744] width 67 height 27
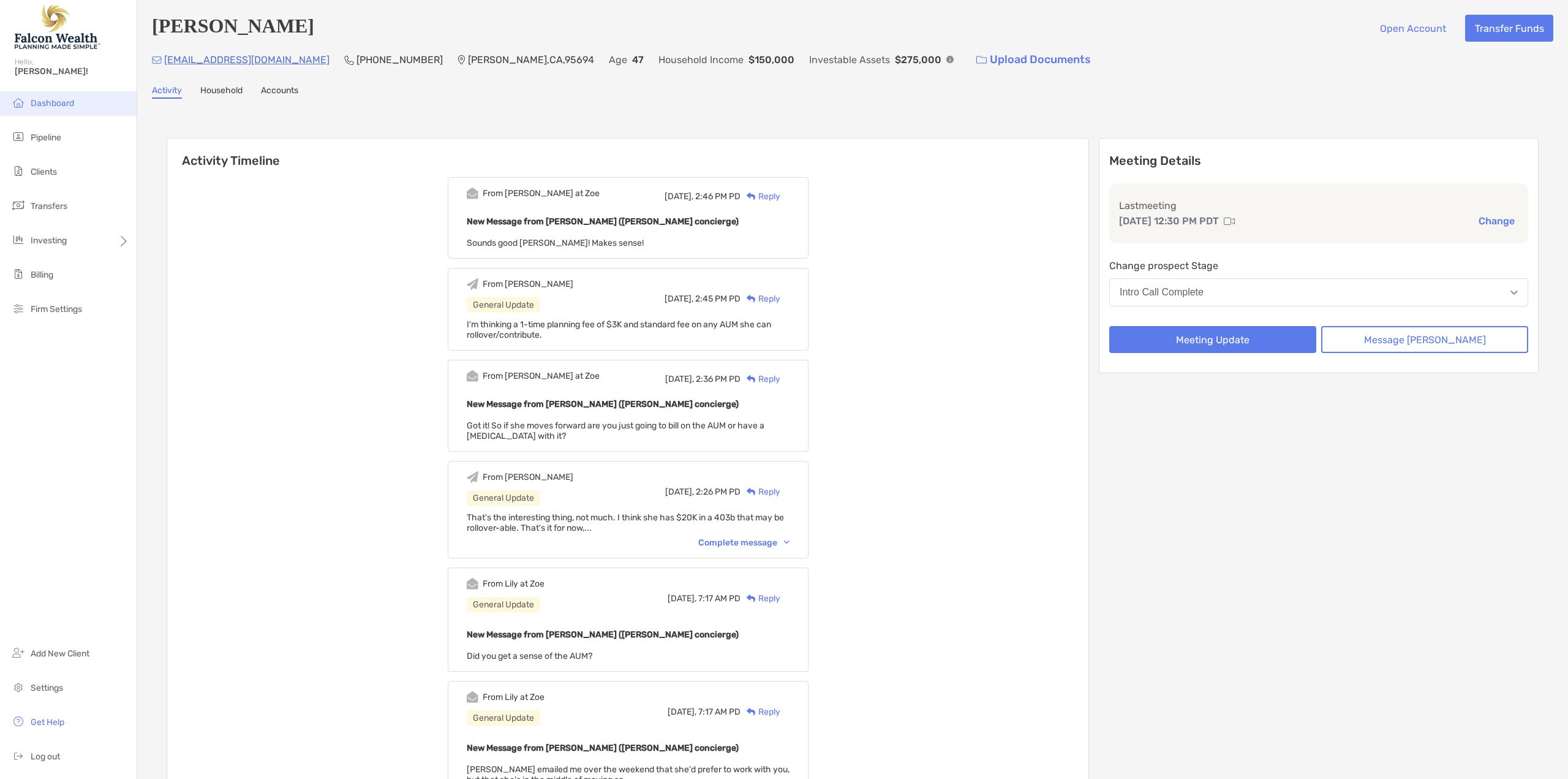
click at [31, 110] on li "Dashboard" at bounding box center [68, 103] width 137 height 25
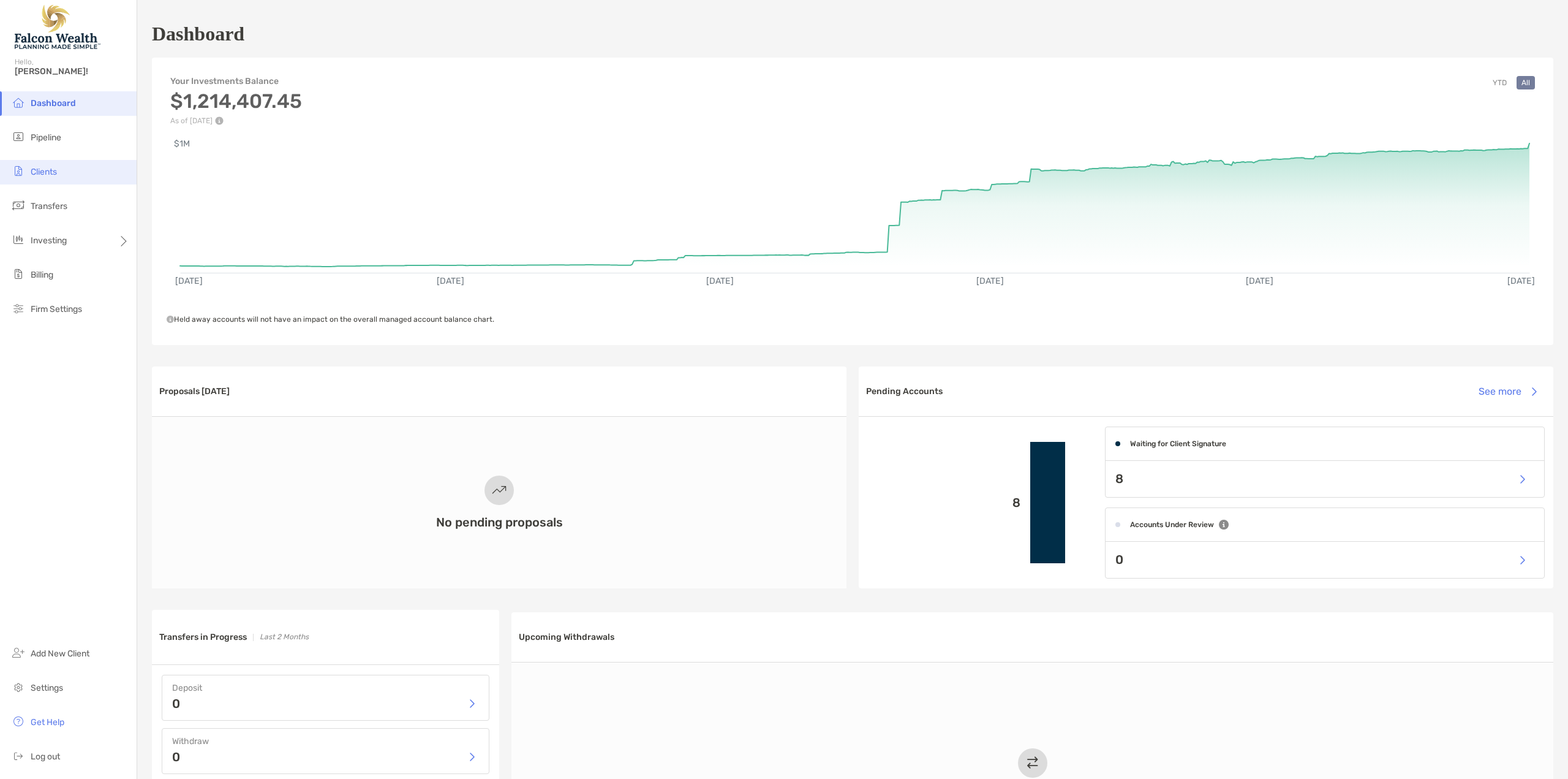
click at [43, 171] on span "Clients" at bounding box center [43, 172] width 27 height 11
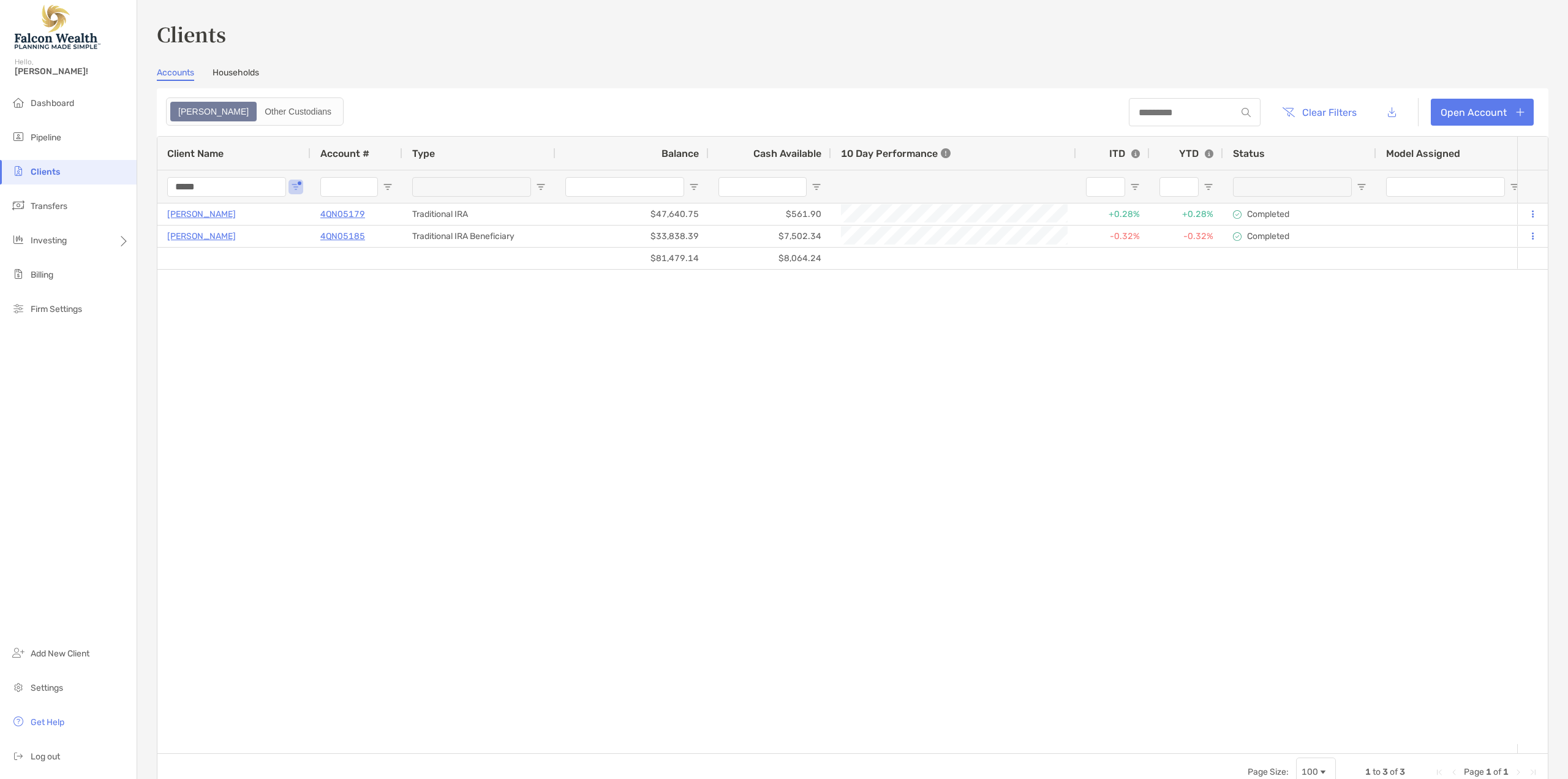
click at [249, 185] on input "*****" at bounding box center [227, 187] width 119 height 20
type input "*"
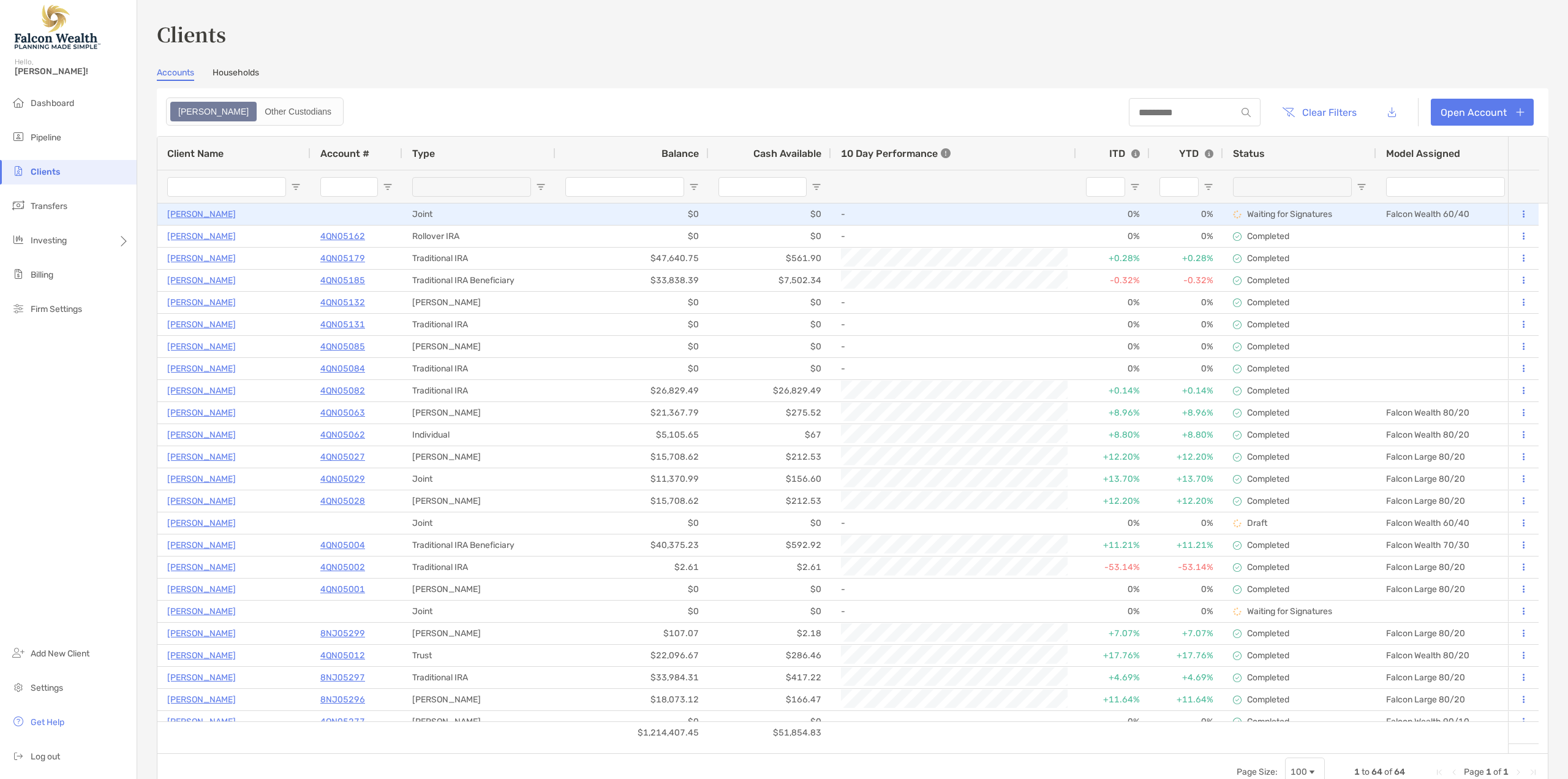
click at [173, 211] on p "[PERSON_NAME]" at bounding box center [201, 214] width 69 height 15
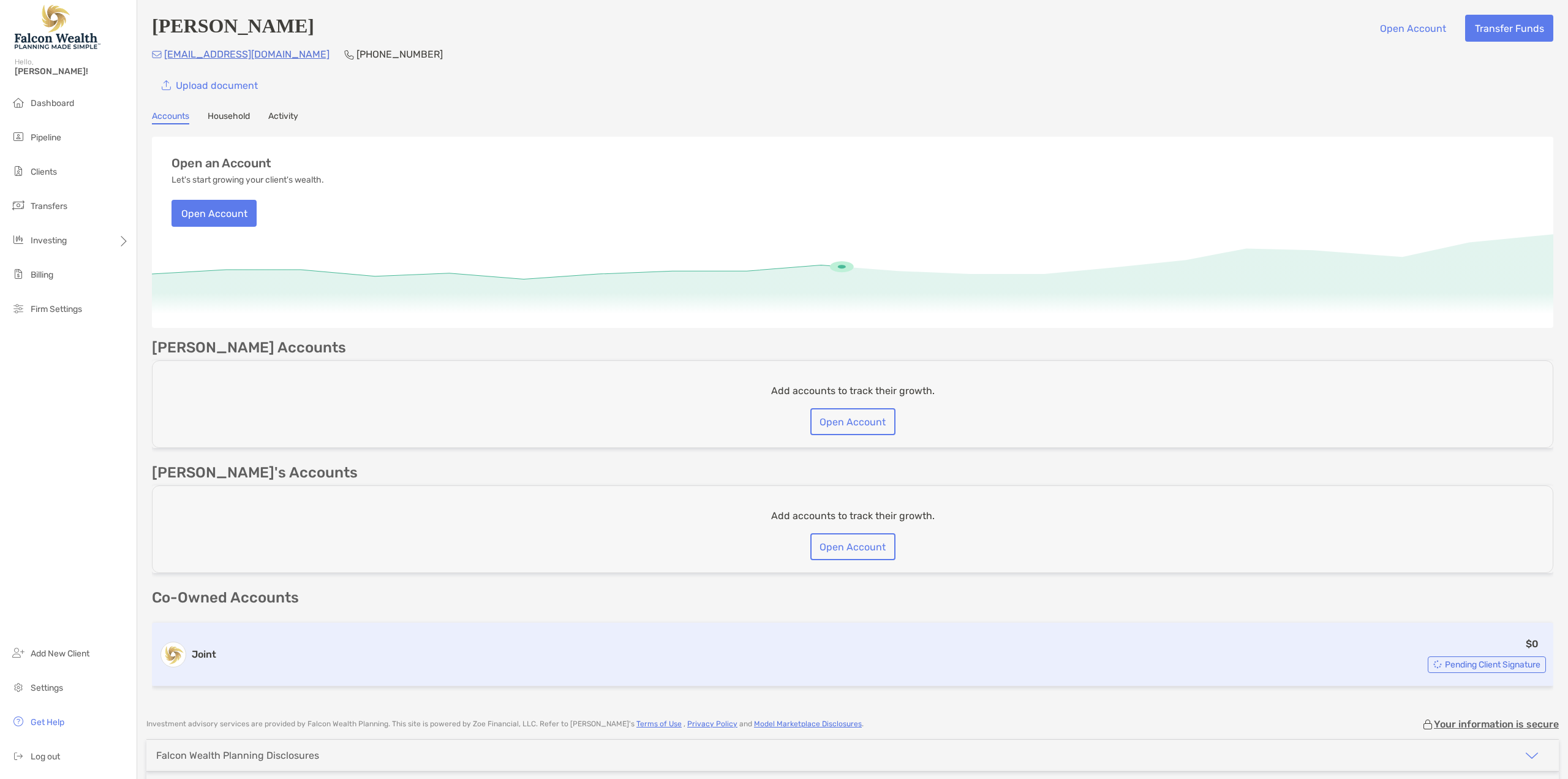
click at [1501, 664] on span "Pending Client Signature" at bounding box center [1492, 664] width 95 height 7
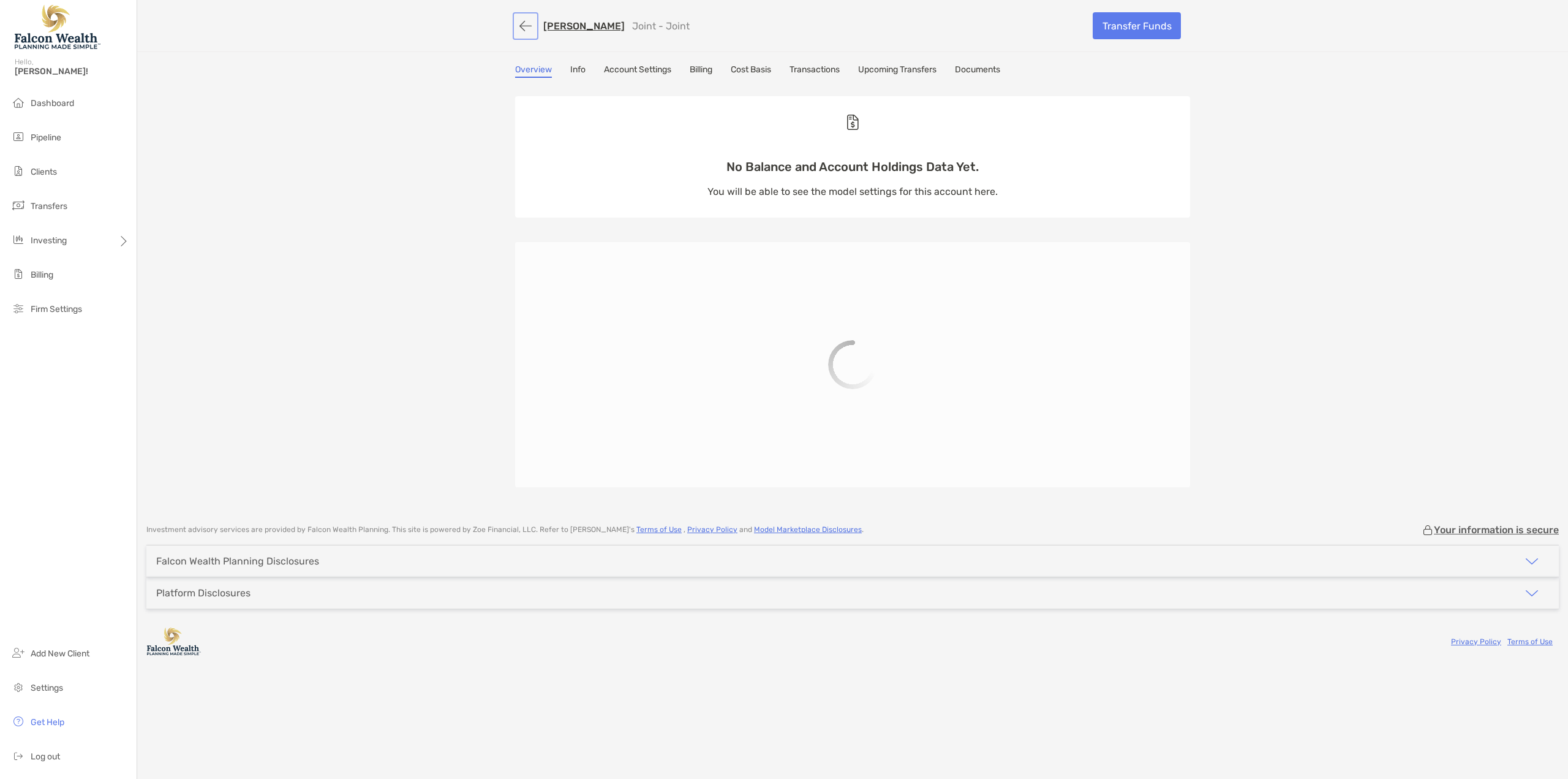
click at [529, 24] on button "button" at bounding box center [526, 26] width 21 height 23
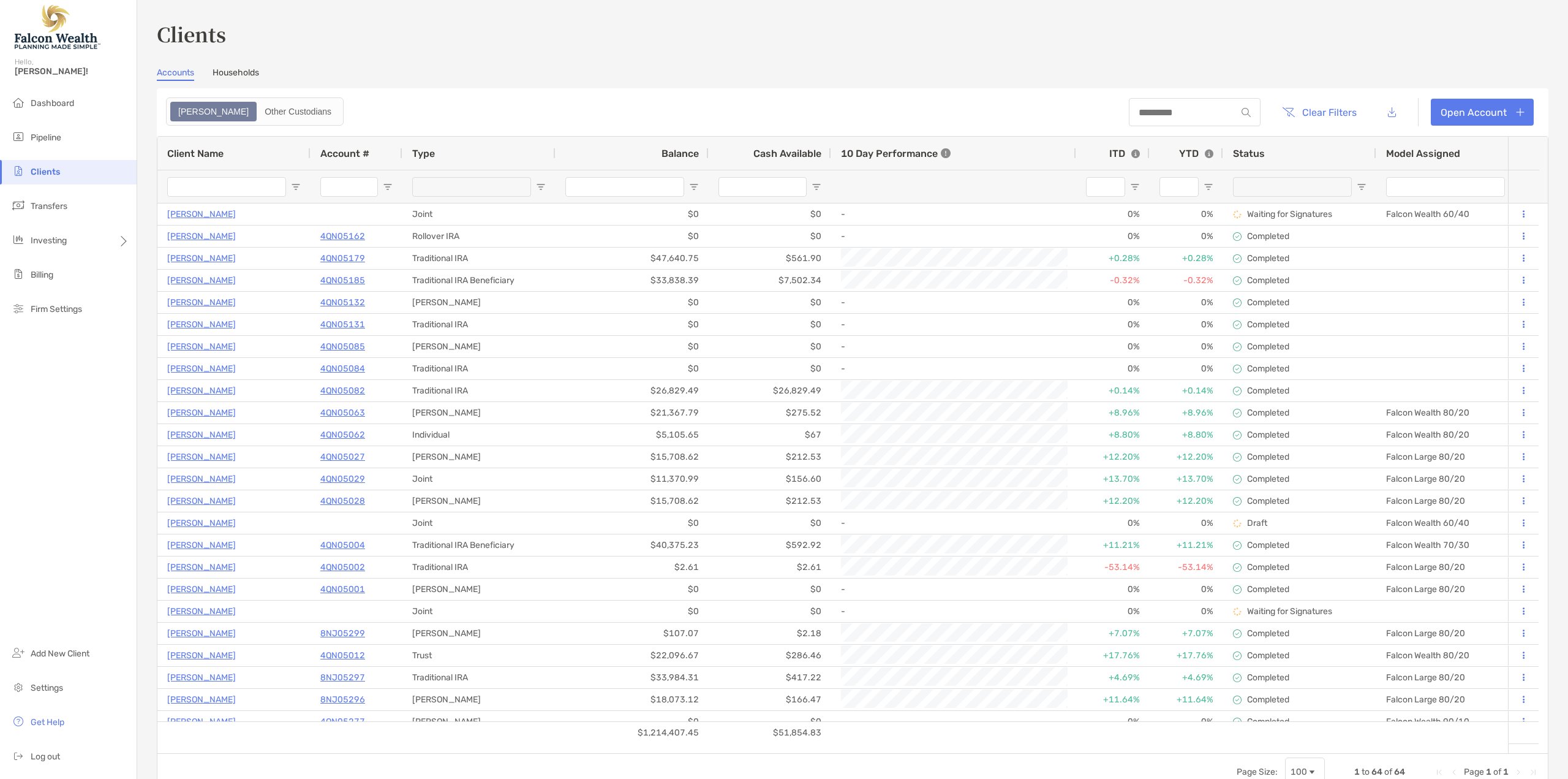
click at [52, 175] on span "Clients" at bounding box center [45, 172] width 29 height 11
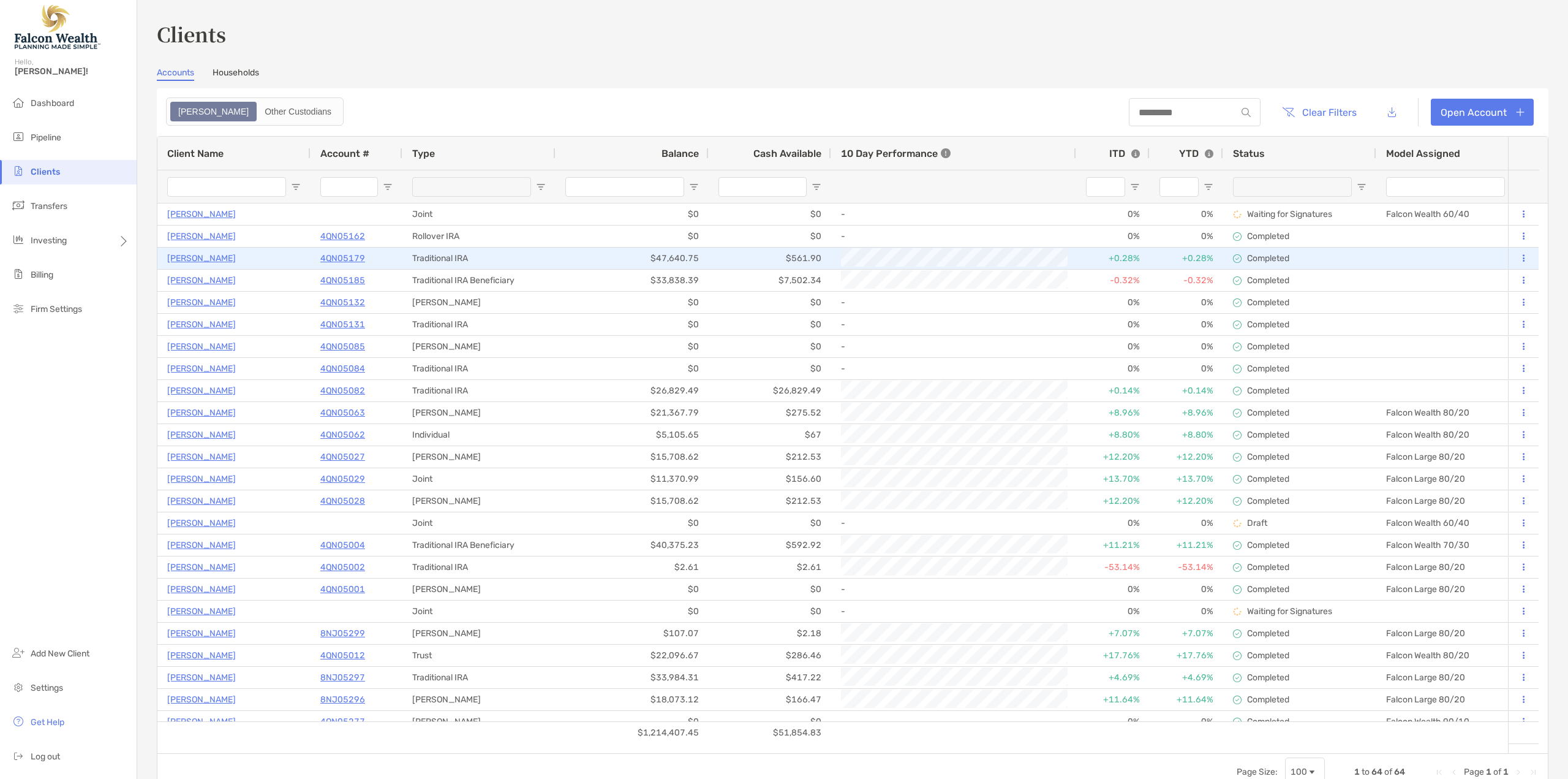
click at [363, 257] on p "4QN05179" at bounding box center [342, 258] width 45 height 15
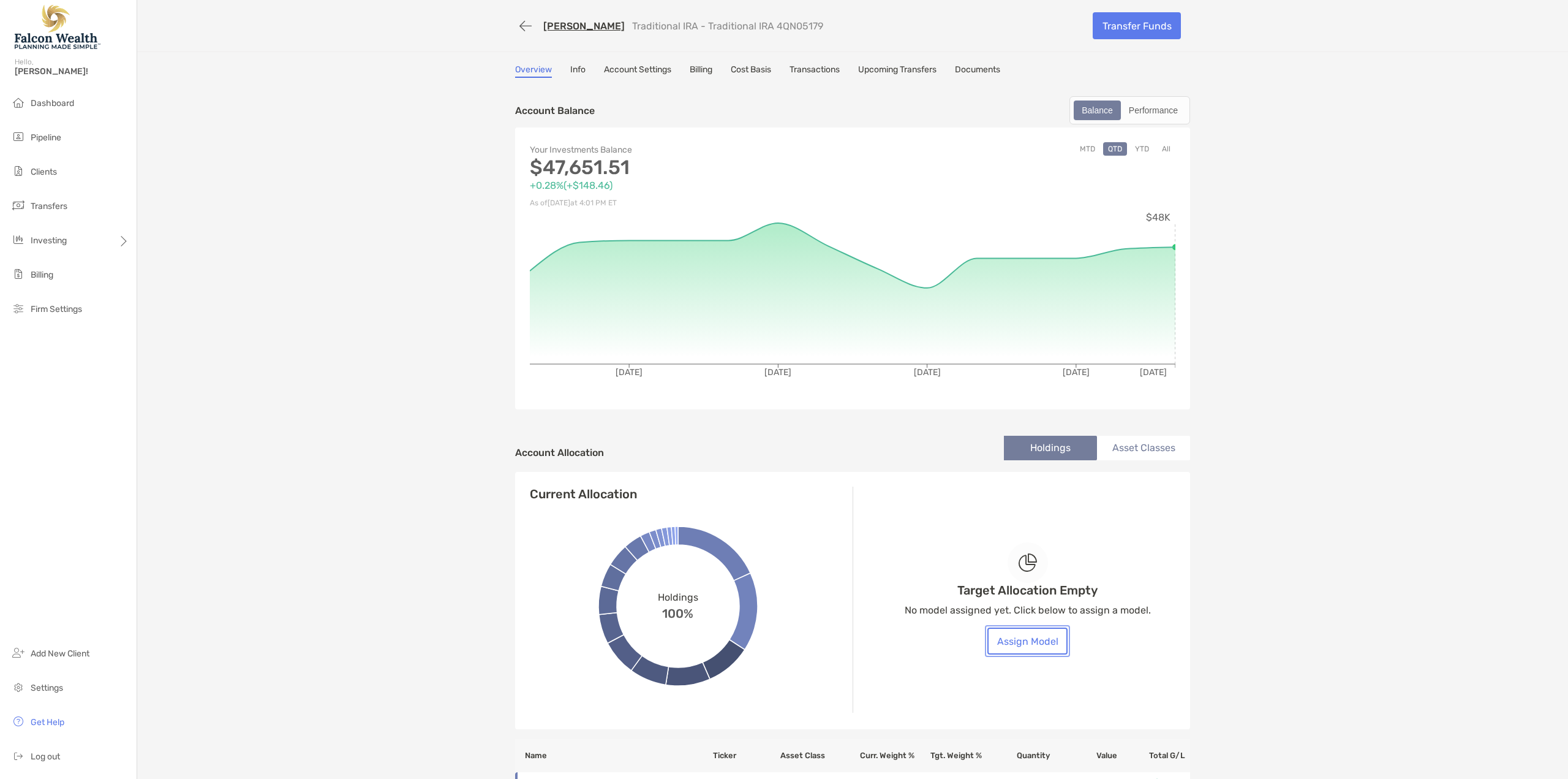
click at [1017, 652] on button "Assign Model" at bounding box center [1028, 641] width 80 height 27
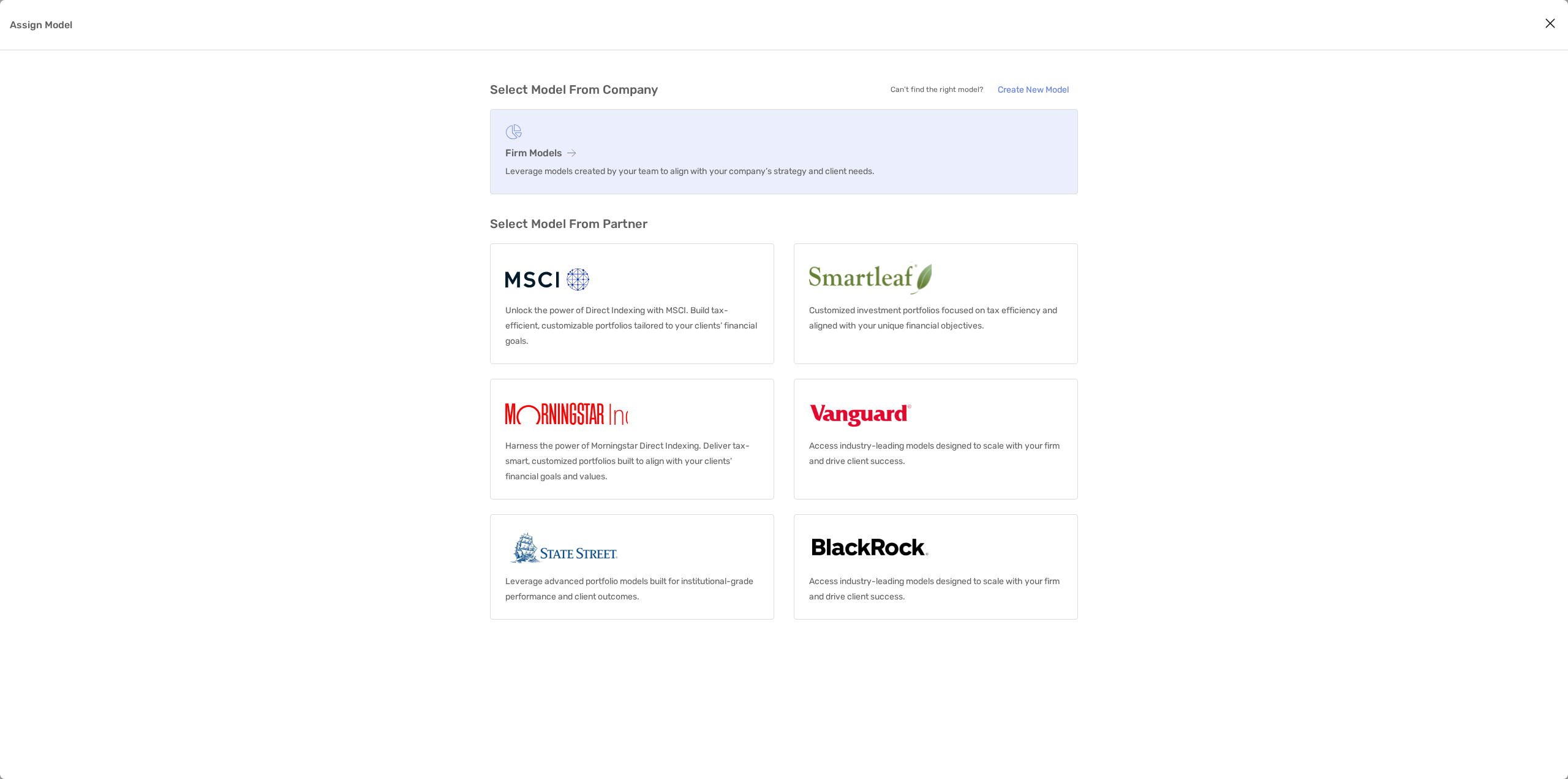
click at [561, 150] on h3 "Firm Models" at bounding box center [784, 152] width 557 height 12
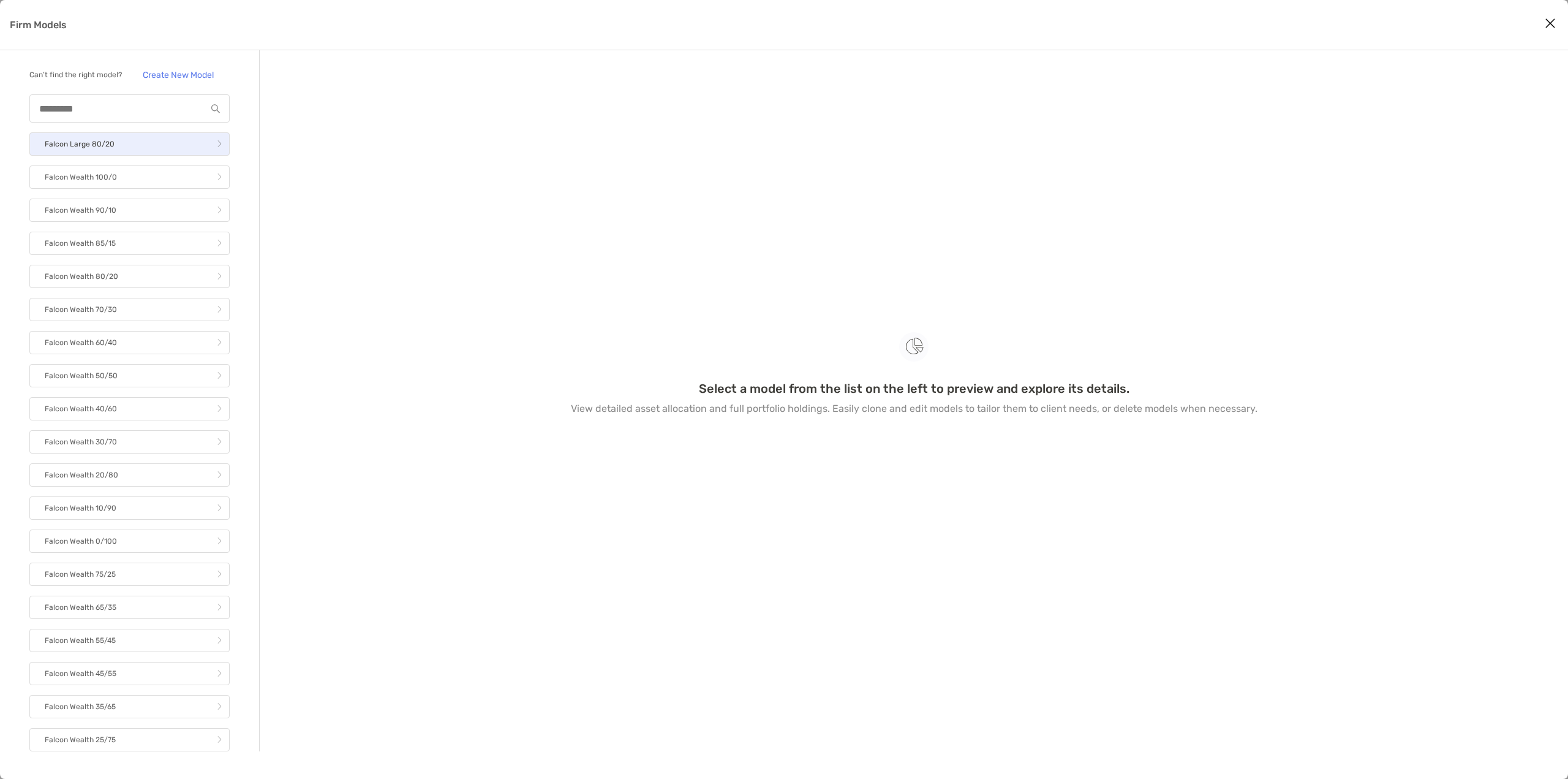
click at [92, 152] on p "Falcon Large 80/20" at bounding box center [79, 144] width 70 height 15
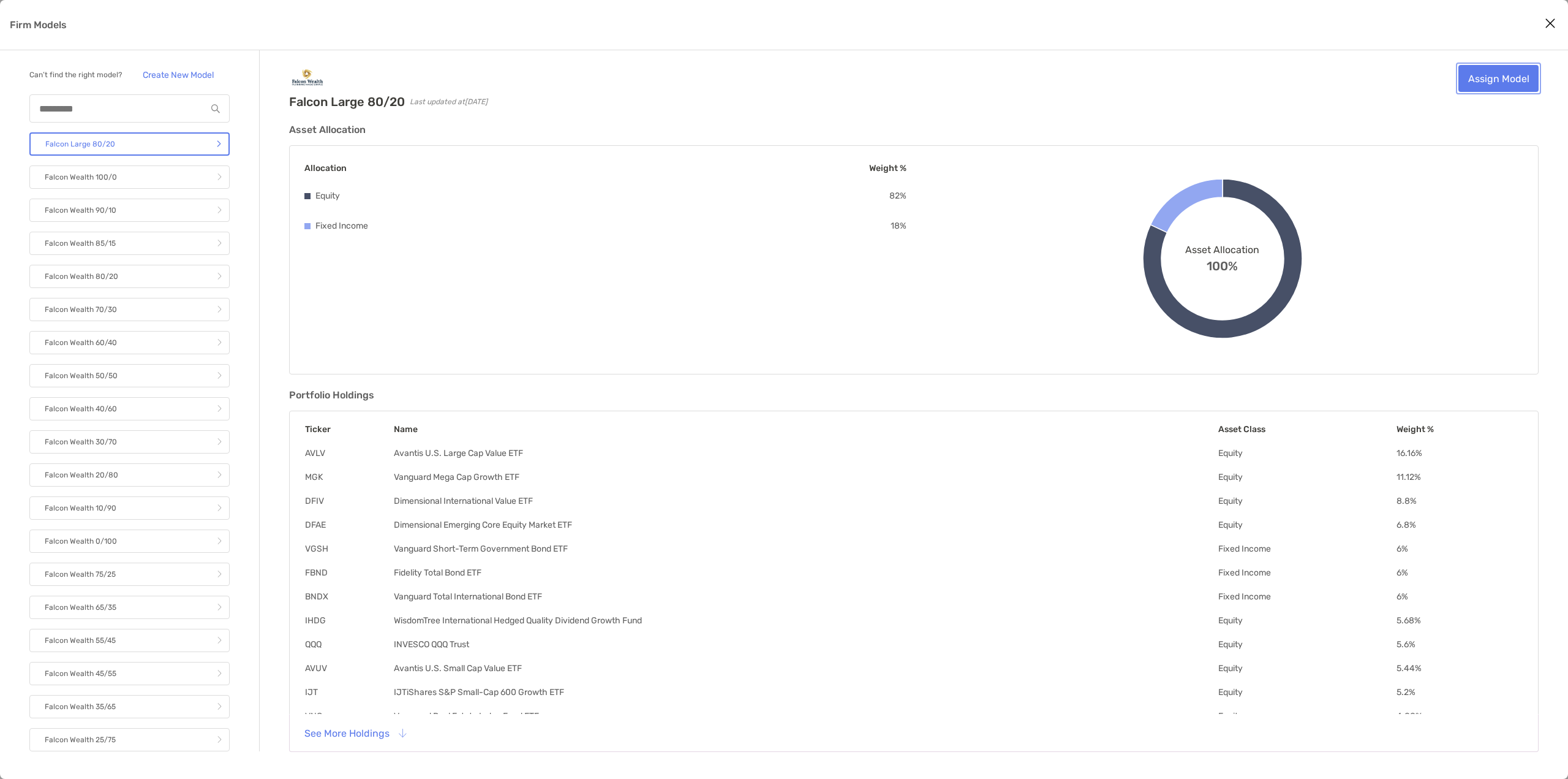
click at [1498, 74] on link "Assign Model" at bounding box center [1499, 79] width 80 height 27
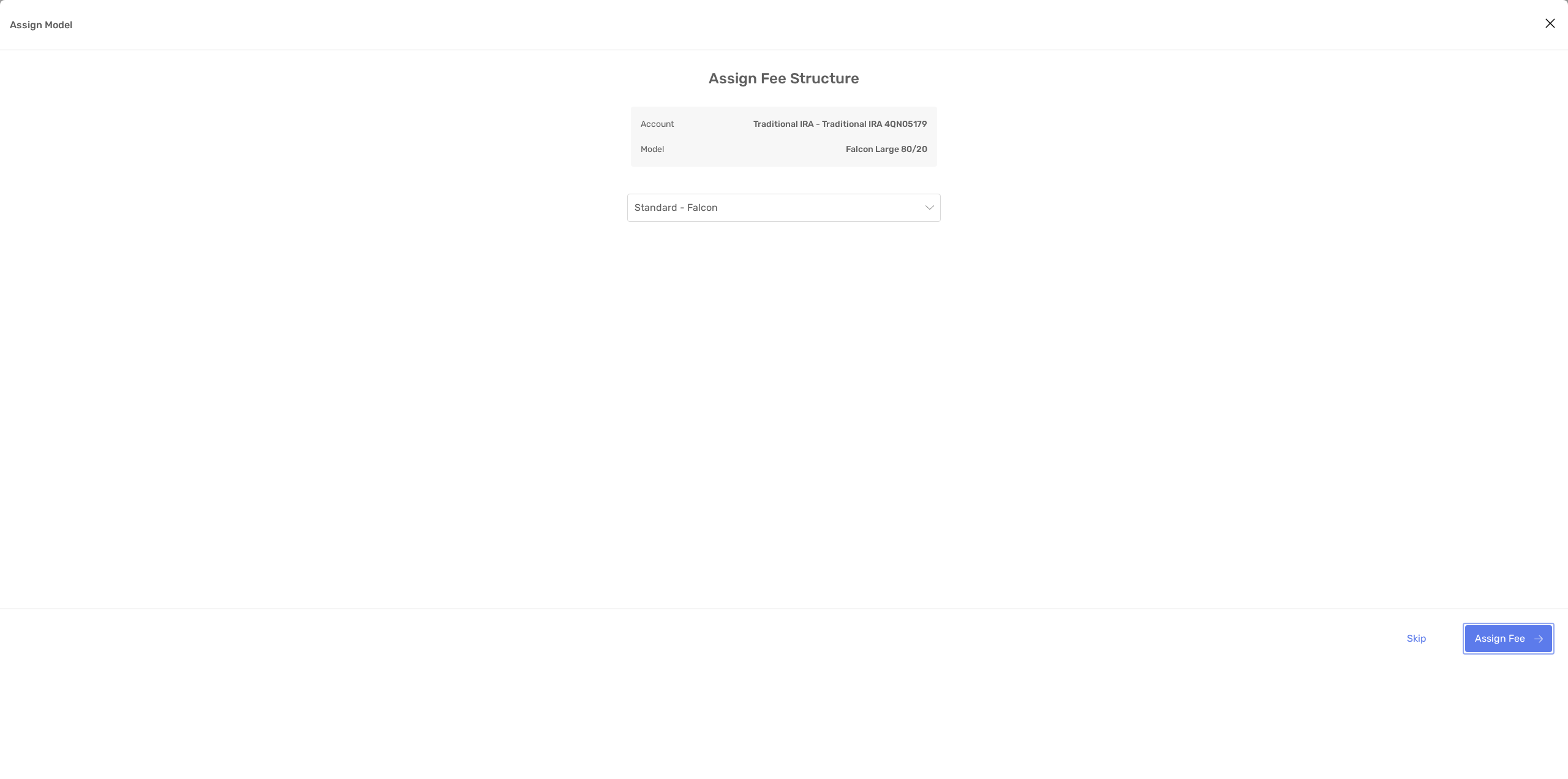
click at [1499, 645] on button "Assign Fee" at bounding box center [1509, 638] width 87 height 27
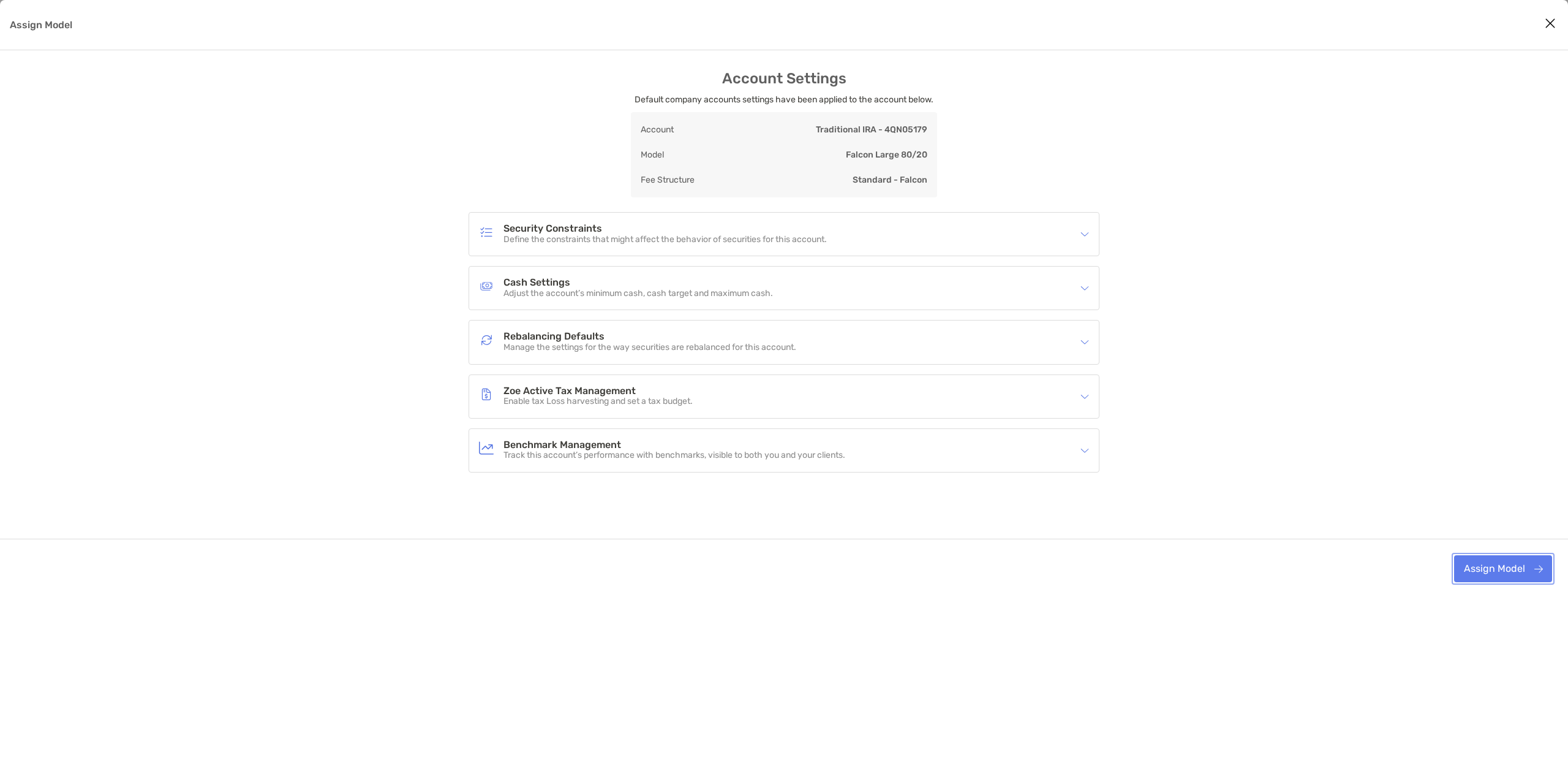
click at [1489, 573] on button "Assign Model" at bounding box center [1503, 568] width 98 height 27
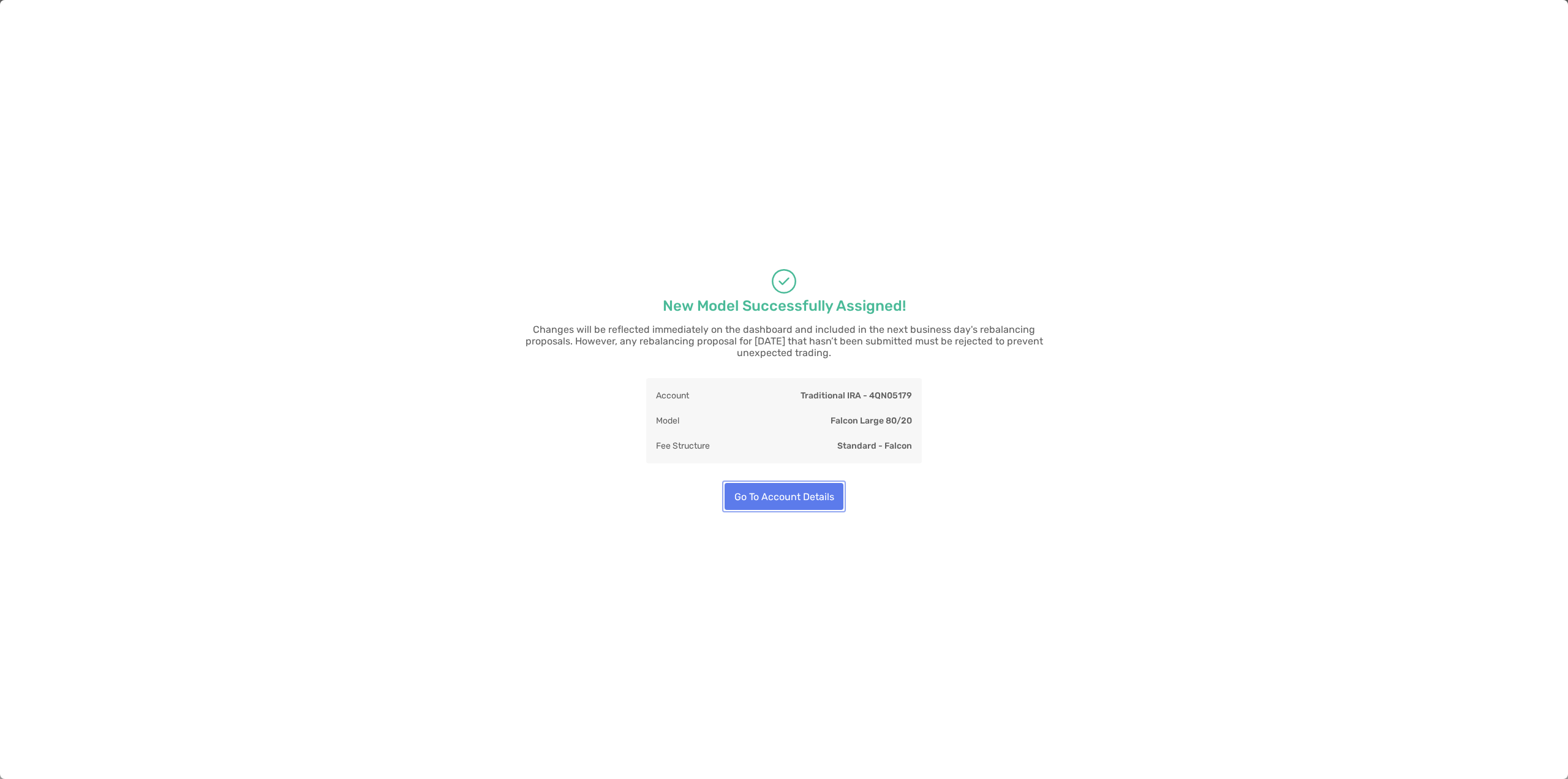
click at [761, 489] on button "Go To Account Details" at bounding box center [784, 497] width 119 height 27
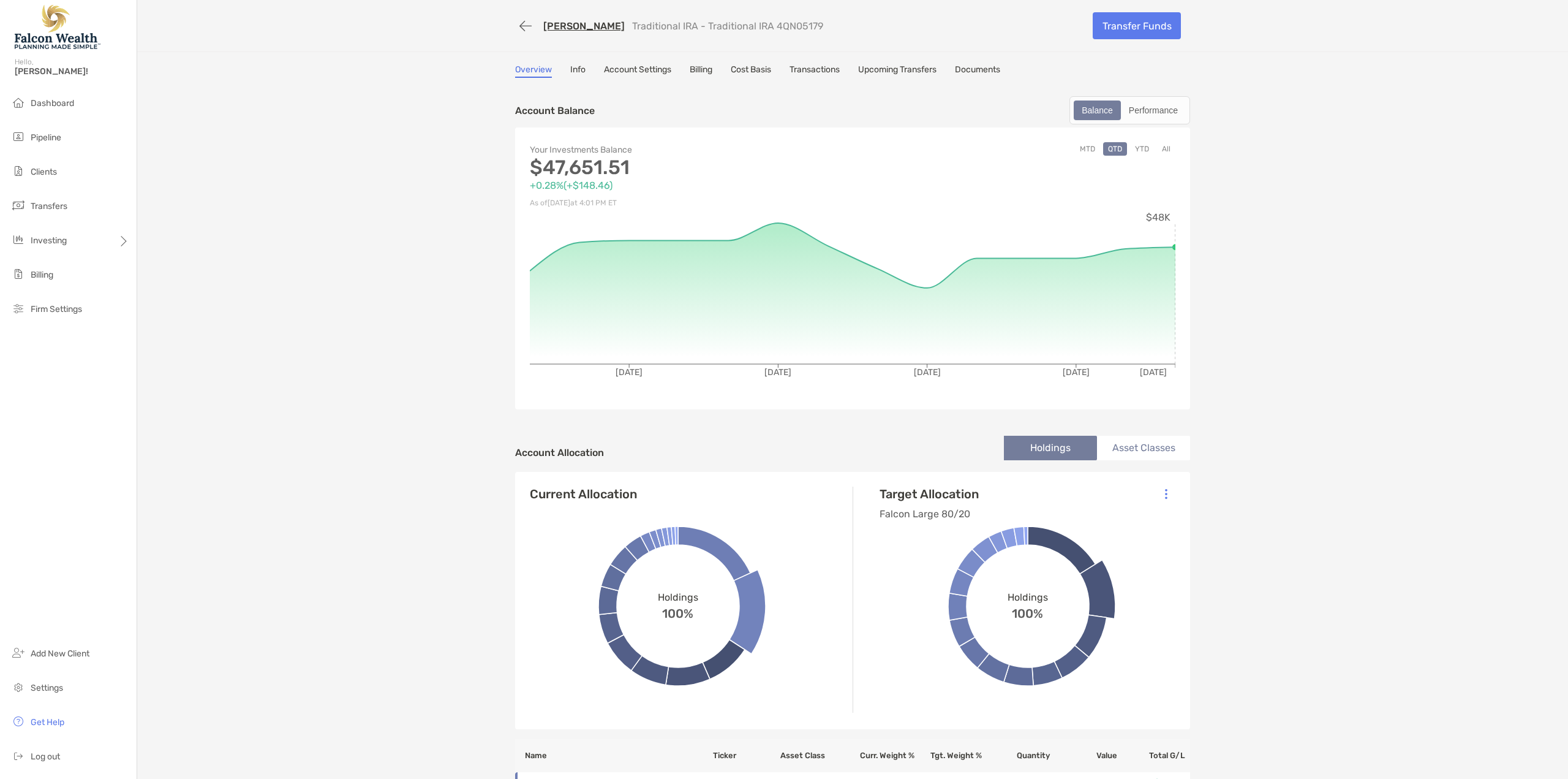
click at [594, 22] on link "[PERSON_NAME]" at bounding box center [584, 26] width 82 height 12
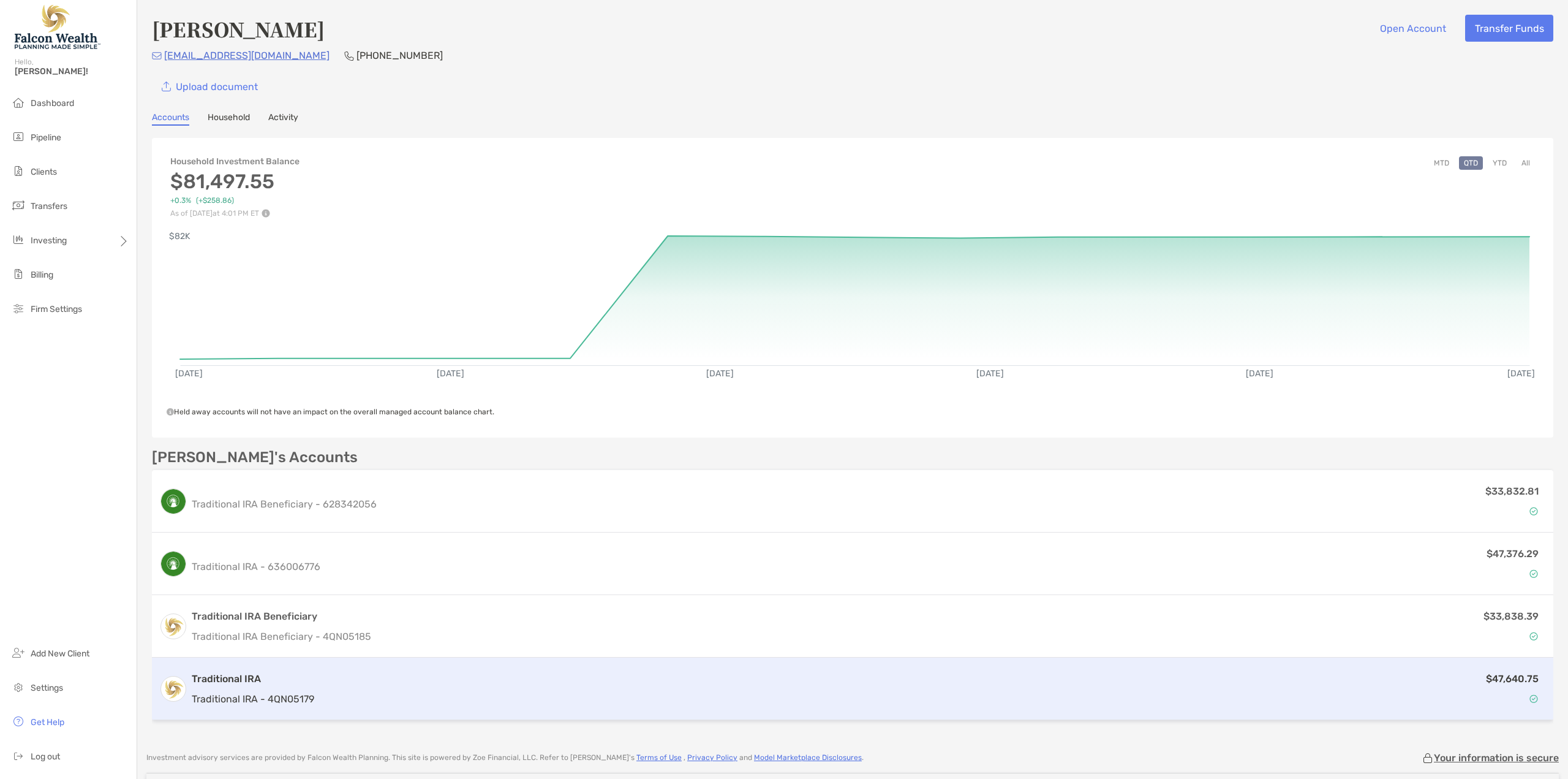
click at [321, 685] on div "$47,640.75" at bounding box center [932, 688] width 1227 height 35
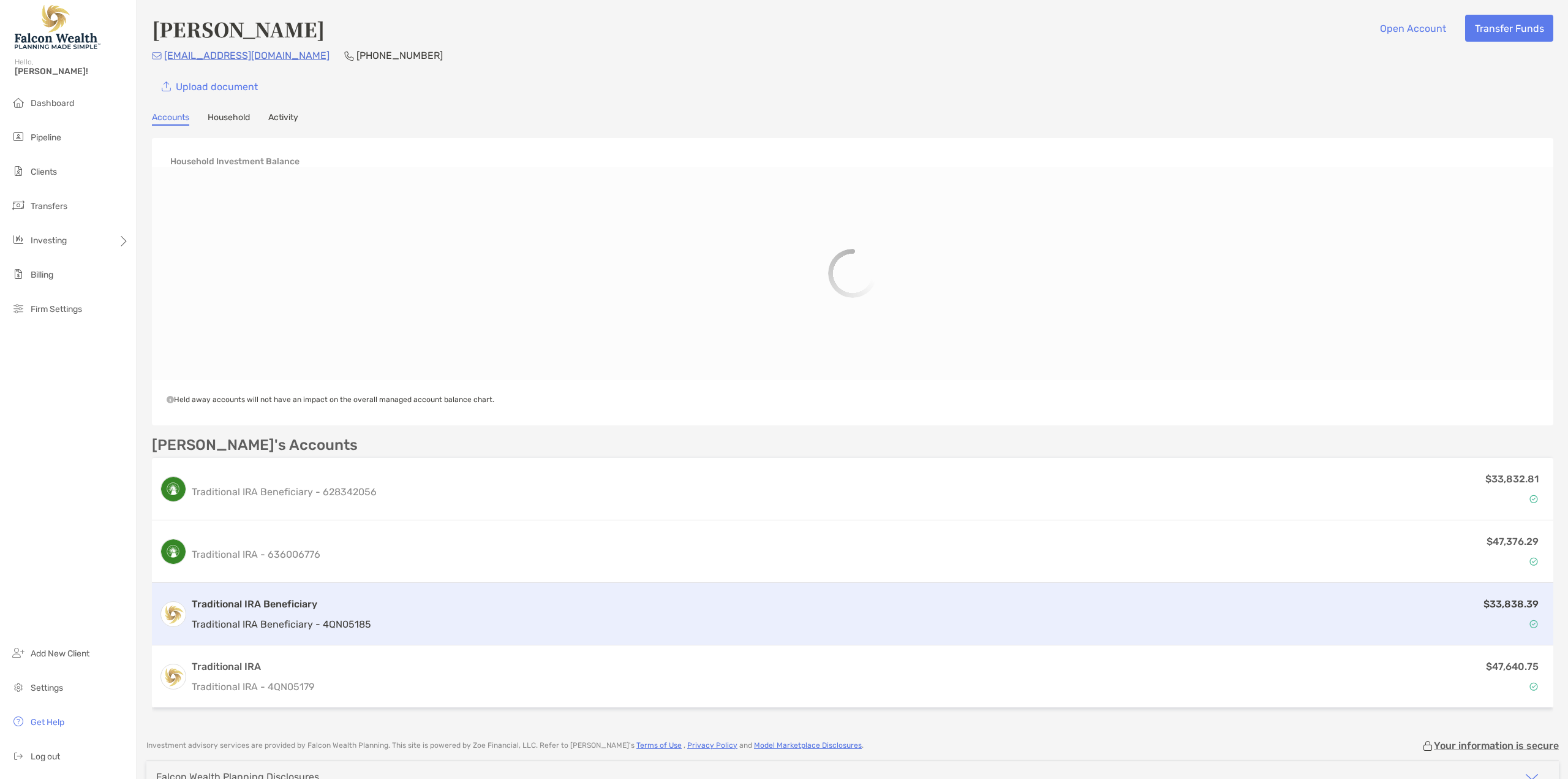
click at [428, 625] on div "$33,838.39" at bounding box center [961, 614] width 1170 height 35
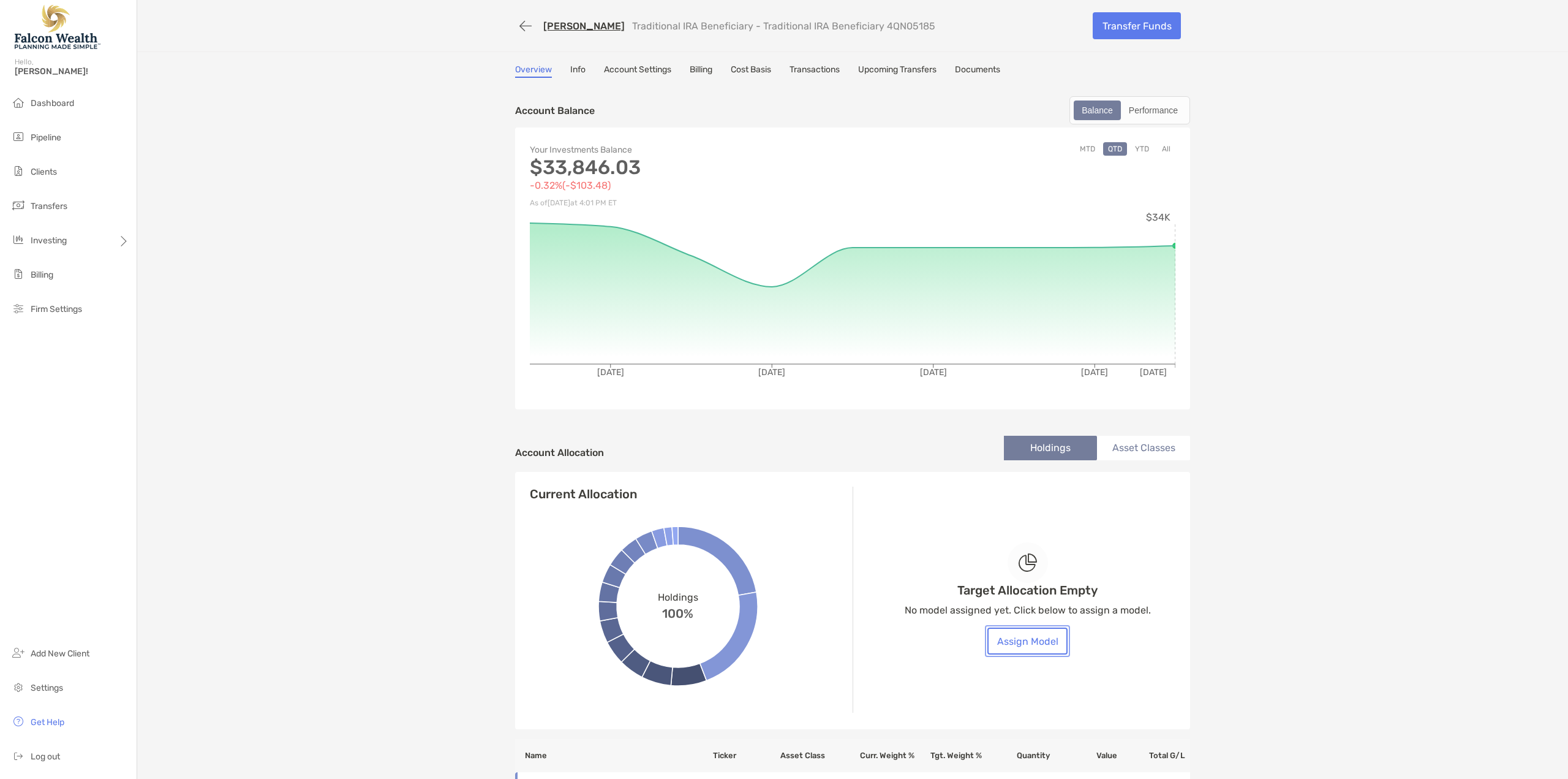
drag, startPoint x: 1029, startPoint y: 642, endPoint x: 1109, endPoint y: 578, distance: 102.4
click at [1029, 642] on button "Assign Model" at bounding box center [1028, 641] width 80 height 27
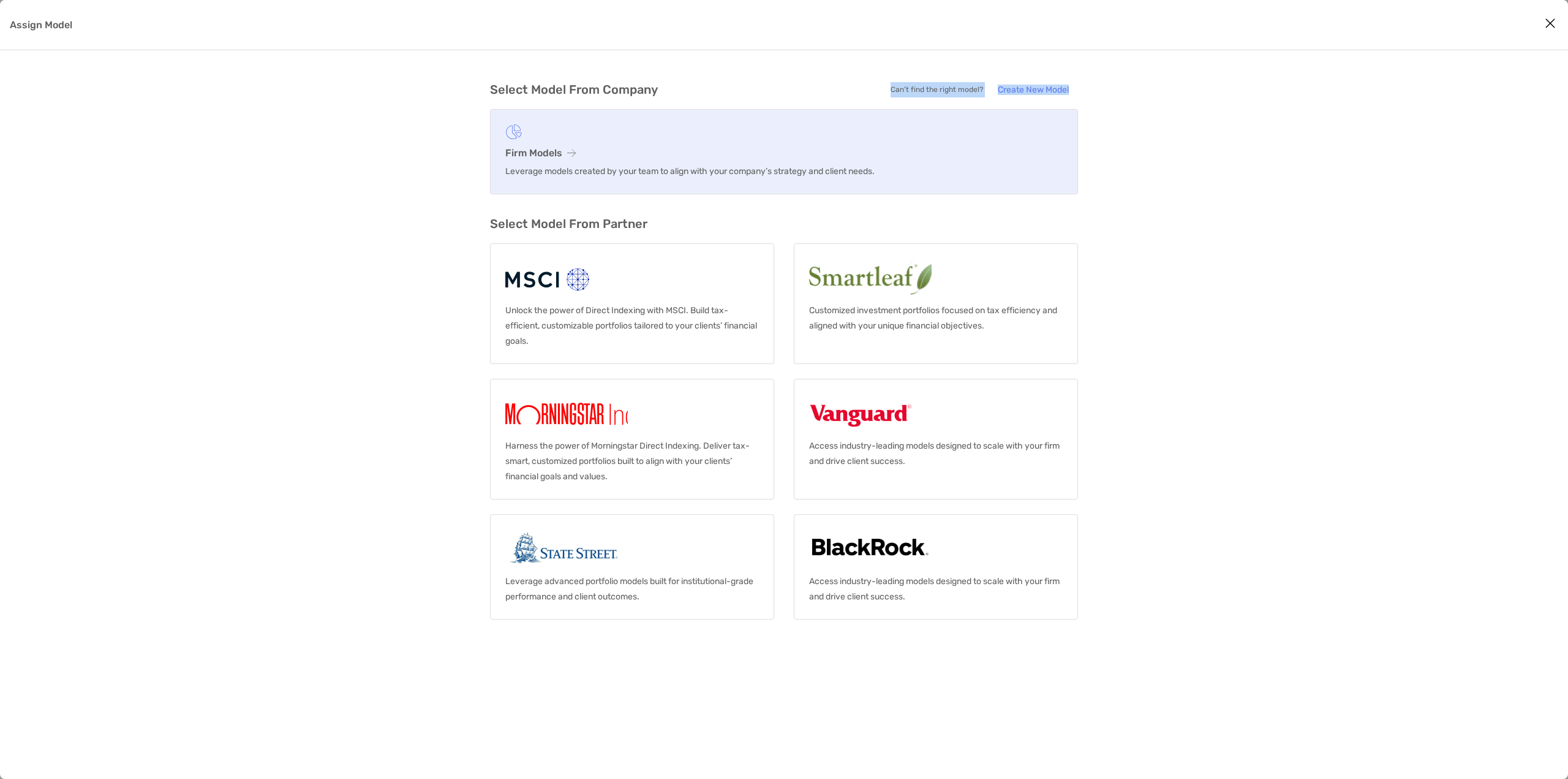
click at [672, 116] on section "Select Model From Company Can’t find the right model? Create New Model Firm Mod…" at bounding box center [784, 132] width 588 height 124
click at [672, 120] on link "Firm Models Leverage models created by your team to align with your company’s s…" at bounding box center [784, 152] width 588 height 85
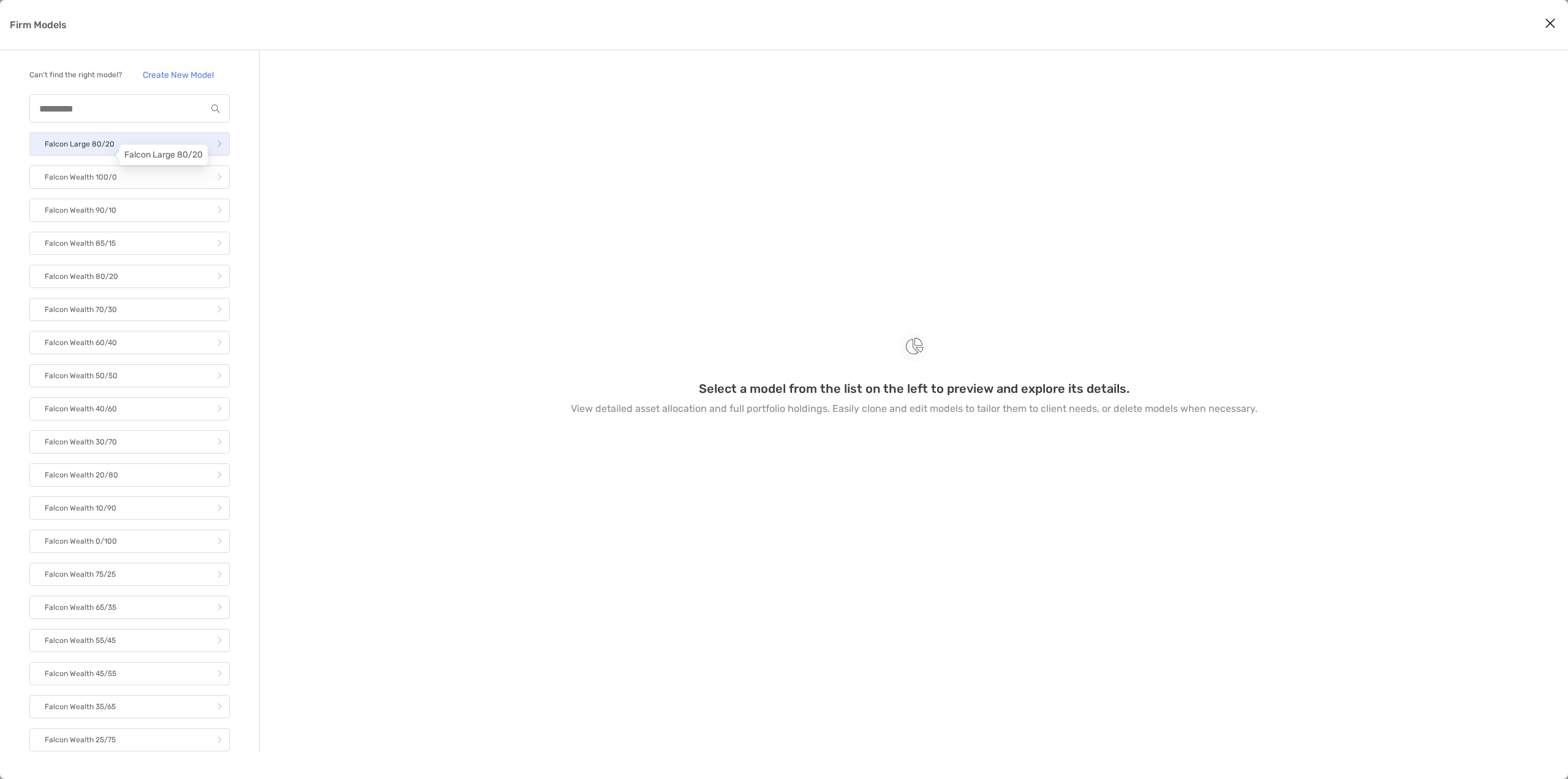
click at [95, 152] on p "Falcon Large 80/20" at bounding box center [79, 144] width 70 height 15
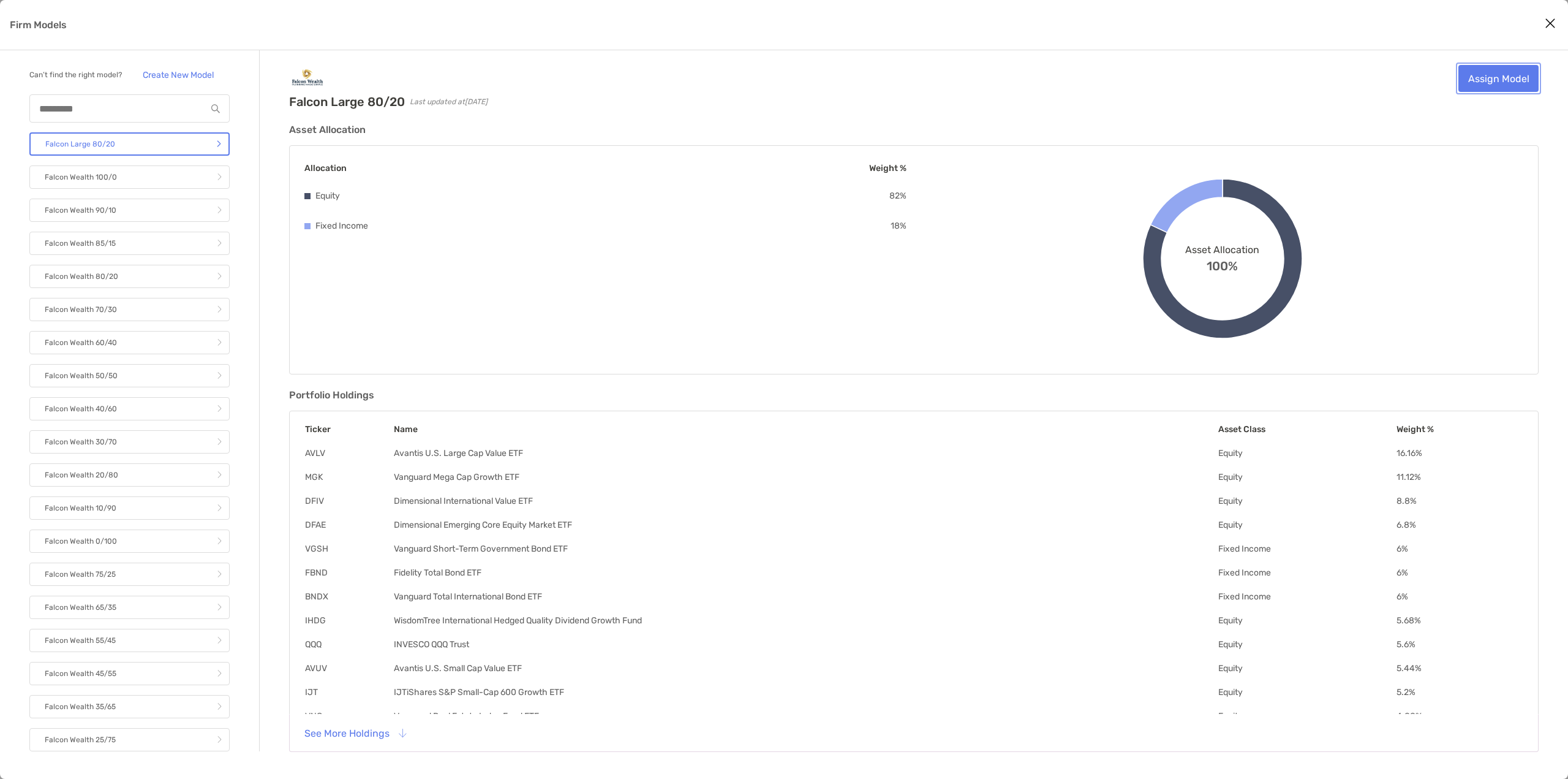
click at [1520, 72] on link "Assign Model" at bounding box center [1499, 79] width 80 height 27
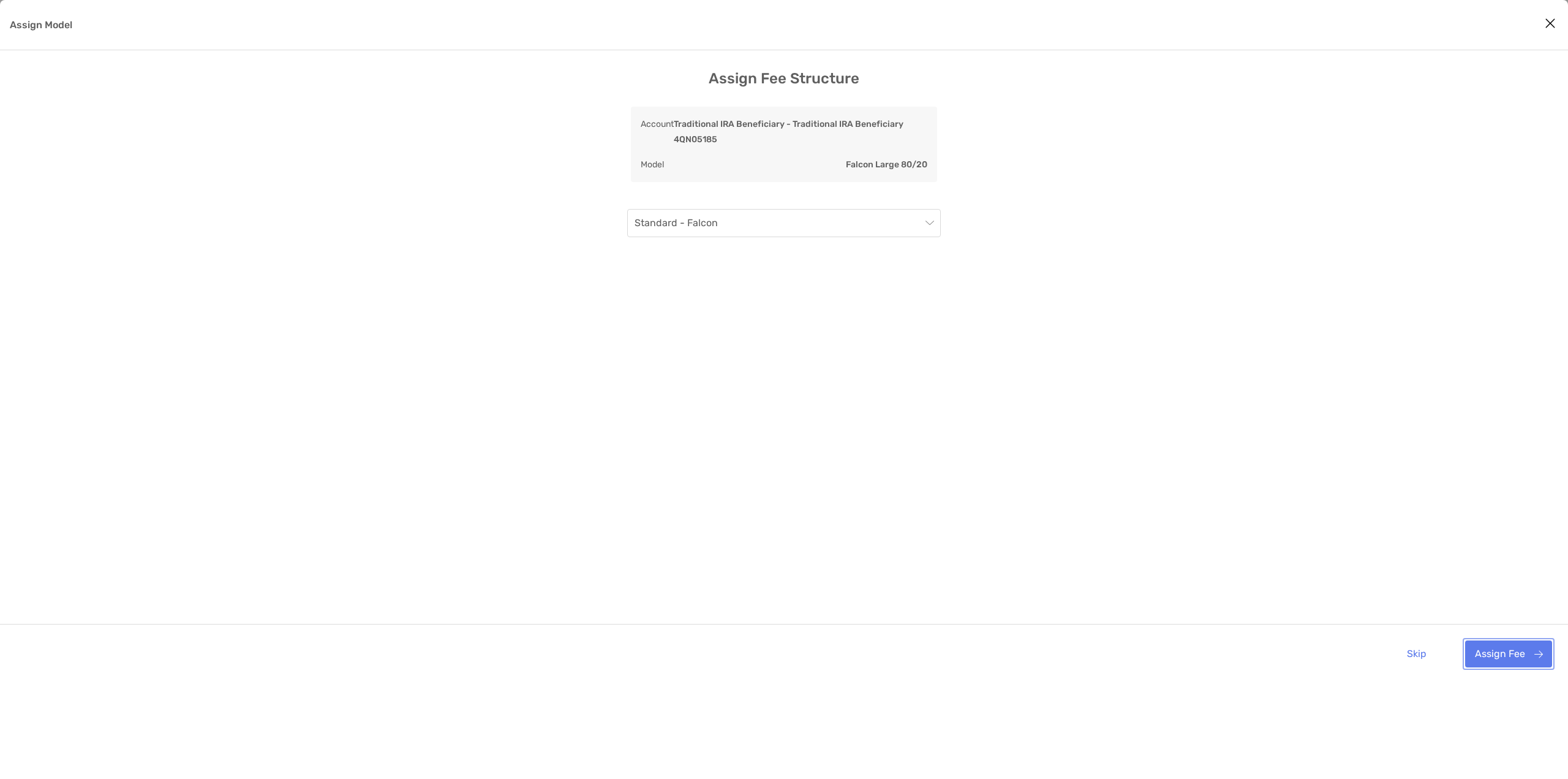
click at [1511, 659] on button "Assign Fee" at bounding box center [1509, 654] width 87 height 27
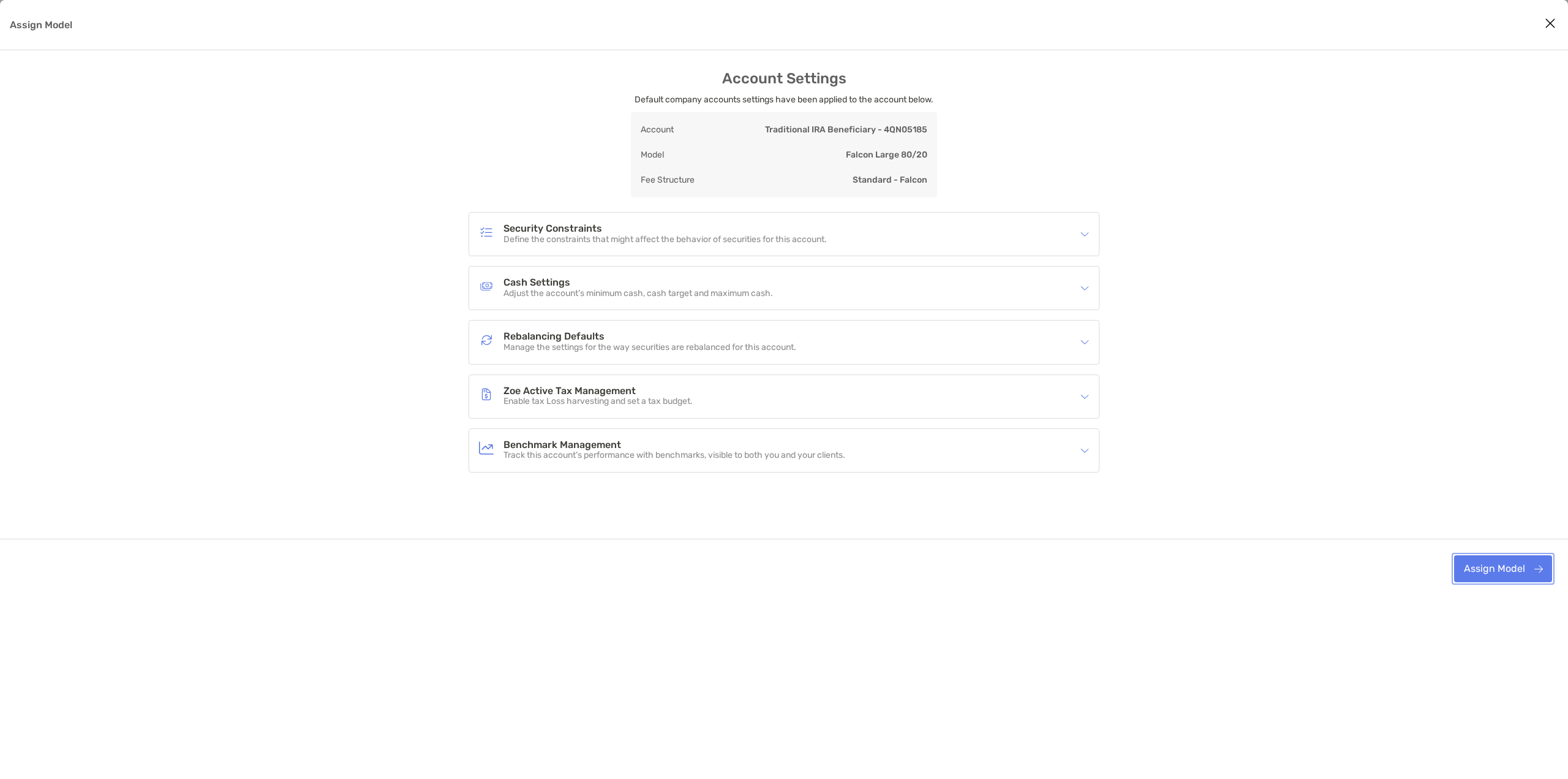
click at [1515, 571] on button "Assign Model" at bounding box center [1503, 568] width 98 height 27
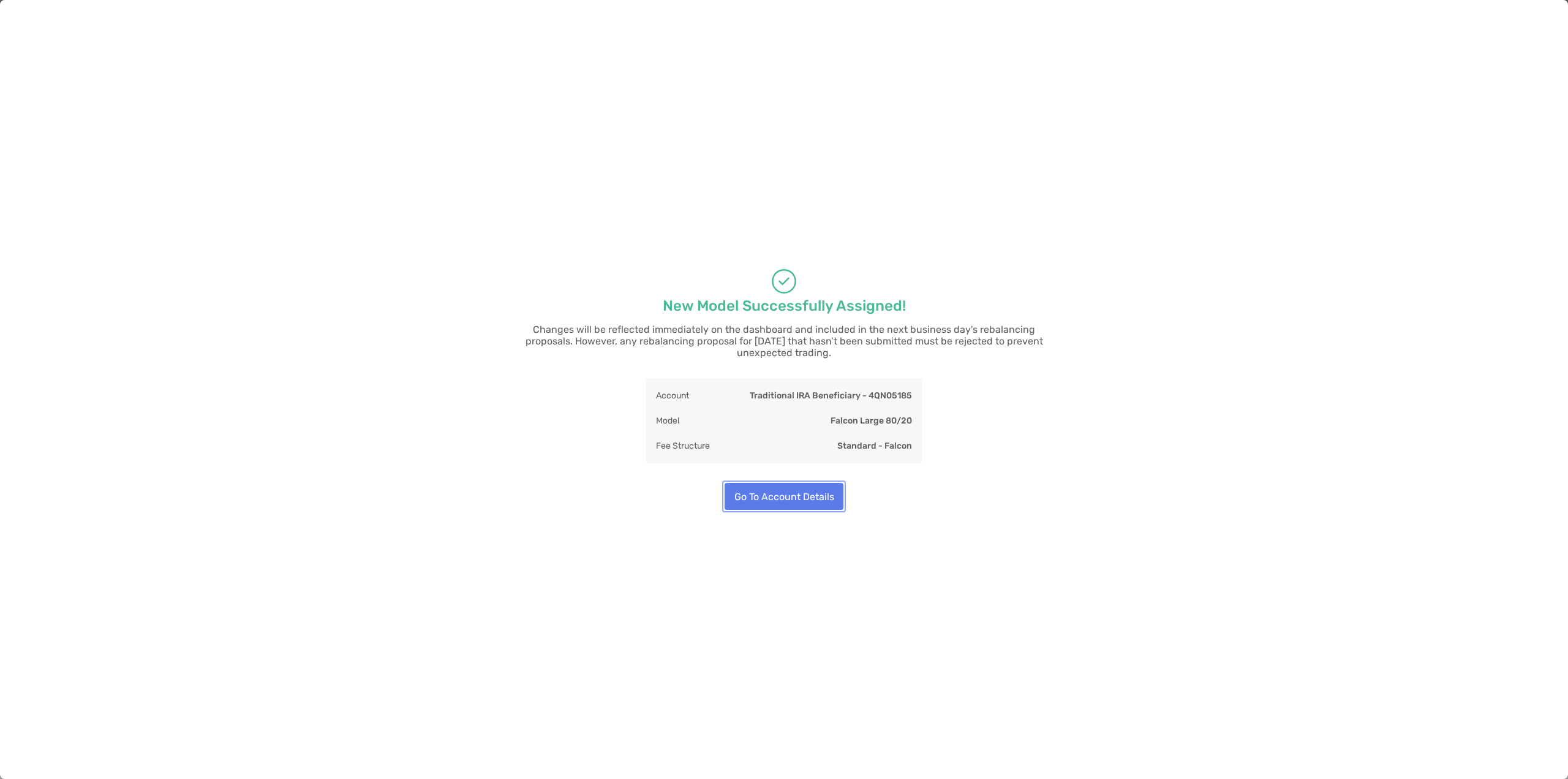
click at [783, 484] on button "Go To Account Details" at bounding box center [784, 497] width 119 height 27
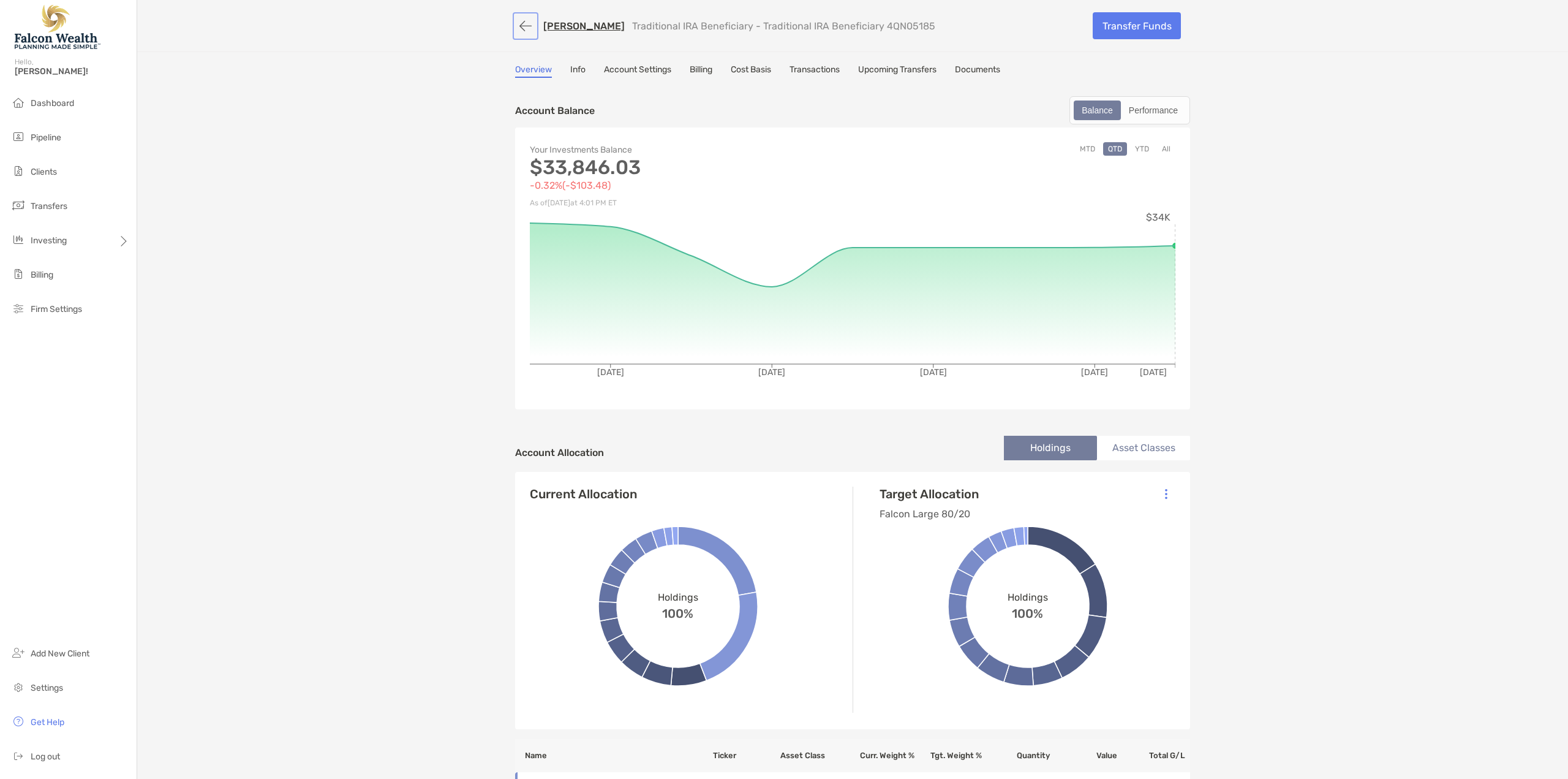
click at [518, 27] on button "button" at bounding box center [526, 26] width 21 height 23
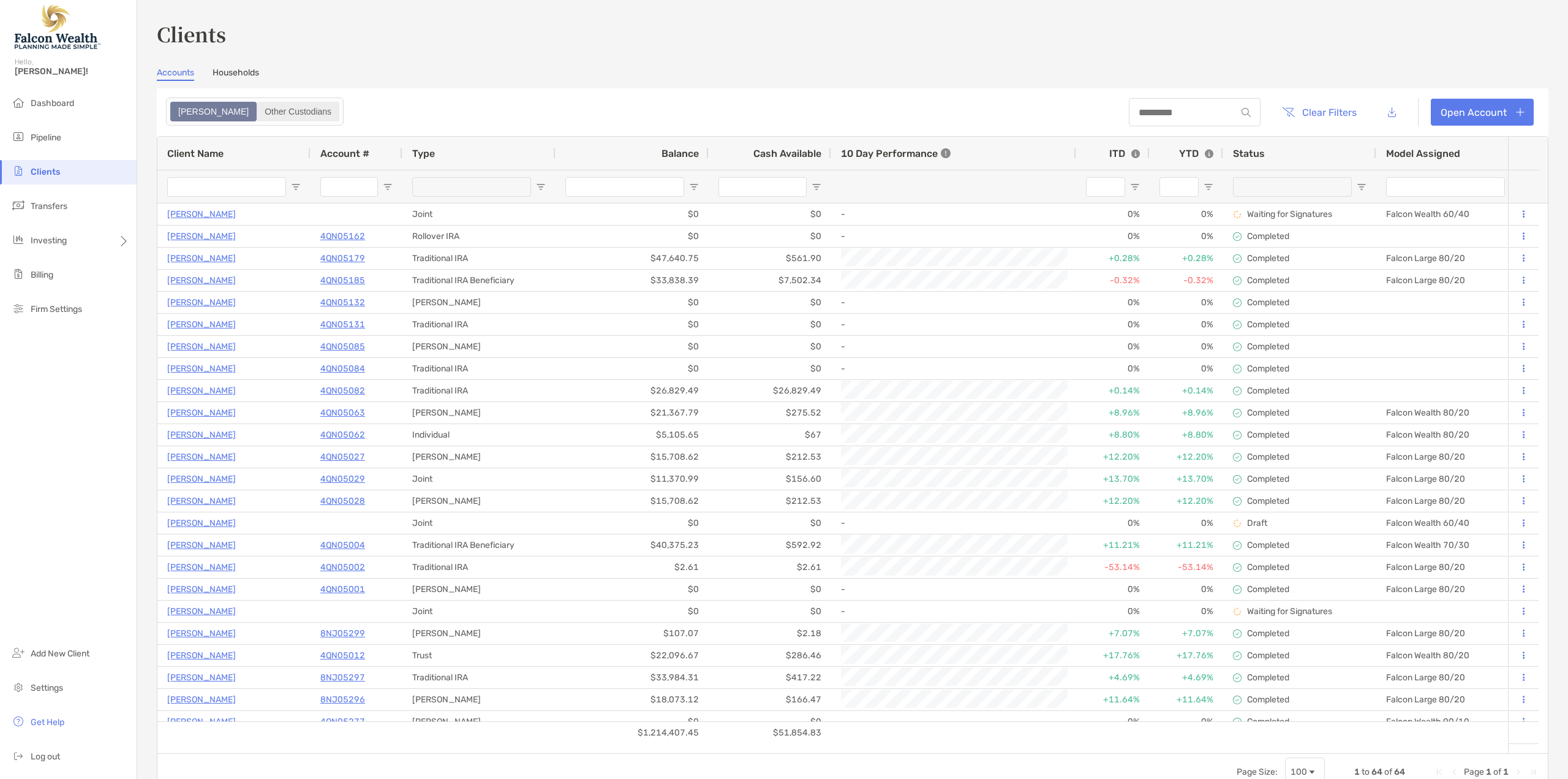
click at [258, 108] on div "Other Custodians" at bounding box center [298, 111] width 80 height 17
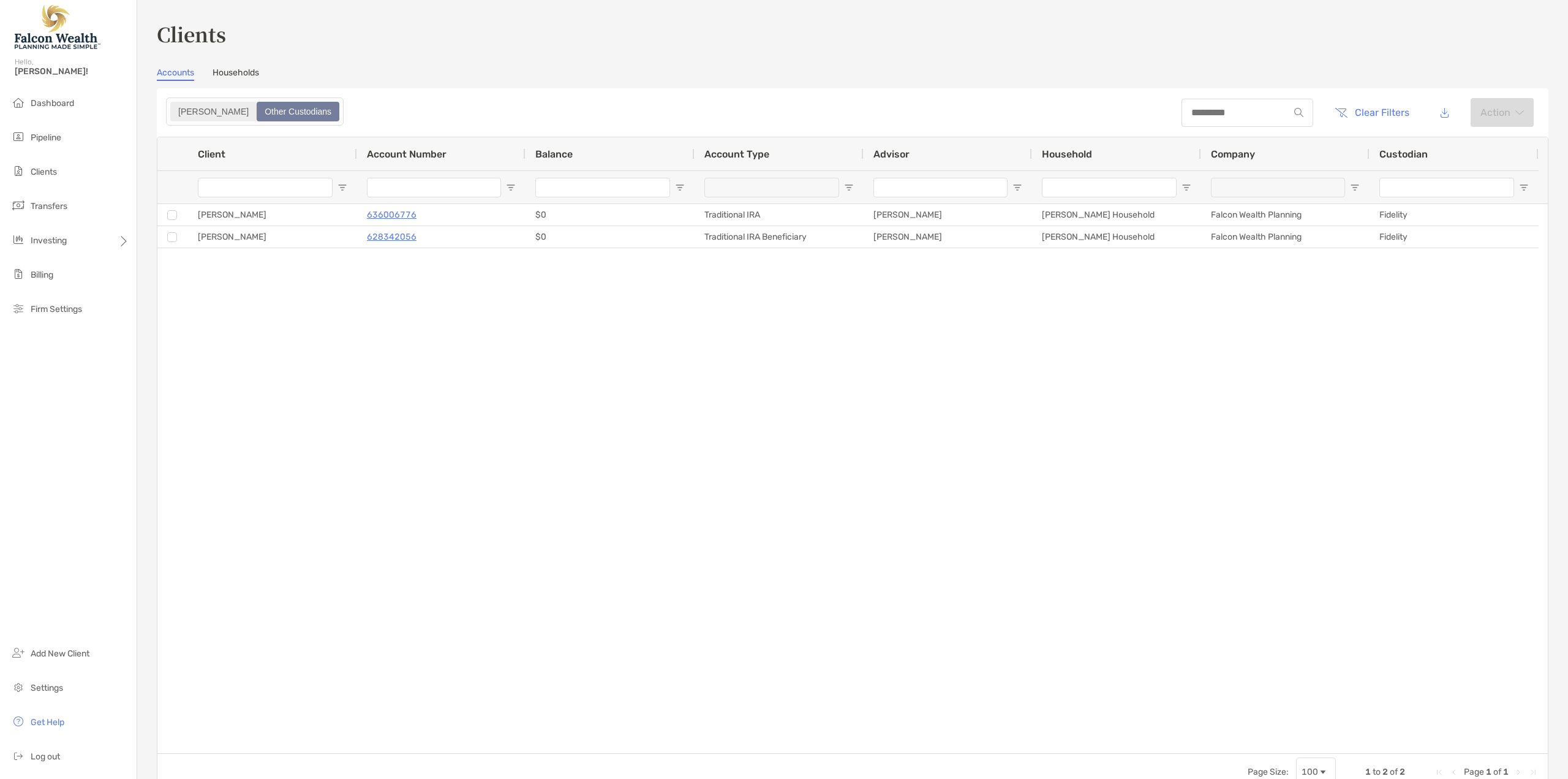
click at [184, 108] on div "[PERSON_NAME]" at bounding box center [214, 111] width 84 height 17
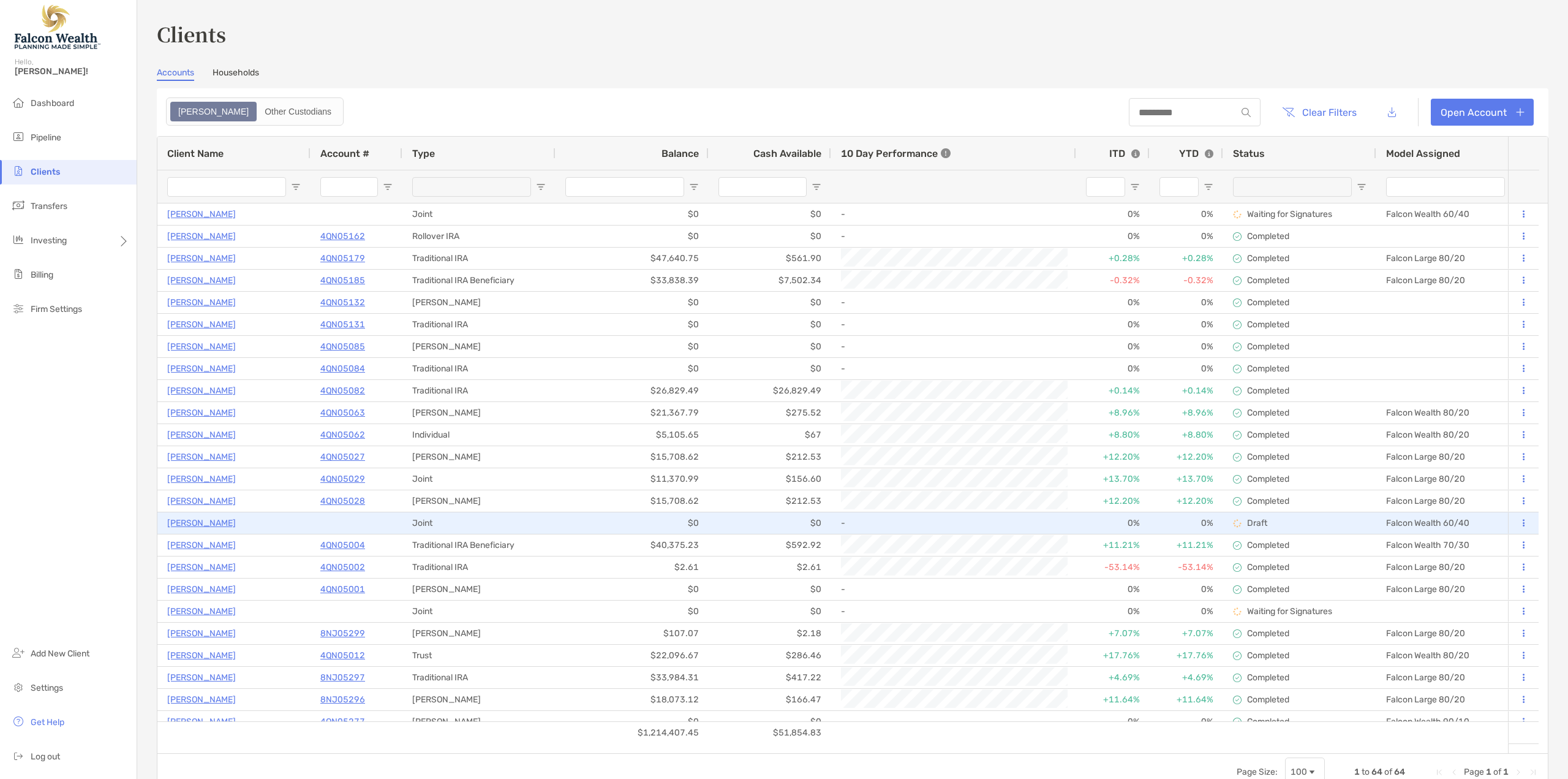
click at [207, 522] on p "[PERSON_NAME]" at bounding box center [201, 523] width 69 height 15
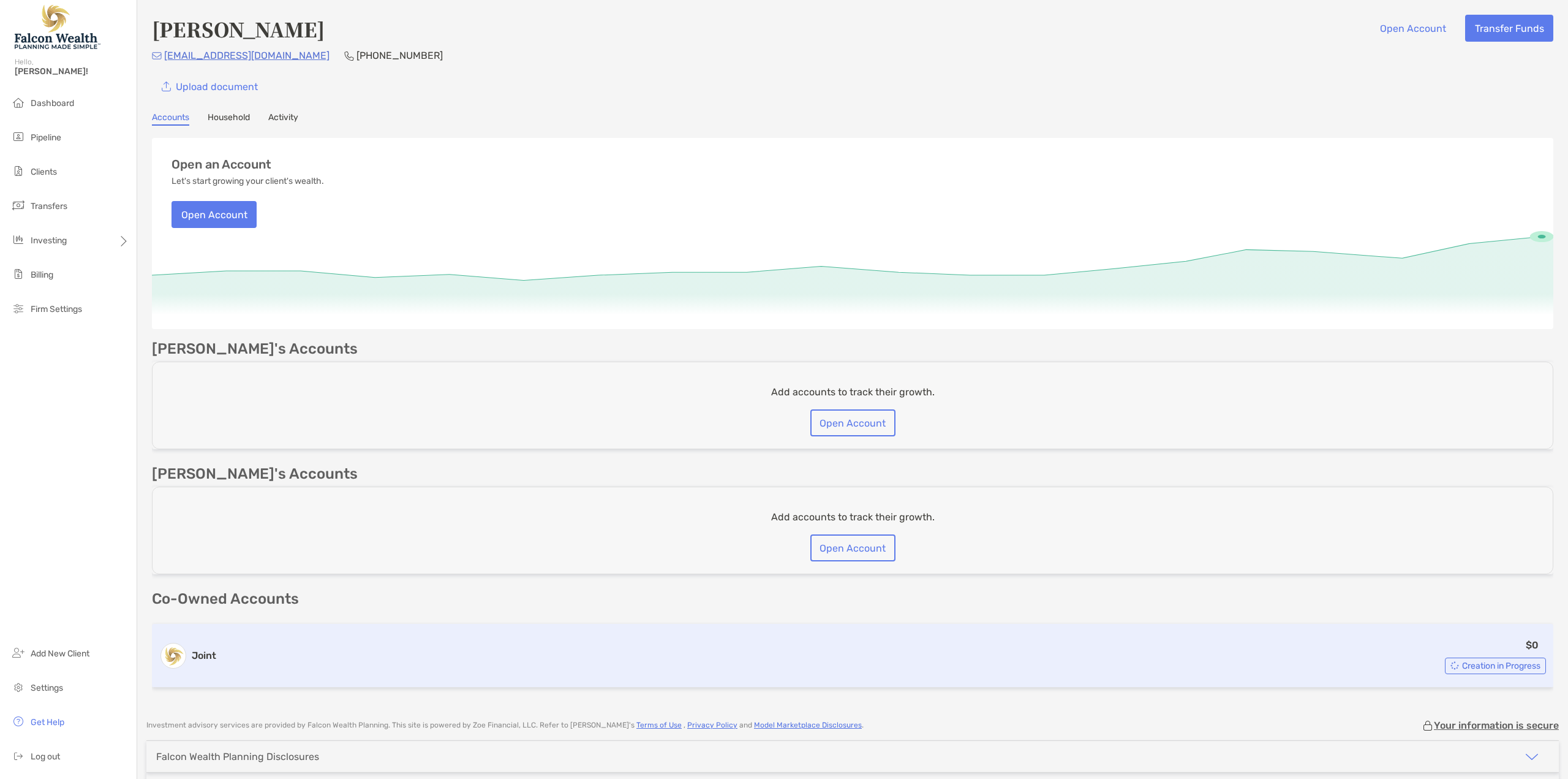
click at [1499, 665] on span "Creation in Progress" at bounding box center [1501, 666] width 79 height 7
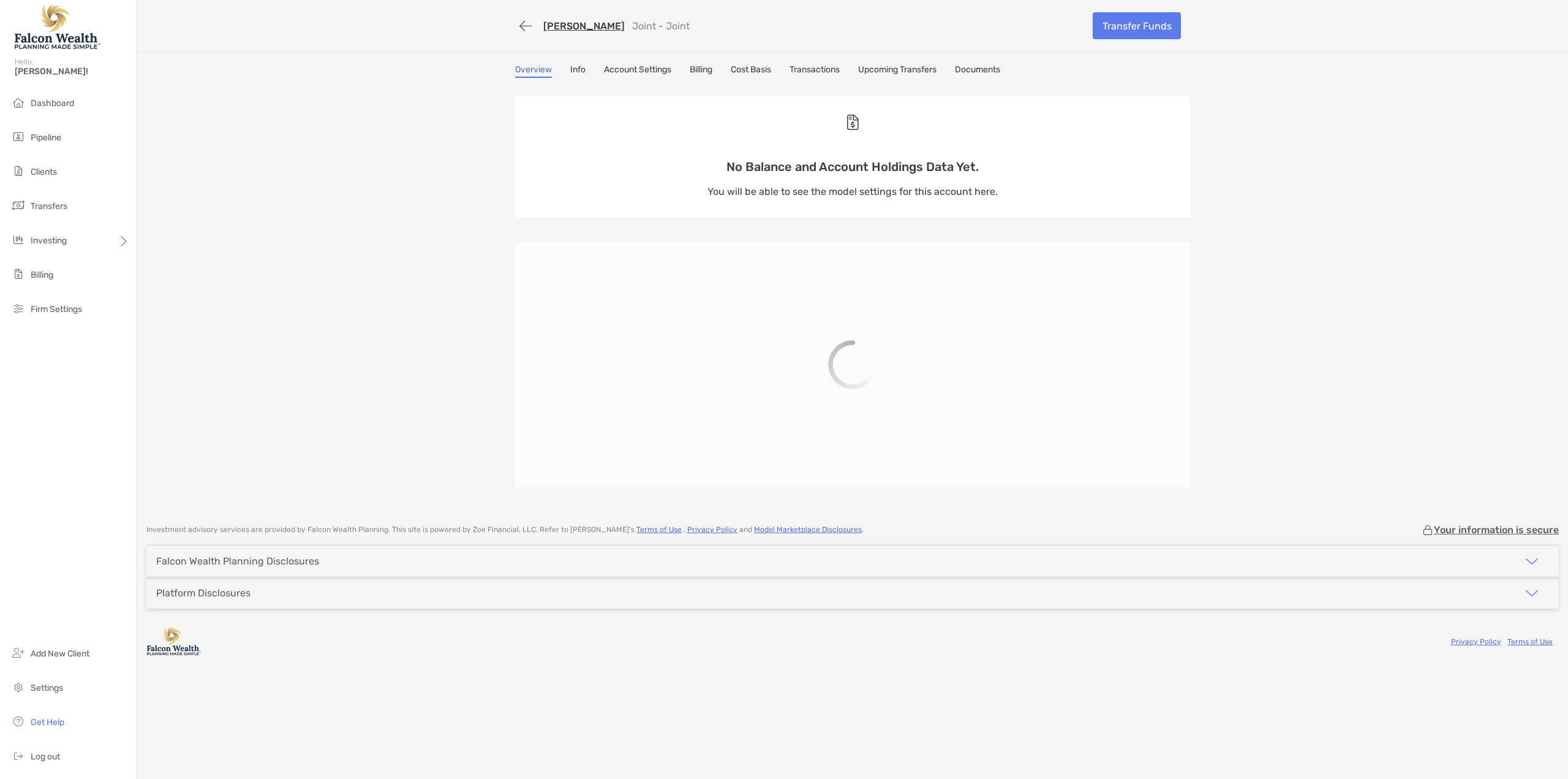
click at [576, 71] on link "Info" at bounding box center [578, 71] width 15 height 14
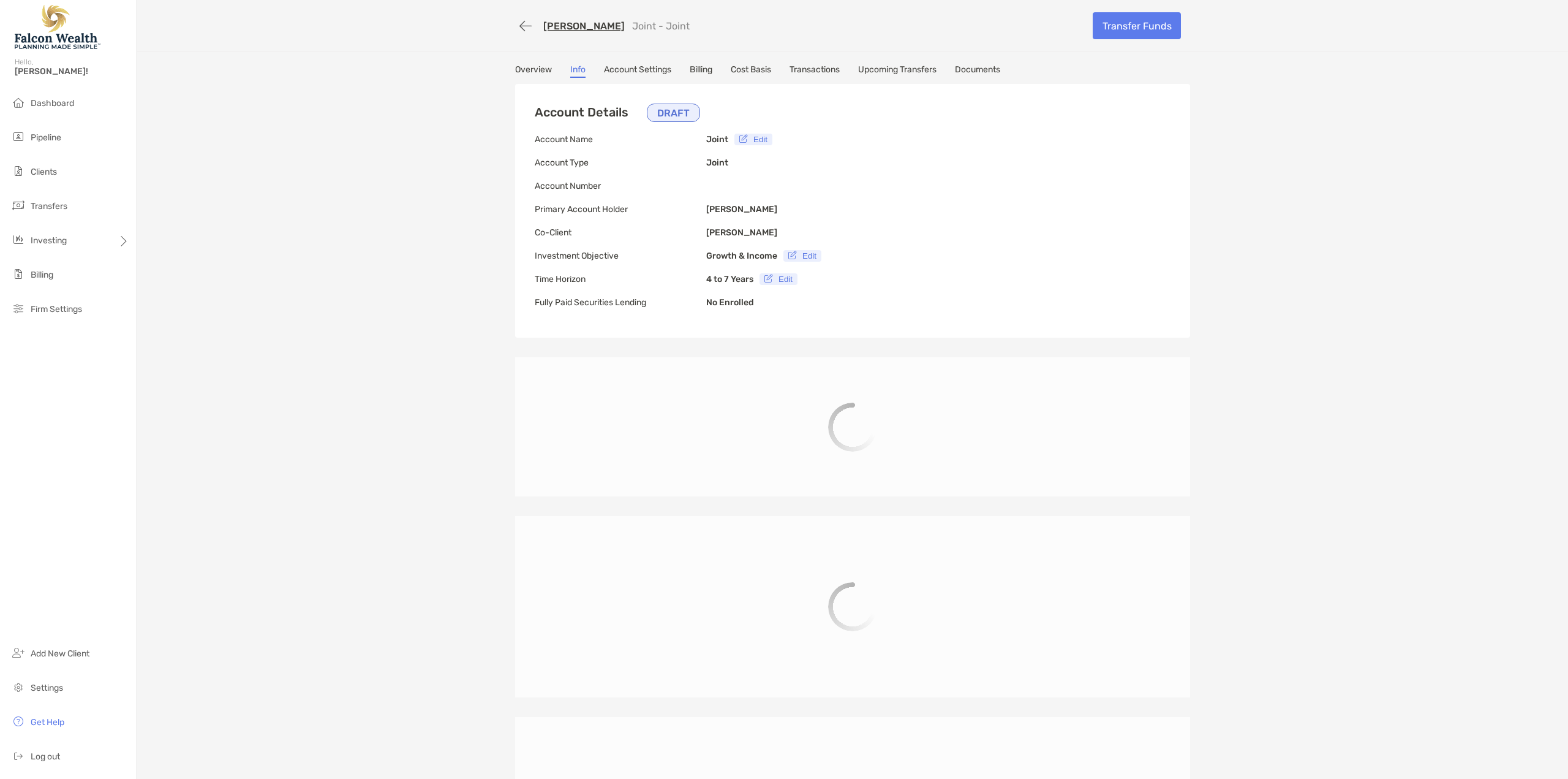
type input "**********"
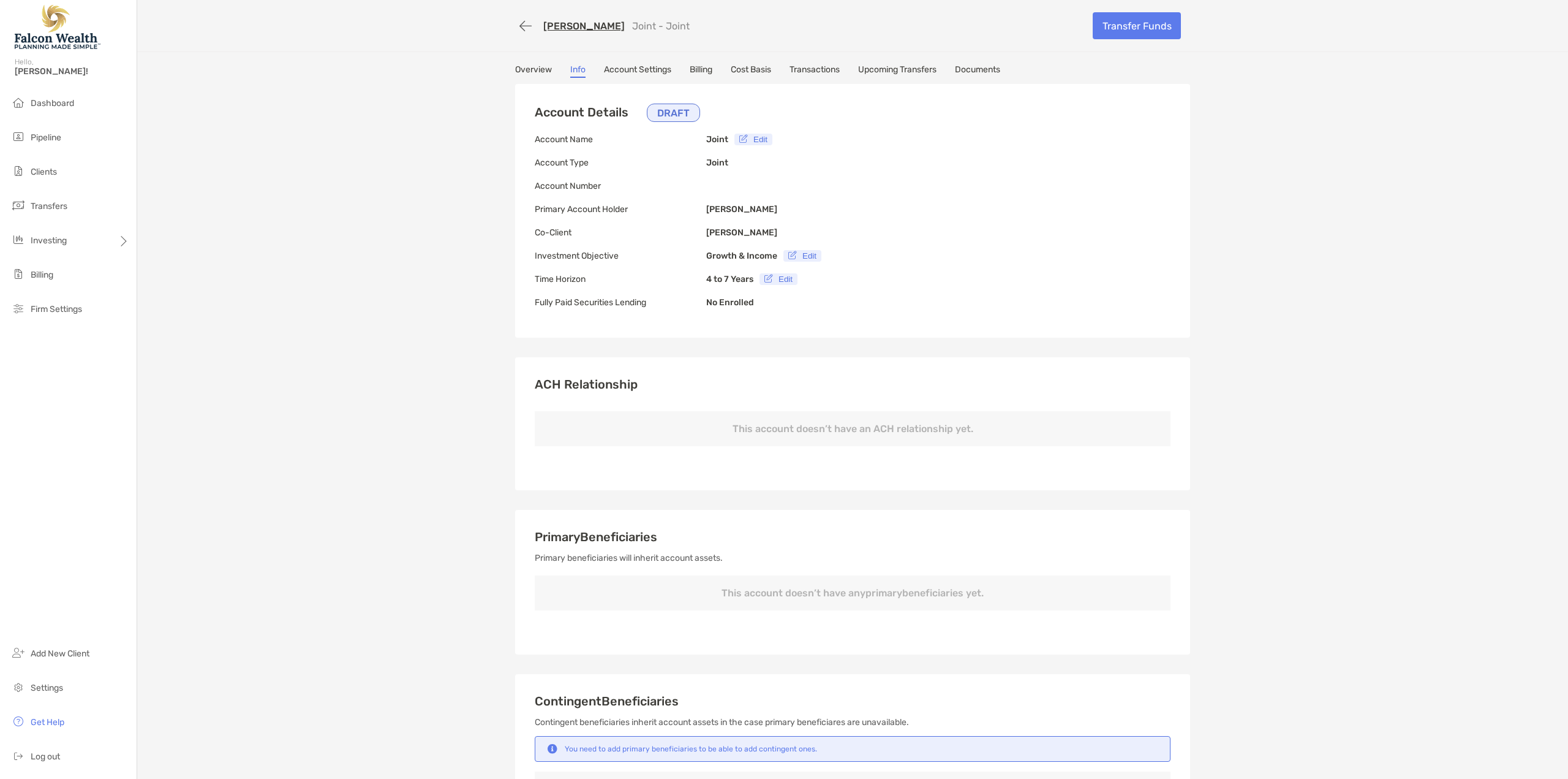
click at [530, 74] on link "Overview" at bounding box center [533, 71] width 37 height 14
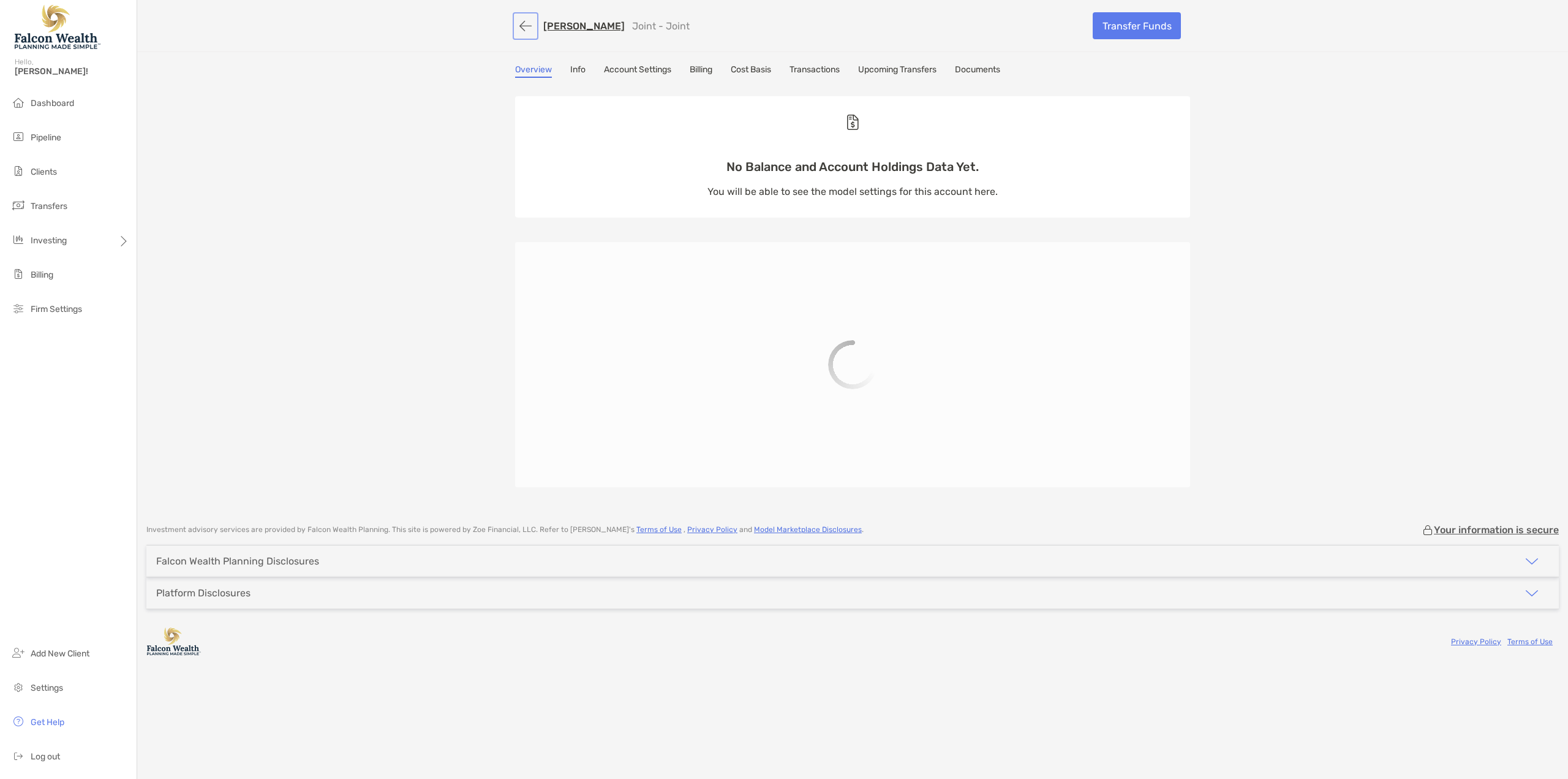
click at [524, 28] on button "button" at bounding box center [526, 26] width 21 height 23
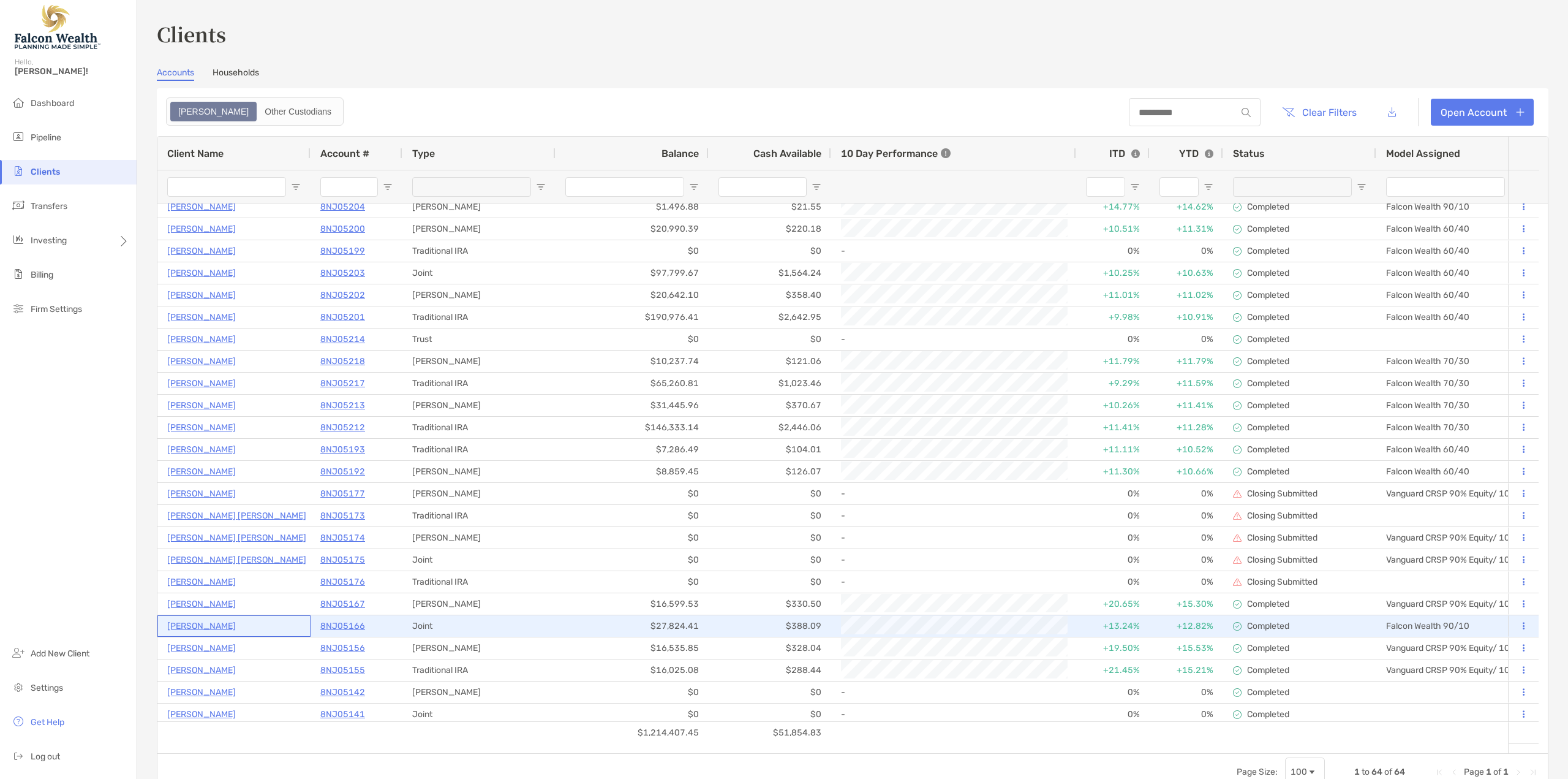
click at [203, 627] on p "[PERSON_NAME]" at bounding box center [201, 625] width 69 height 15
